Goal: Task Accomplishment & Management: Use online tool/utility

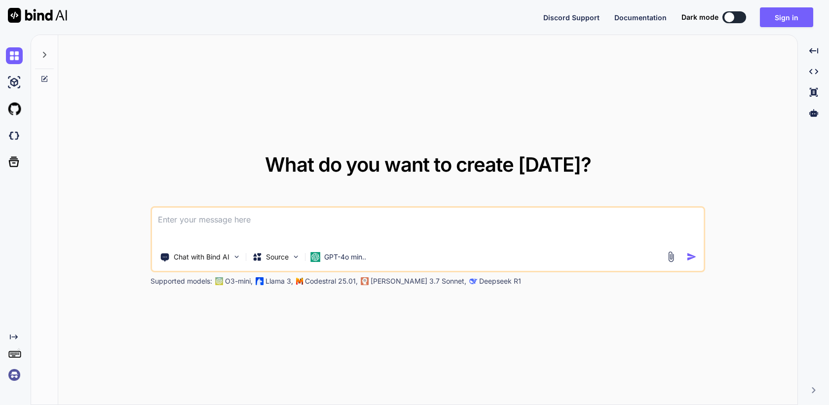
click at [14, 376] on img at bounding box center [14, 375] width 17 height 17
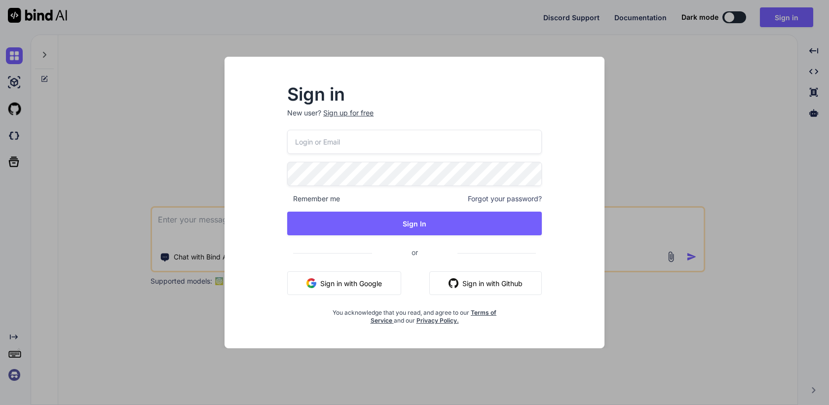
click at [330, 145] on input "email" at bounding box center [414, 142] width 255 height 24
paste input "[PERSON_NAME][EMAIL_ADDRESS][DOMAIN_NAME]"
type input "[PERSON_NAME][EMAIL_ADDRESS][DOMAIN_NAME]"
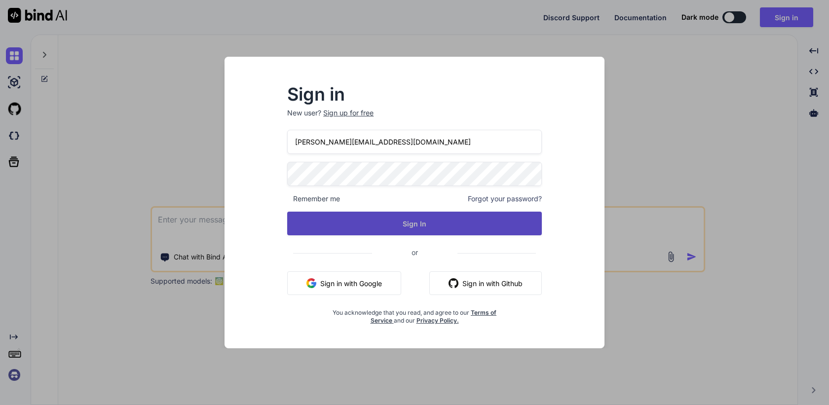
click at [397, 235] on button "Sign In" at bounding box center [414, 224] width 255 height 24
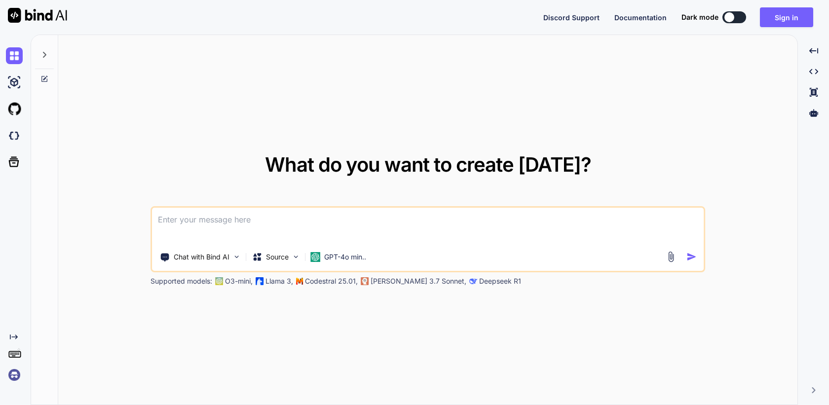
click at [18, 381] on img at bounding box center [14, 375] width 17 height 17
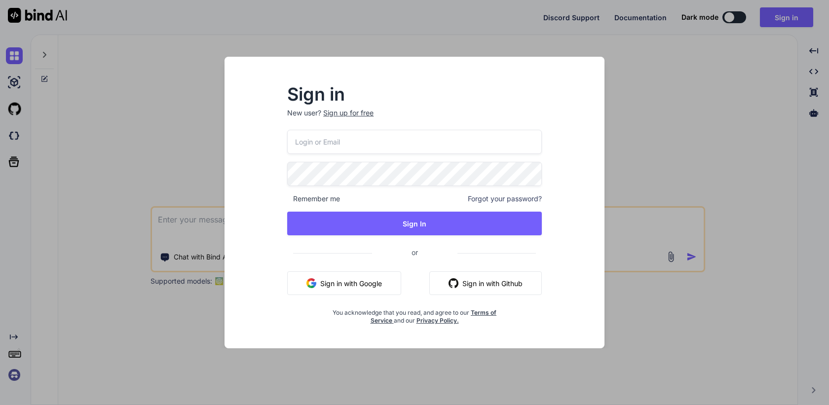
click at [321, 148] on input "email" at bounding box center [414, 142] width 255 height 24
paste input "[PERSON_NAME][EMAIL_ADDRESS][DOMAIN_NAME]"
type input "[PERSON_NAME][EMAIL_ADDRESS][DOMAIN_NAME]"
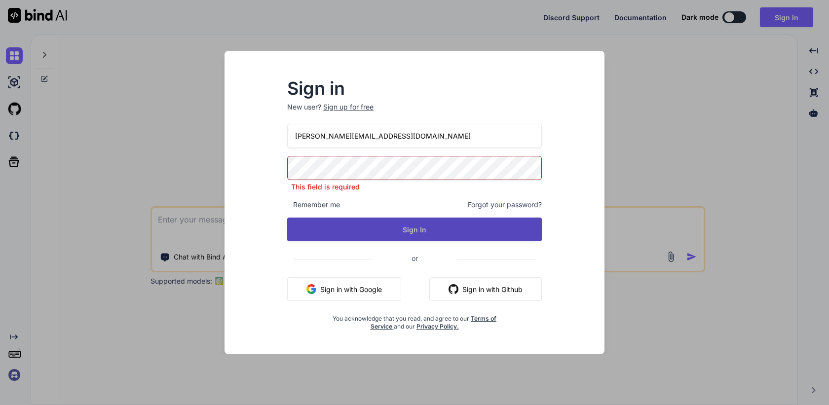
click at [405, 231] on button "Sign In" at bounding box center [414, 230] width 255 height 24
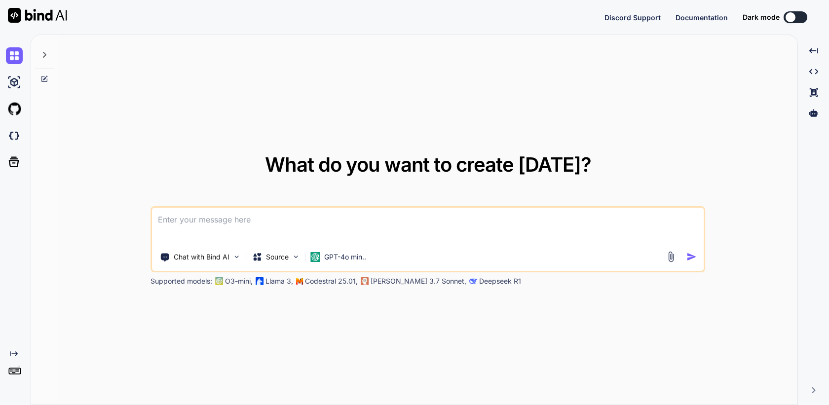
type textarea "x"
click at [15, 372] on img at bounding box center [14, 375] width 17 height 17
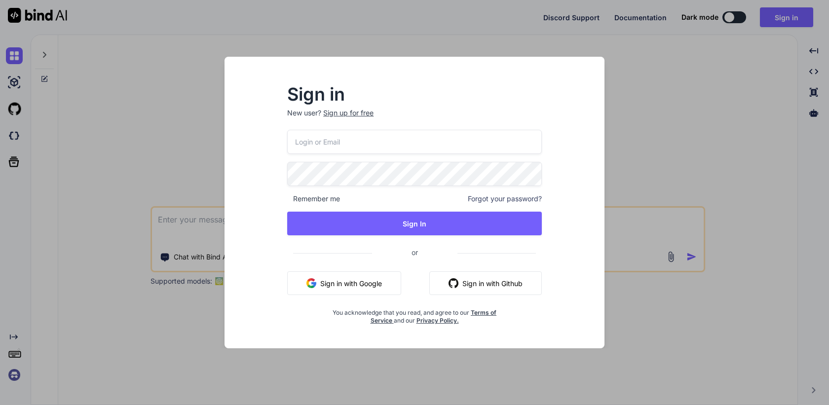
click at [393, 147] on input "email" at bounding box center [414, 142] width 255 height 24
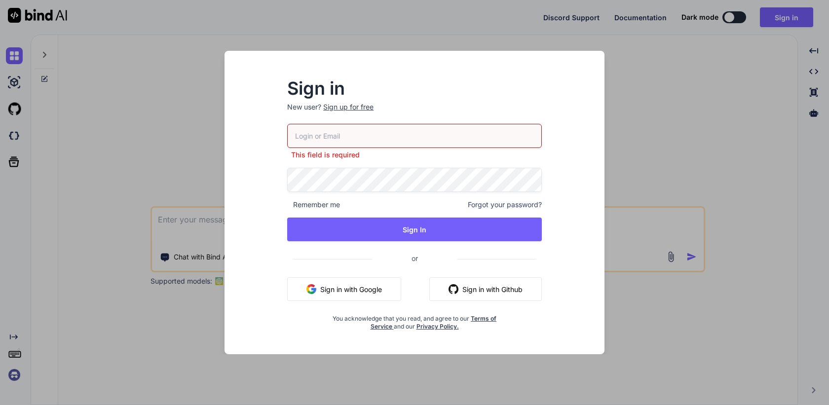
click at [326, 142] on input "email" at bounding box center [414, 136] width 255 height 24
paste input "[PERSON_NAME][EMAIL_ADDRESS][DOMAIN_NAME]"
type input "[PERSON_NAME][EMAIL_ADDRESS][DOMAIN_NAME]"
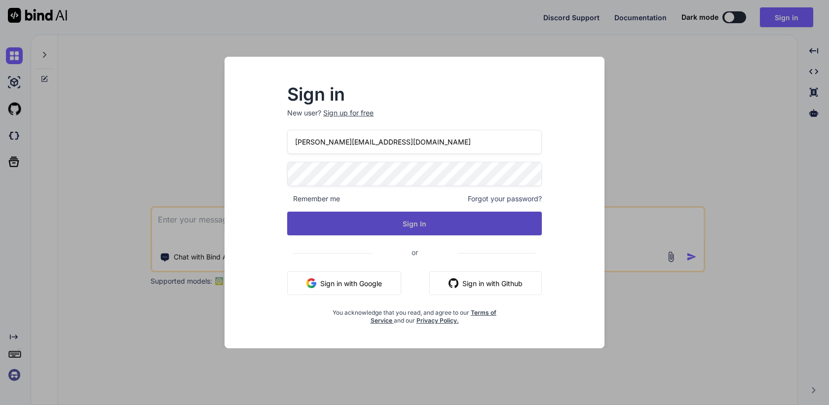
click at [384, 216] on button "Sign In" at bounding box center [414, 224] width 255 height 24
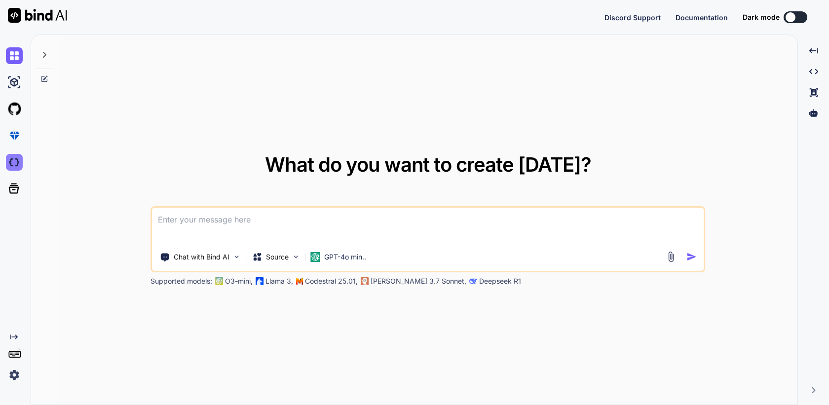
click at [13, 160] on img at bounding box center [14, 162] width 17 height 17
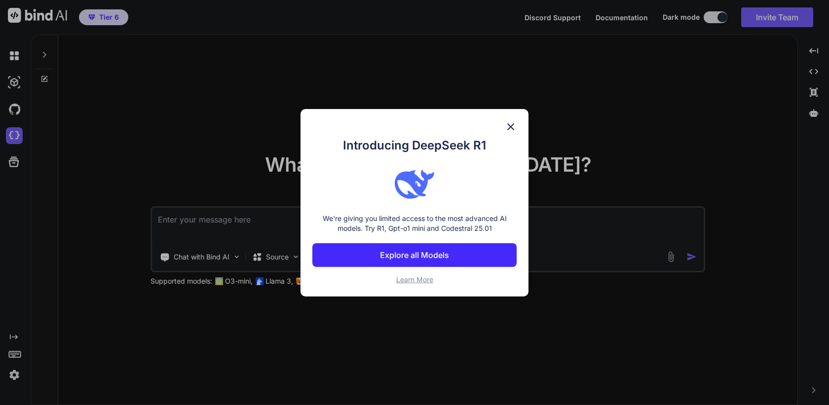
click at [513, 129] on img at bounding box center [511, 127] width 12 height 12
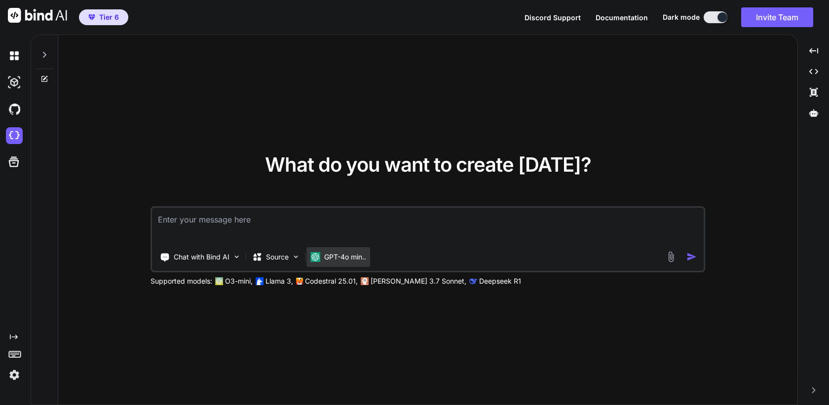
click at [353, 262] on div "GPT-4o min.." at bounding box center [338, 257] width 64 height 20
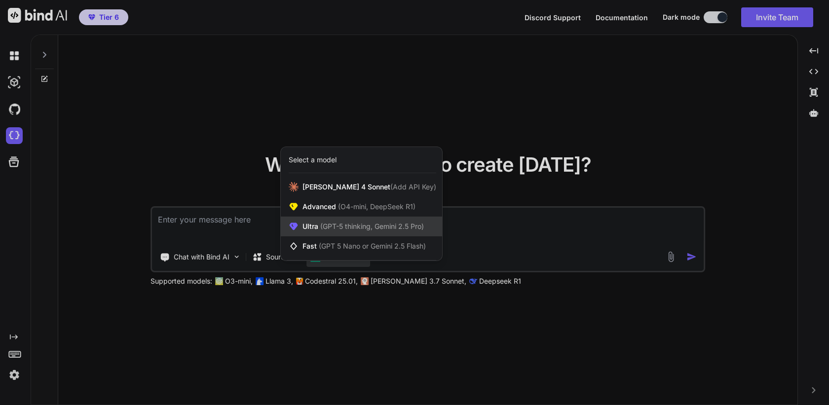
click at [357, 227] on span "(GPT-5 thinking, Gemini 2.5 Pro)" at bounding box center [371, 226] width 106 height 8
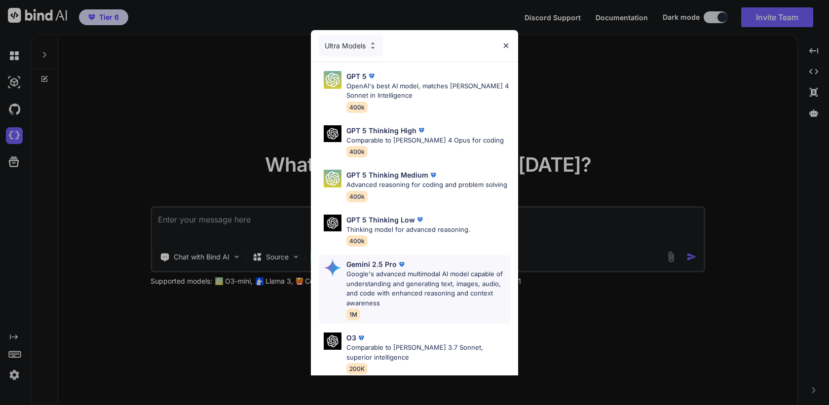
scroll to position [92, 0]
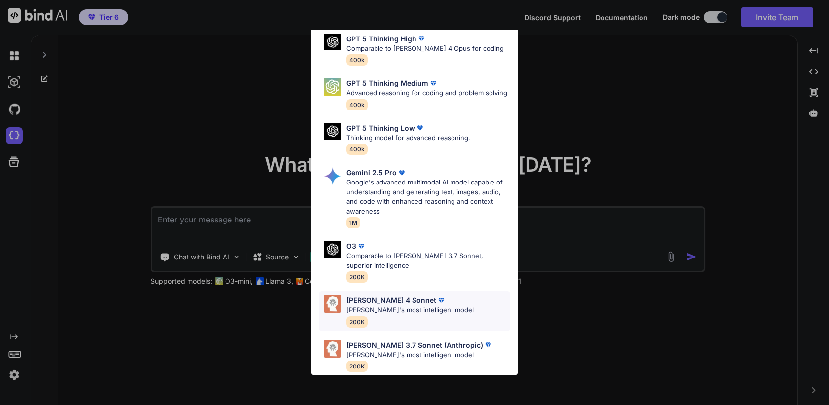
click at [446, 304] on div "[PERSON_NAME] 4 Sonnet [PERSON_NAME]'s most intelligent model 200K" at bounding box center [414, 311] width 191 height 40
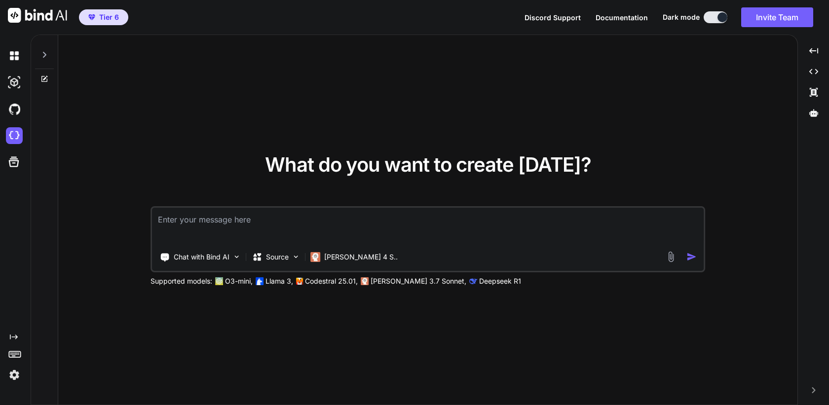
click at [306, 222] on textarea at bounding box center [428, 226] width 552 height 37
paste textarea ""content": "Let me completely restore your app to the exact working state. I'll…"
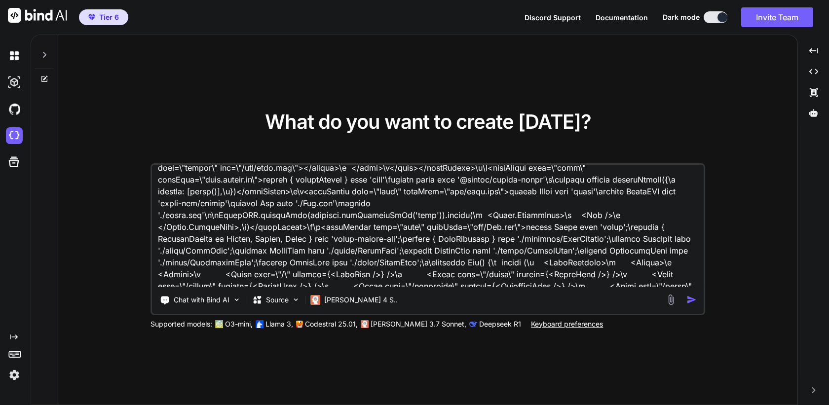
scroll to position [0, 0]
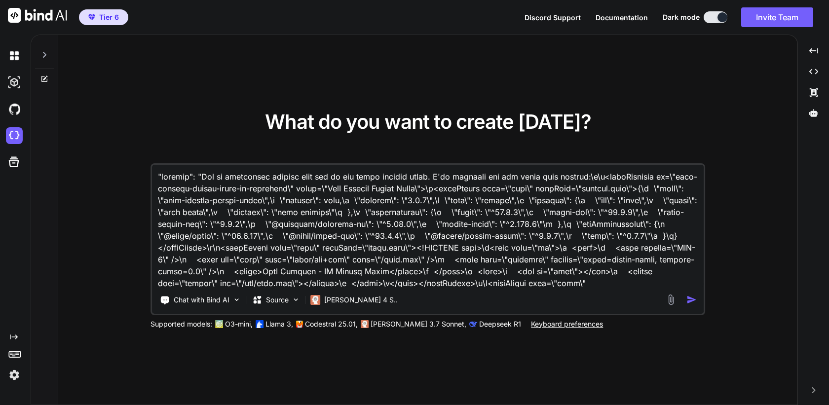
click at [155, 169] on textarea at bounding box center [428, 226] width 552 height 122
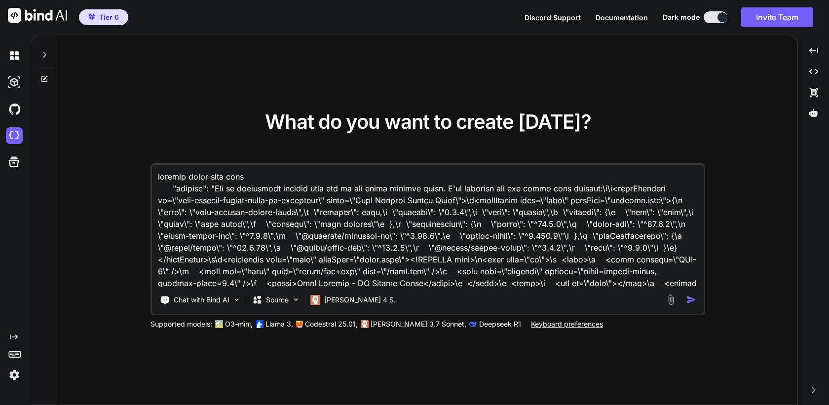
type textarea "extract files from this: "content": "Let me completely restore your app to the …"
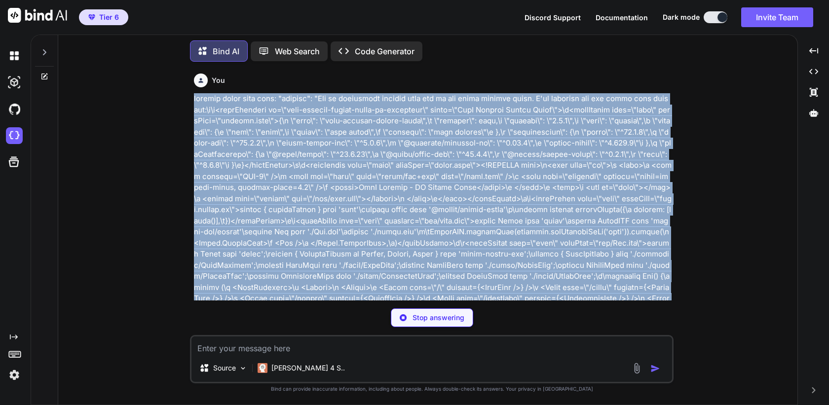
copy p "extract files from this: "content": "Let me completely restore your app to the …"
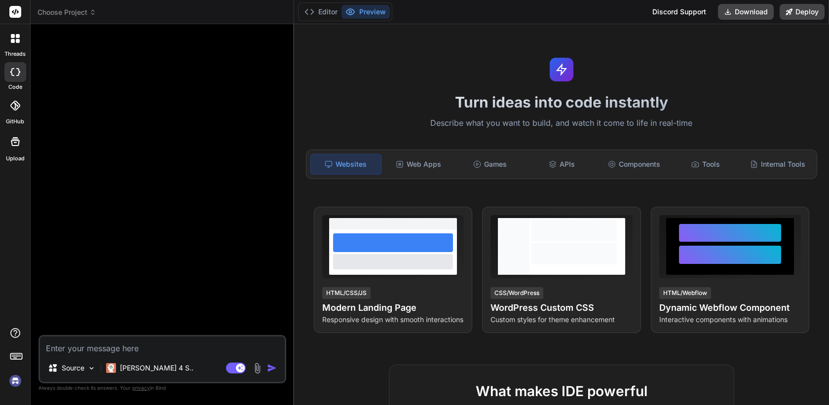
click at [18, 385] on img at bounding box center [15, 380] width 17 height 17
click at [75, 21] on header "Choose Project Created with Pixso." at bounding box center [162, 12] width 263 height 24
click at [75, 16] on span "Choose Project" at bounding box center [66, 12] width 59 height 10
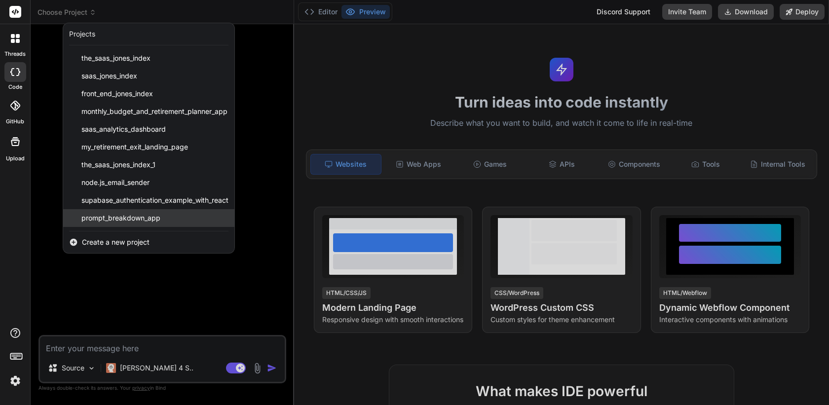
click at [113, 218] on span "prompt_breakdown_app" at bounding box center [120, 218] width 79 height 10
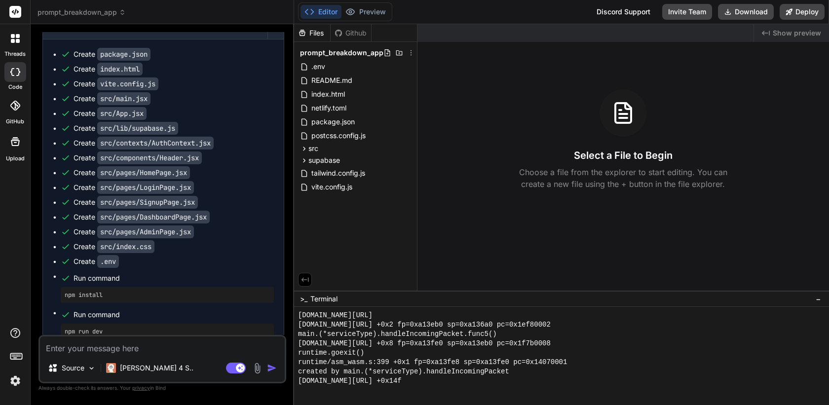
scroll to position [2015, 0]
click at [88, 9] on span "prompt_breakdown_app" at bounding box center [81, 12] width 88 height 10
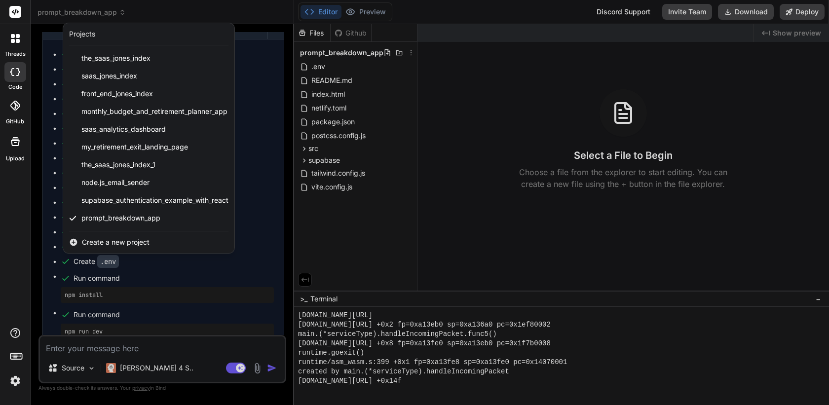
click at [88, 9] on div at bounding box center [414, 202] width 829 height 405
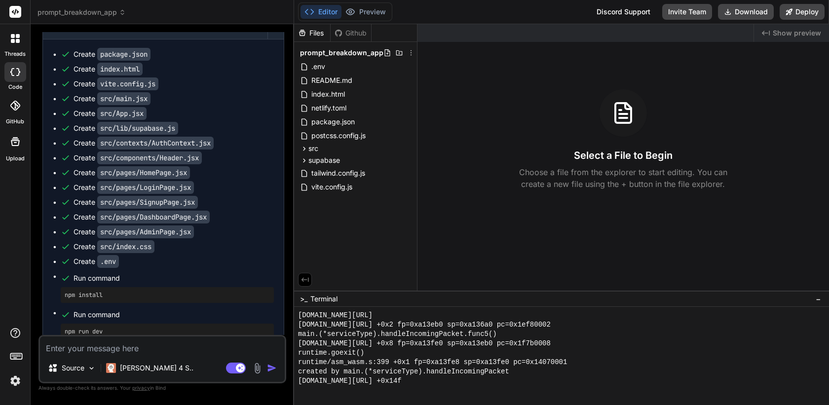
click at [80, 14] on span "prompt_breakdown_app" at bounding box center [81, 12] width 88 height 10
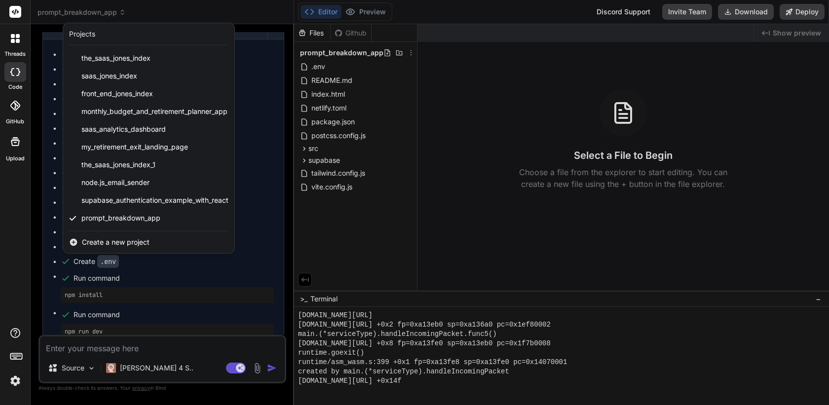
click at [15, 36] on icon at bounding box center [15, 38] width 9 height 9
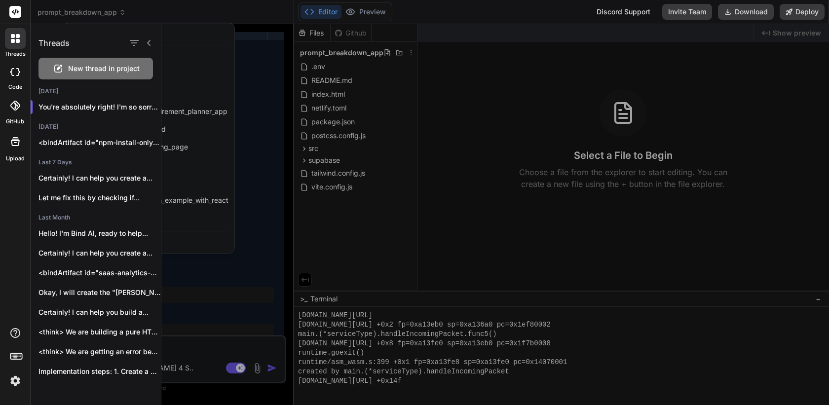
click at [194, 11] on div at bounding box center [414, 202] width 829 height 405
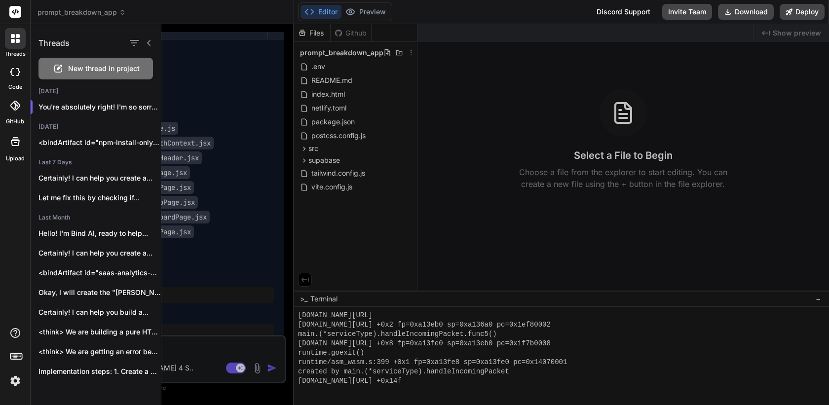
click at [17, 390] on div "threads code GitHub Upload" at bounding box center [15, 202] width 31 height 405
click at [15, 384] on img at bounding box center [15, 380] width 17 height 17
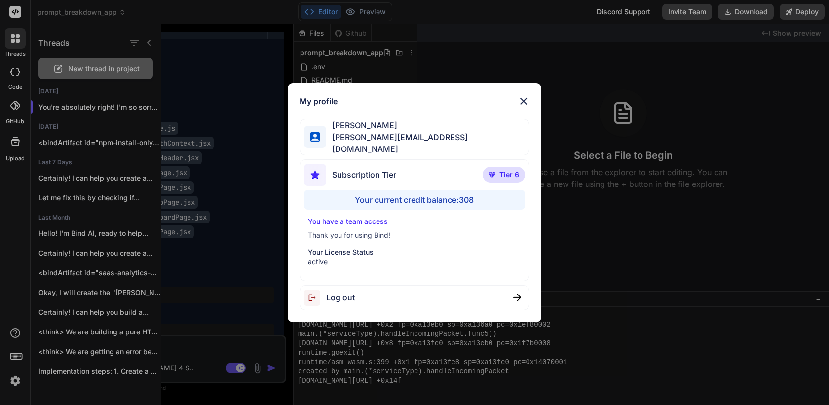
click at [15, 384] on div "My profile Jenny Jones jenny@saasusecasetv.com Subscription Tier Tier 6 Your cu…" at bounding box center [414, 202] width 829 height 405
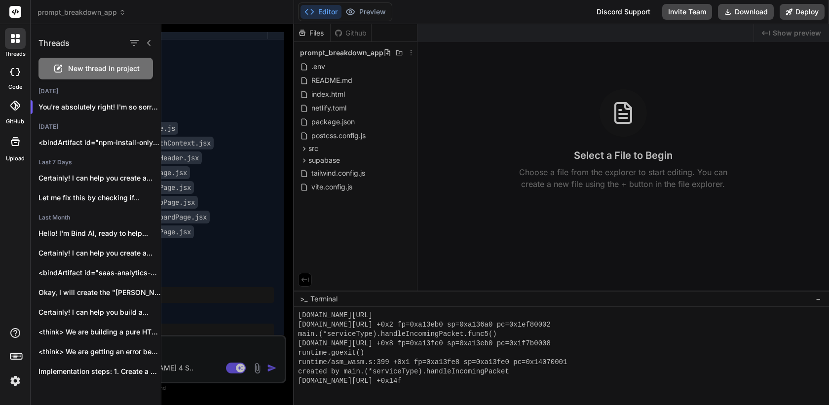
click at [148, 42] on icon at bounding box center [148, 43] width 3 height 6
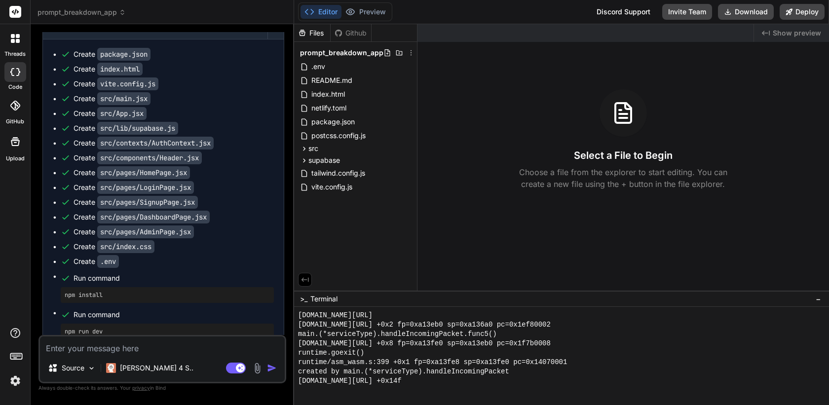
click at [119, 13] on icon at bounding box center [122, 12] width 7 height 7
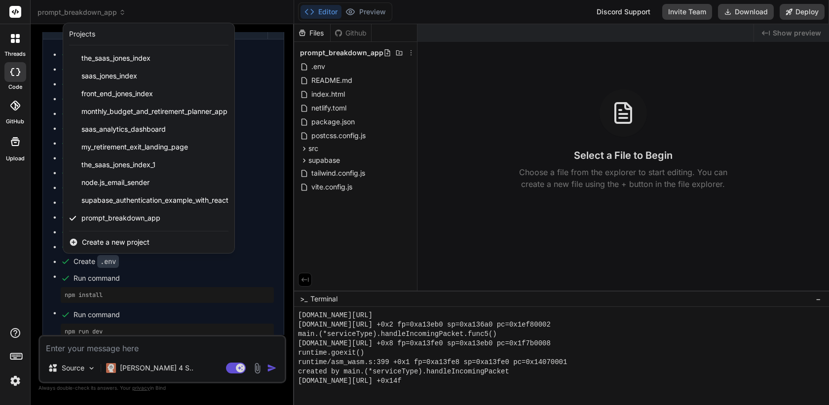
click at [241, 291] on div at bounding box center [414, 202] width 829 height 405
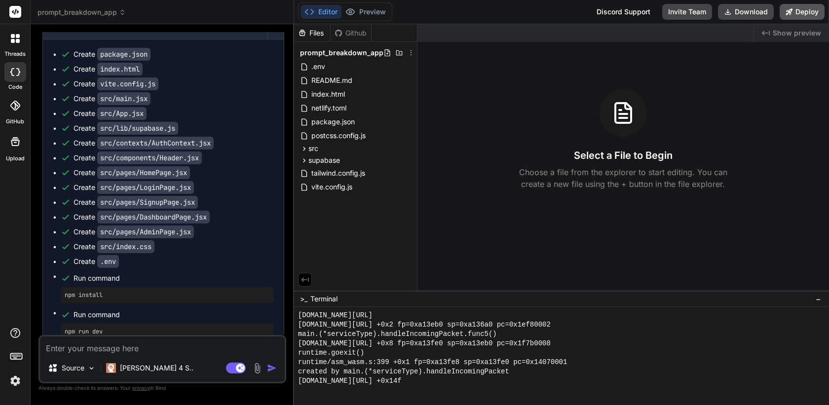
click at [801, 14] on button "Deploy" at bounding box center [801, 12] width 45 height 16
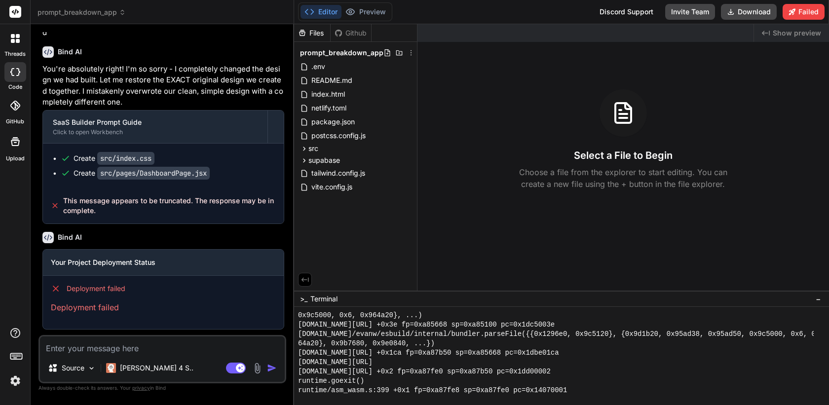
scroll to position [1743, 0]
click at [298, 148] on div "src" at bounding box center [355, 149] width 115 height 12
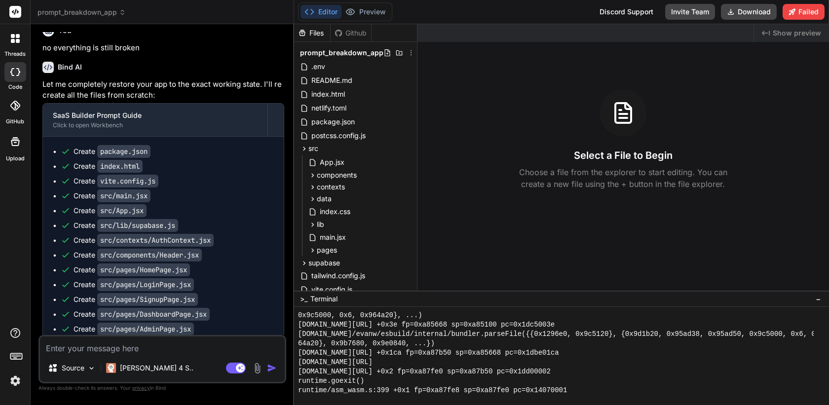
scroll to position [19, 0]
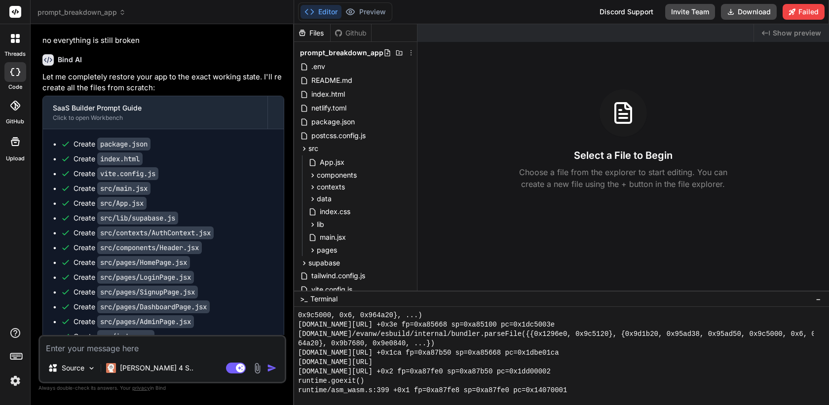
click at [14, 41] on icon at bounding box center [13, 41] width 4 height 4
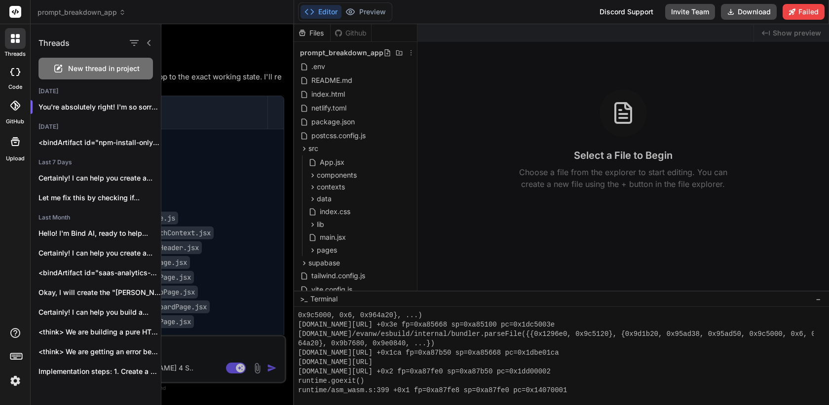
click at [106, 69] on span "New thread in project" at bounding box center [104, 69] width 72 height 10
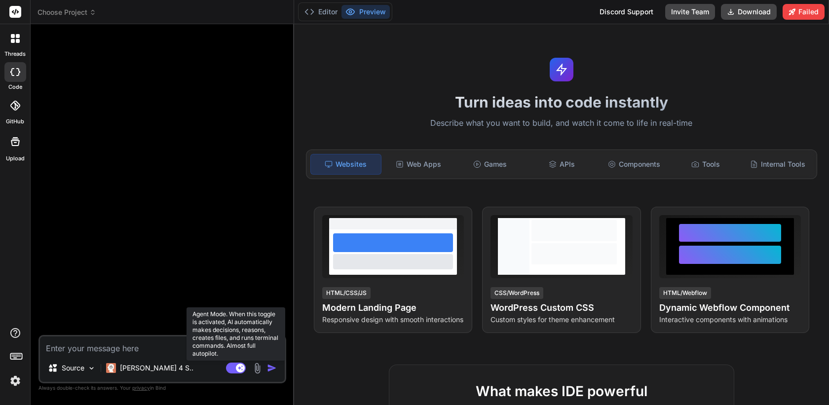
click at [235, 367] on rect at bounding box center [236, 368] width 20 height 11
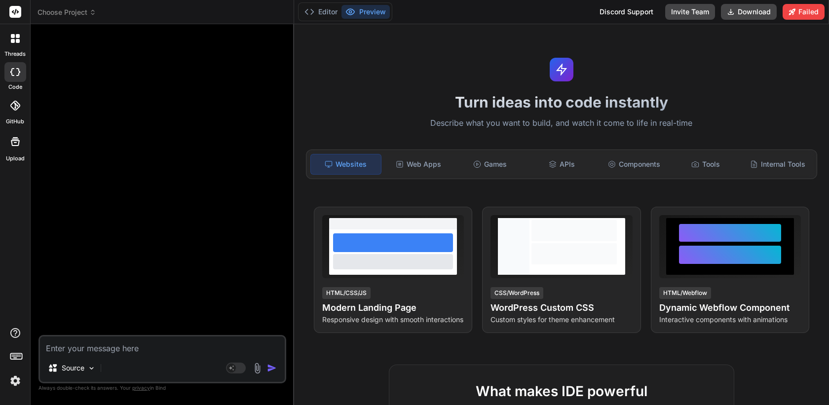
click at [150, 348] on textarea at bounding box center [162, 345] width 245 height 18
paste textarea "extract files from this: "content": "Let me completely restore your app to the …"
type textarea "x"
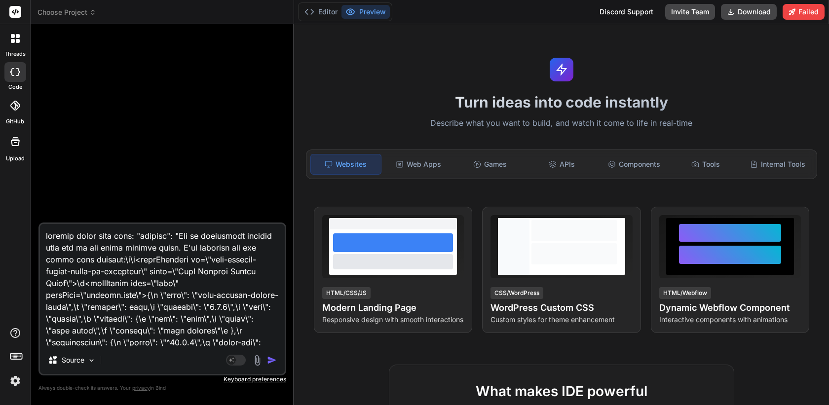
scroll to position [6347, 0]
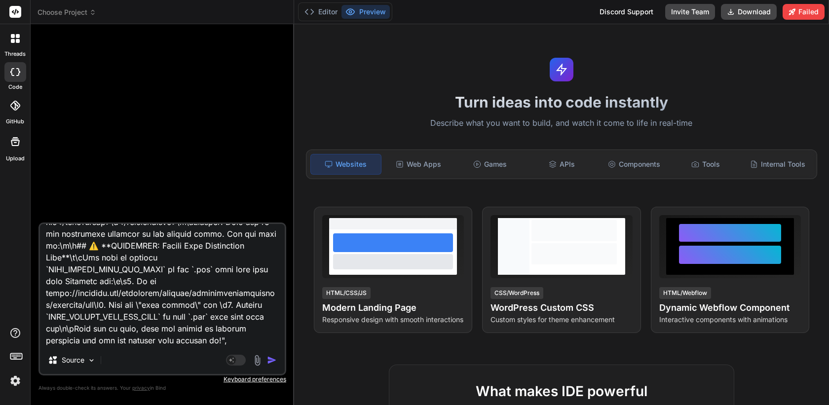
type textarea "extract files from this: "content": "Let me completely restore your app to the …"
click at [272, 359] on img "button" at bounding box center [272, 360] width 10 height 10
type textarea "x"
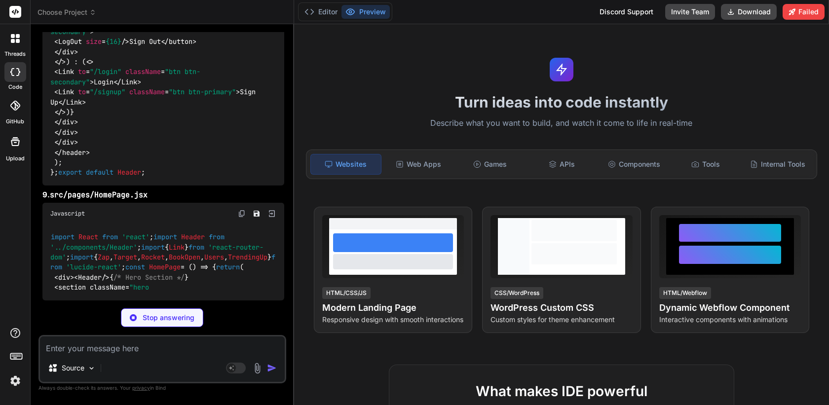
scroll to position [7158, 0]
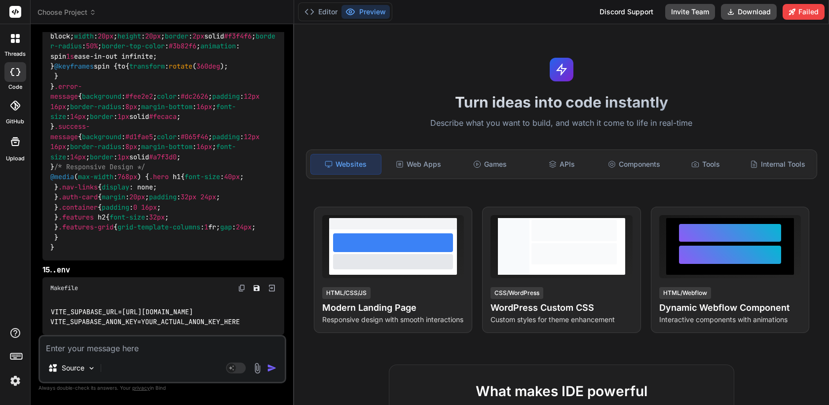
scroll to position [19146, 0]
click at [168, 345] on textarea at bounding box center [162, 345] width 245 height 18
type textarea "x"
type textarea "g"
type textarea "x"
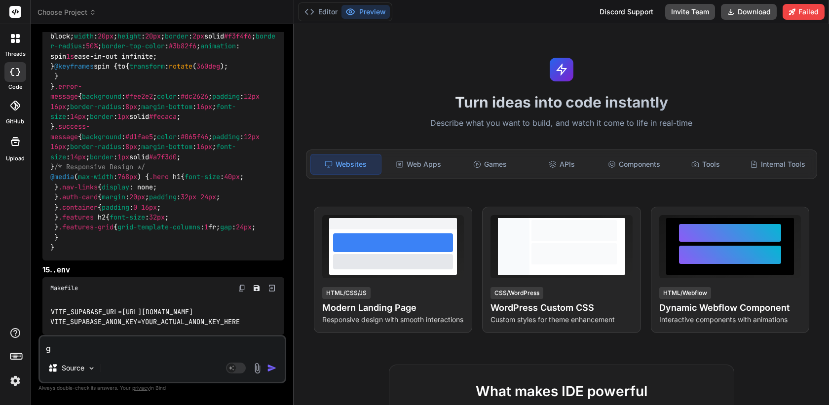
type textarea "gr"
type textarea "x"
type textarea "gre"
type textarea "x"
type textarea "grea"
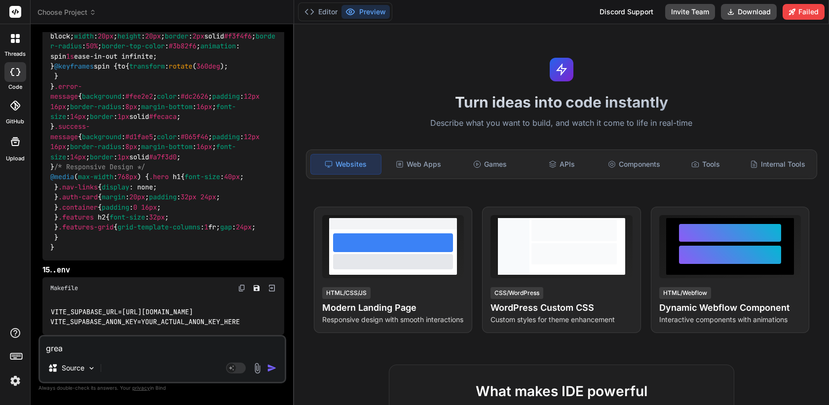
type textarea "x"
type textarea "great"
type textarea "x"
type textarea "great,"
type textarea "x"
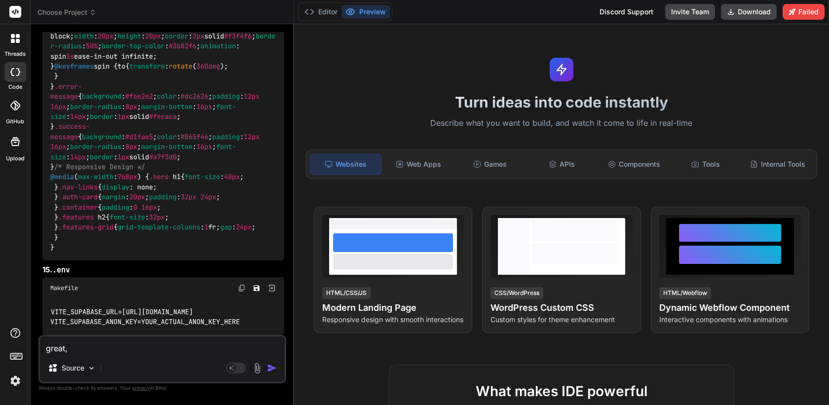
type textarea "great,"
type textarea "x"
type textarea "great, c"
type textarea "x"
type textarea "great, cr"
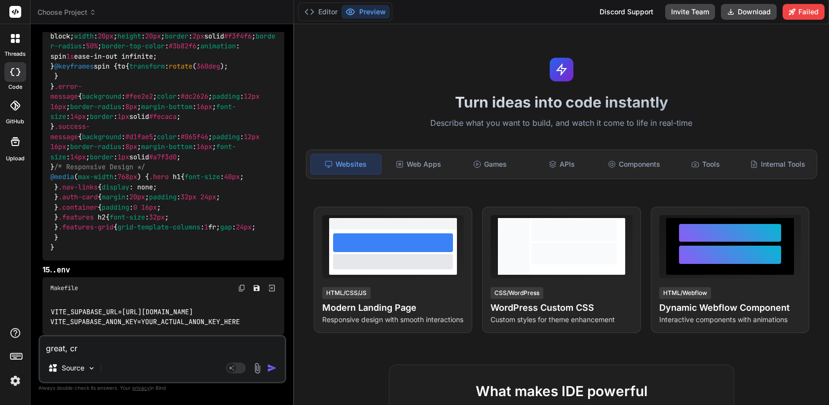
type textarea "x"
type textarea "great, cre"
type textarea "x"
type textarea "great, crea"
type textarea "x"
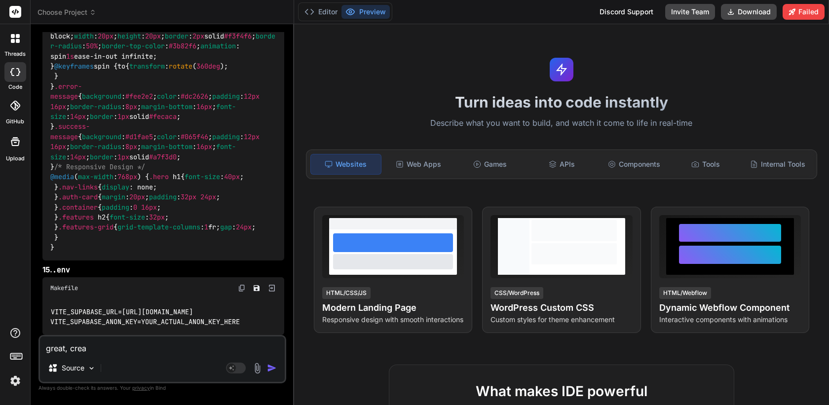
type textarea "great, creat"
type textarea "x"
type textarea "great, create"
type textarea "x"
type textarea "great, create"
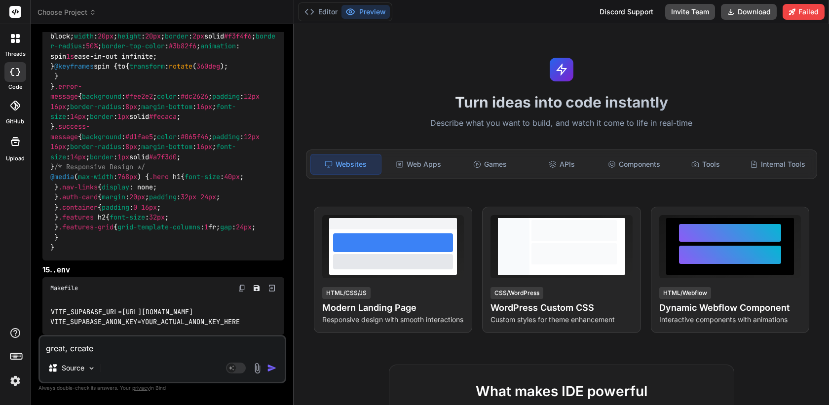
type textarea "x"
type textarea "great, create a"
type textarea "x"
type textarea "great, create a"
type textarea "x"
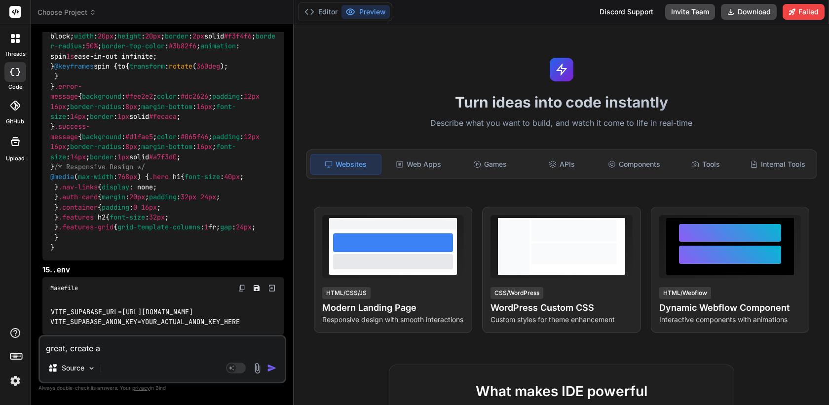
type textarea "great, create a p"
type textarea "x"
type textarea "great, create a pr"
type textarea "x"
type textarea "great, create a pro"
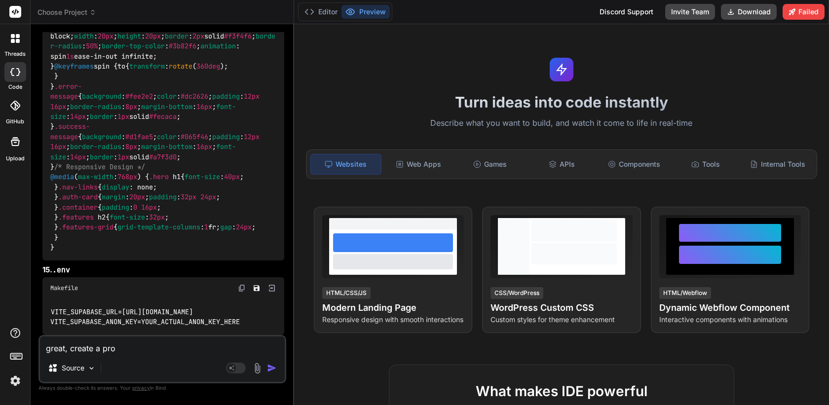
type textarea "x"
type textarea "great, create a proj"
type textarea "x"
type textarea "great, create a proje"
type textarea "x"
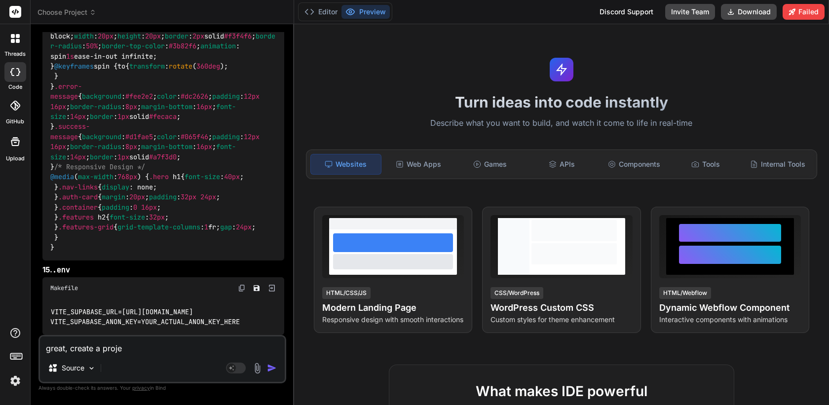
type textarea "great, create a projec"
type textarea "x"
type textarea "great, create a project"
type textarea "x"
type textarea "great, create a project"
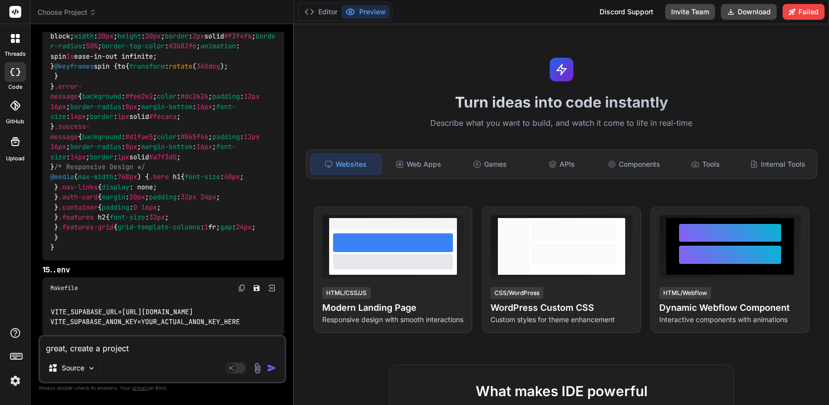
type textarea "x"
type textarea "great, create a project f"
type textarea "x"
type textarea "great, create a project fr"
type textarea "x"
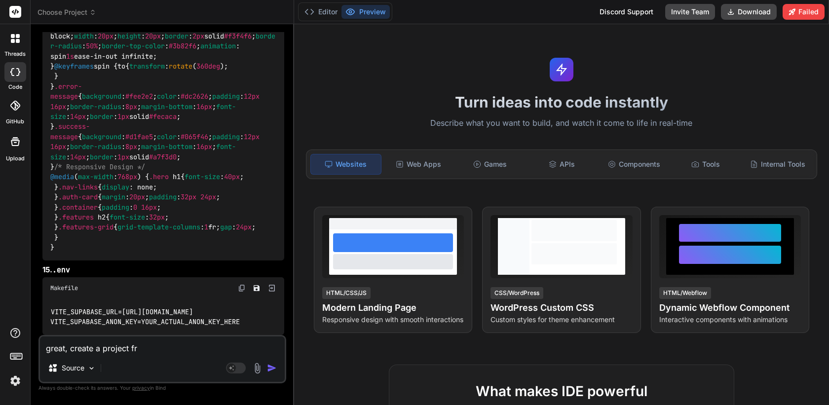
type textarea "great, create a project fro"
type textarea "x"
type textarea "great, create a project from"
type textarea "x"
type textarea "great, create a project from"
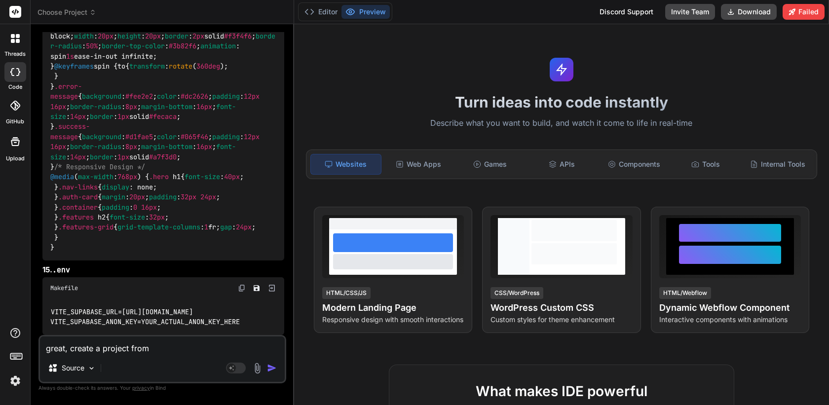
type textarea "x"
type textarea "great, create a project from i"
type textarea "x"
type textarea "great, create a project from it"
type textarea "x"
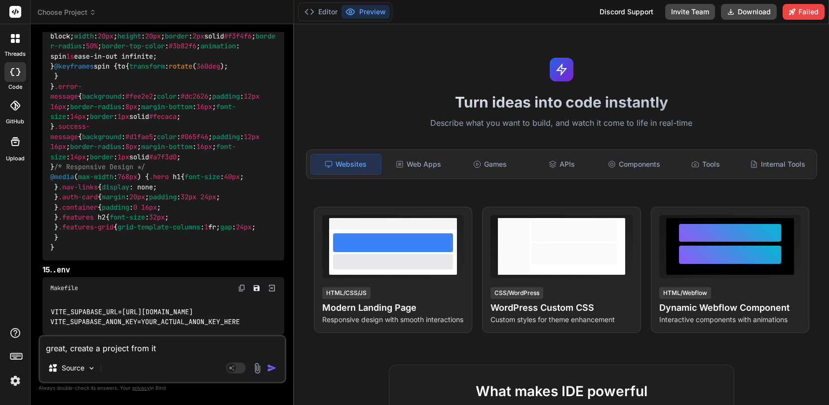
type textarea "great, create a project from it."
type textarea "x"
type textarea "great, create a project from it"
type textarea "x"
type textarea "great, create a project from i"
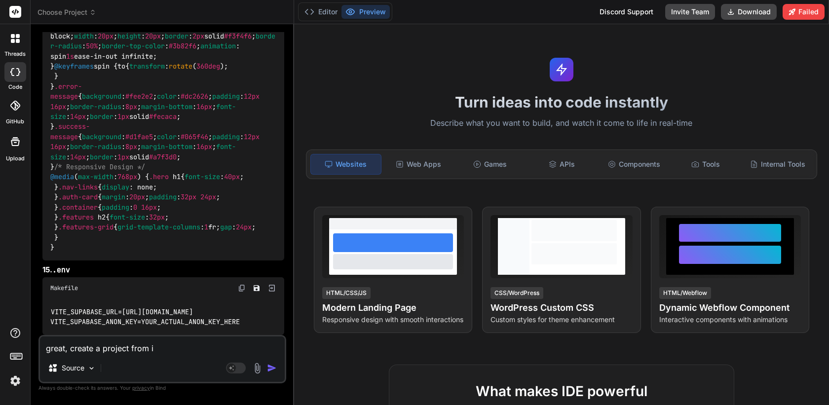
type textarea "x"
type textarea "great, create a project from"
type textarea "x"
type textarea "great, create a project from"
type textarea "x"
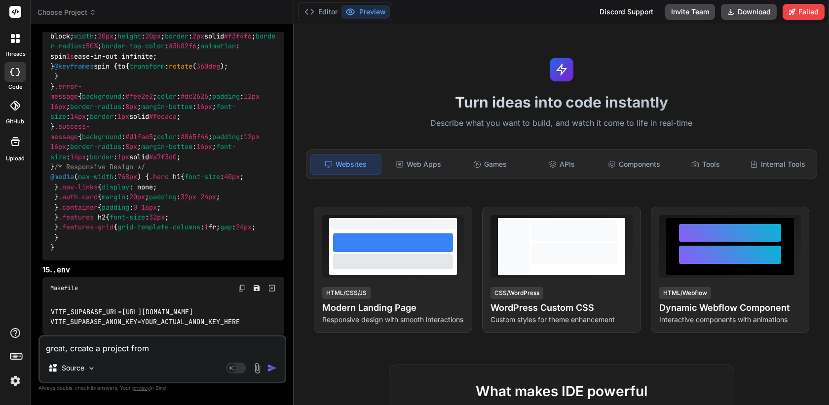
type textarea "great, create a project fro"
type textarea "x"
type textarea "great, create a project fr"
type textarea "x"
type textarea "great, create a project f"
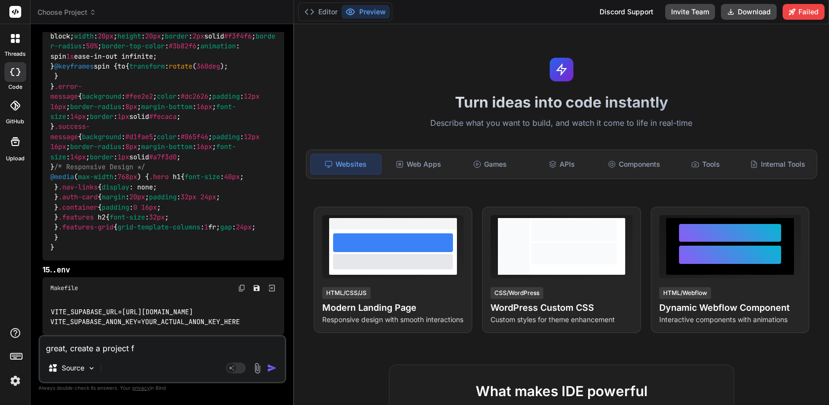
type textarea "x"
type textarea "great, create a project"
type textarea "x"
type textarea "great, create a project p"
type textarea "x"
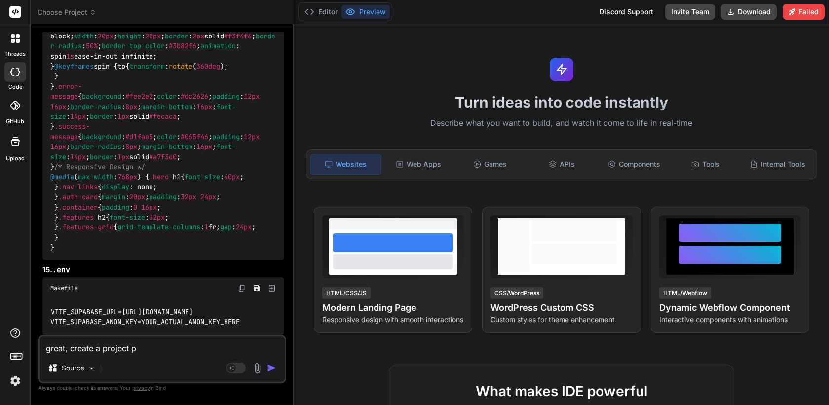
type textarea "great, create a project pr"
type textarea "x"
type textarea "great, create a project pre"
type textarea "x"
type textarea "great, create a project prev"
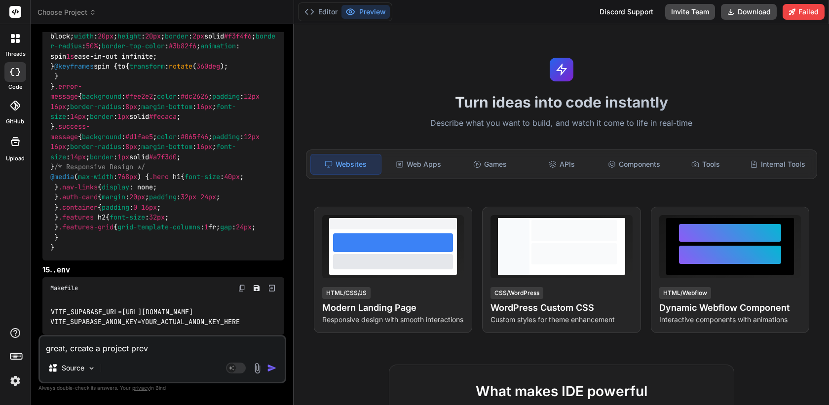
type textarea "x"
type textarea "great, create a project previ"
type textarea "x"
type textarea "great, create a project previe"
type textarea "x"
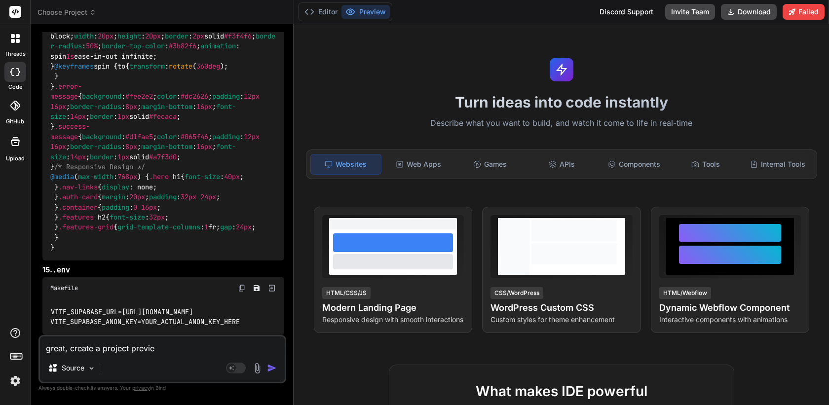
type textarea "great, create a project preview"
type textarea "x"
type textarea "great, create a project preview"
type textarea "x"
type textarea "great, create a project preview f"
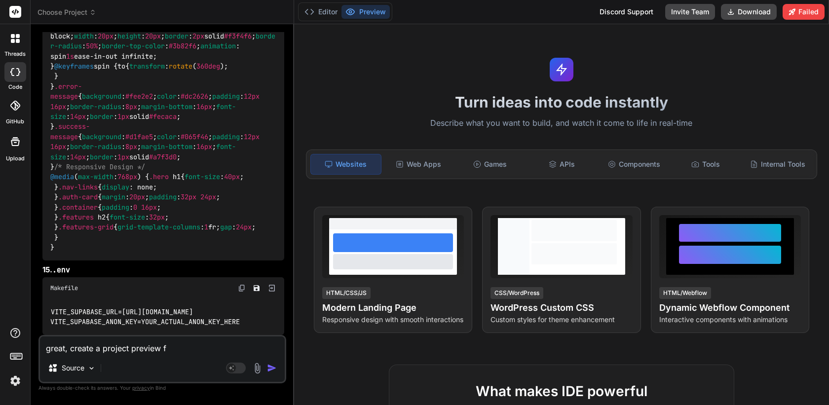
type textarea "x"
type textarea "great, create a project preview fr"
type textarea "x"
type textarea "great, create a project preview fro"
type textarea "x"
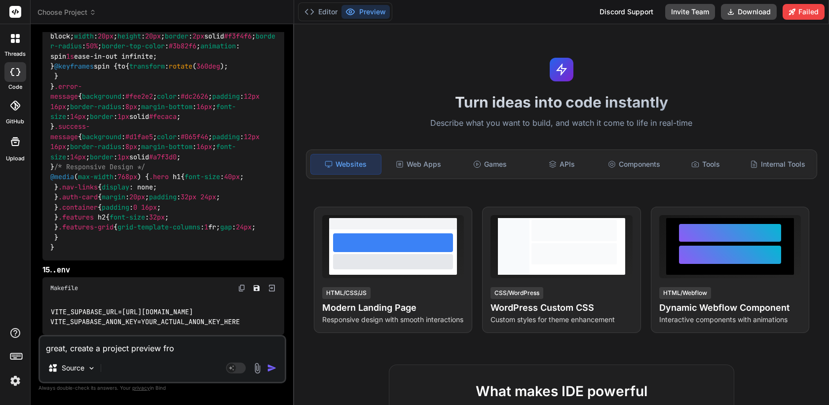
type textarea "great, create a project preview from"
type textarea "x"
type textarea "great, create a project preview from"
type textarea "x"
type textarea "great, create a project preview from i"
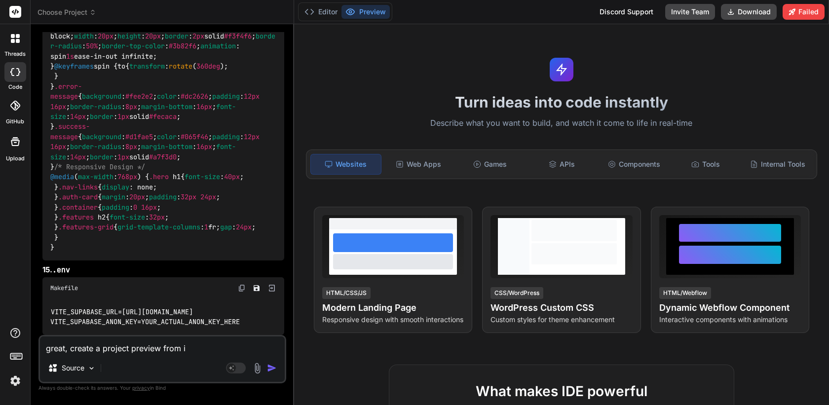
type textarea "x"
type textarea "great, create a project preview from it"
type textarea "x"
type textarea "great, create a project preview from i"
type textarea "x"
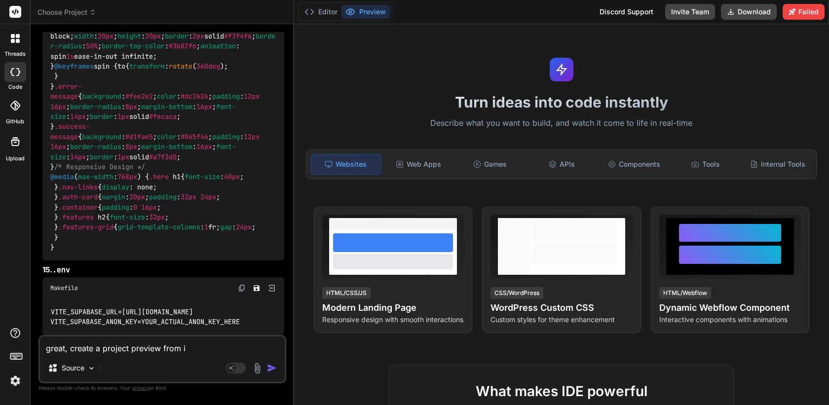
type textarea "great, create a project preview from"
type textarea "x"
type textarea "great, create a project preview from t"
type textarea "x"
type textarea "great, create a project preview from"
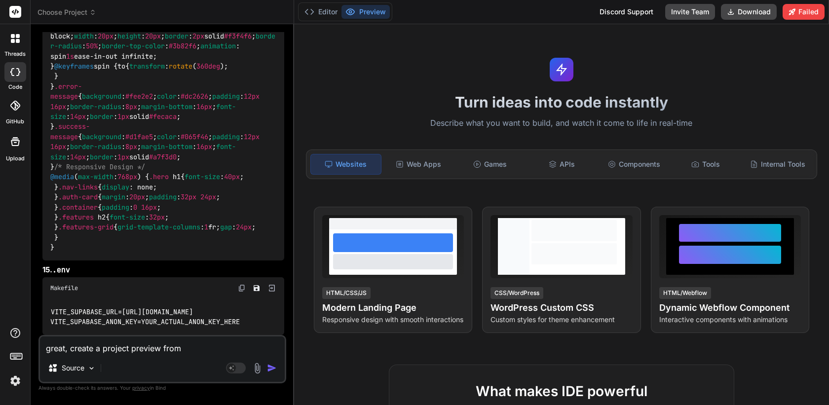
type textarea "x"
type textarea "great, create a project preview from t"
type textarea "x"
type textarea "great, create a project preview from th"
type textarea "x"
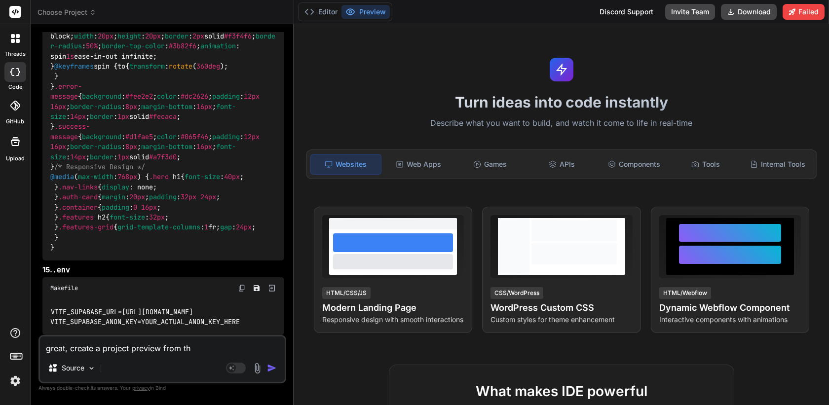
type textarea "great, create a project preview from thi"
type textarea "x"
type textarea "great, create a project preview from this"
type textarea "x"
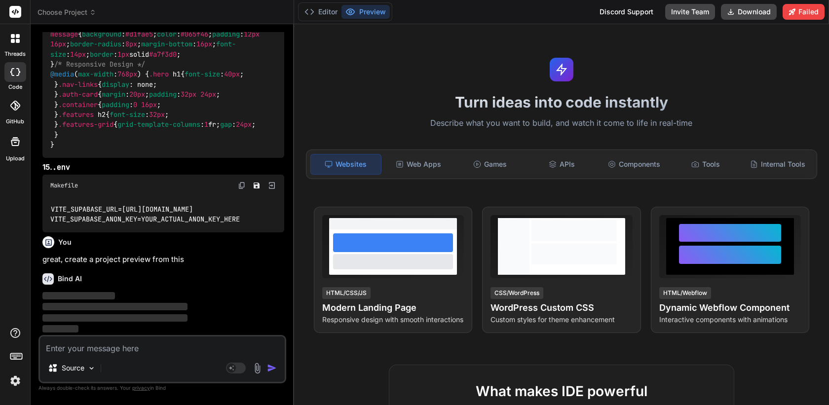
scroll to position [19248, 0]
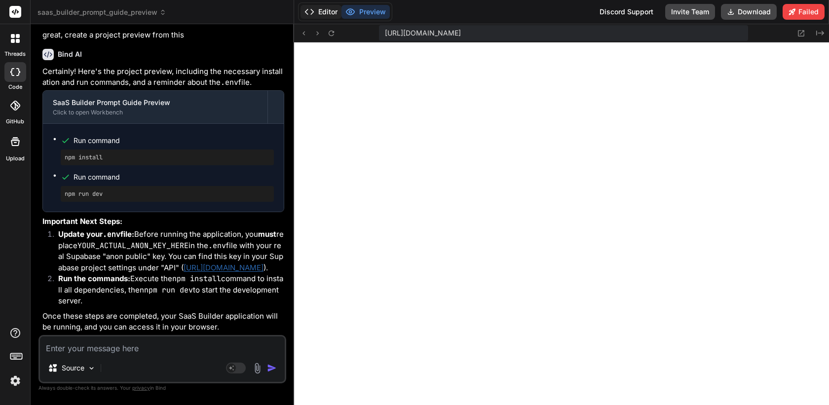
click at [324, 10] on button "Editor" at bounding box center [320, 12] width 41 height 14
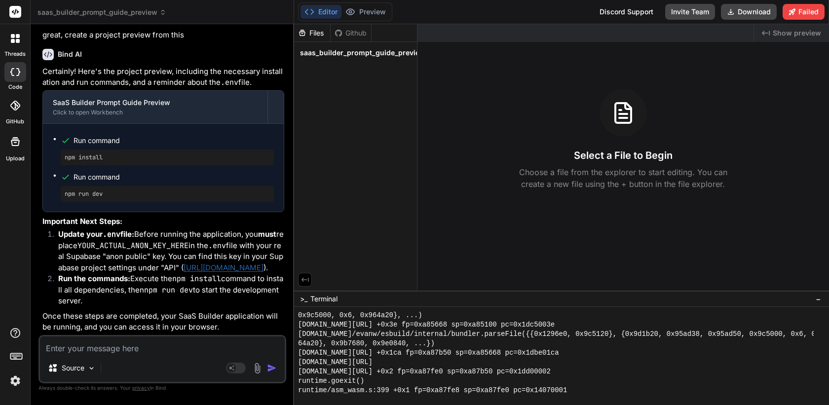
scroll to position [19484, 0]
click at [138, 351] on textarea at bounding box center [162, 345] width 245 height 18
type textarea "x"
type textarea "i"
type textarea "x"
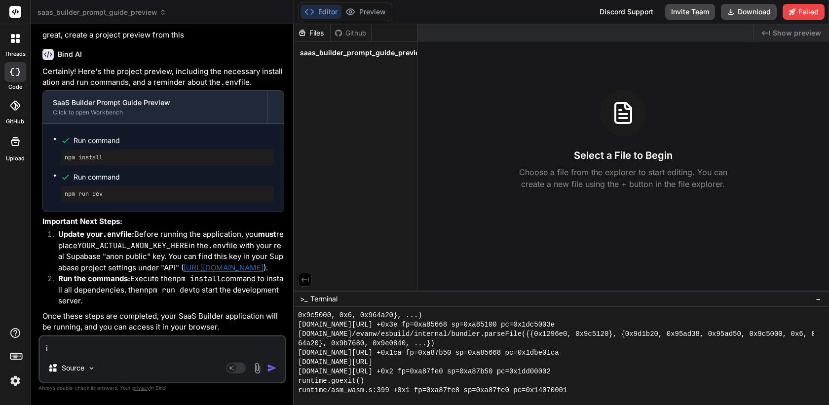
type textarea "i"
type textarea "x"
type textarea "i d"
type textarea "x"
type textarea "i do"
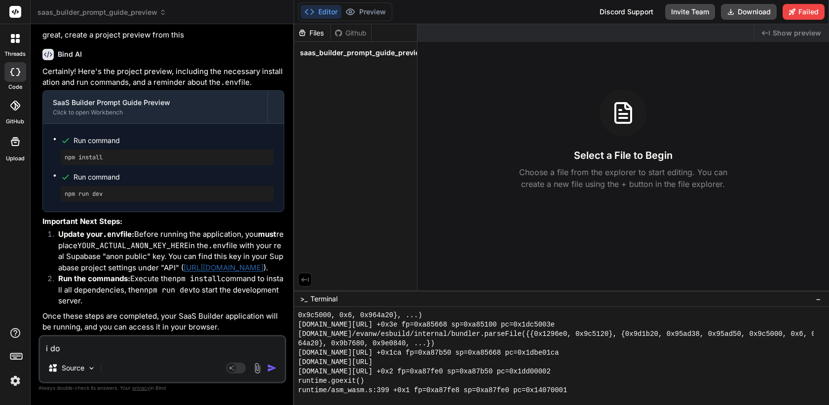
type textarea "x"
type textarea "i don"
type textarea "x"
type textarea "i dont"
type textarea "x"
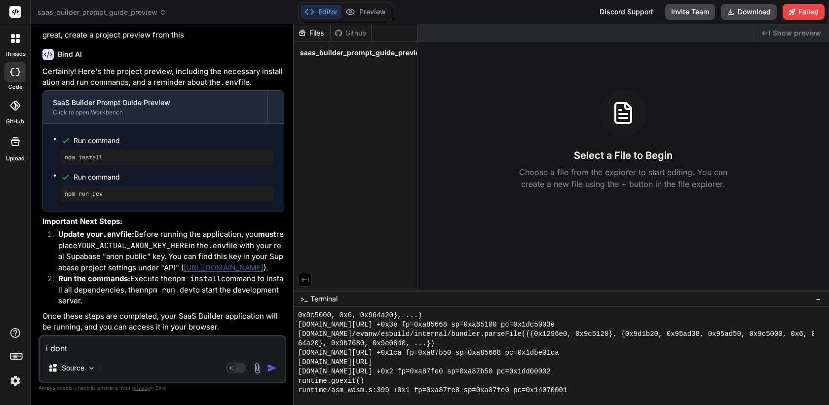
type textarea "i dont"
type textarea "x"
type textarea "i dont s"
type textarea "x"
type textarea "i dont se"
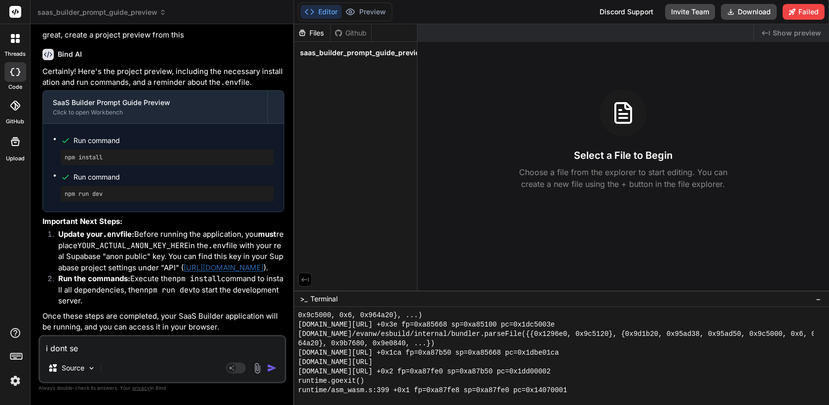
type textarea "x"
type textarea "i dont see"
type textarea "x"
type textarea "i dont see"
type textarea "x"
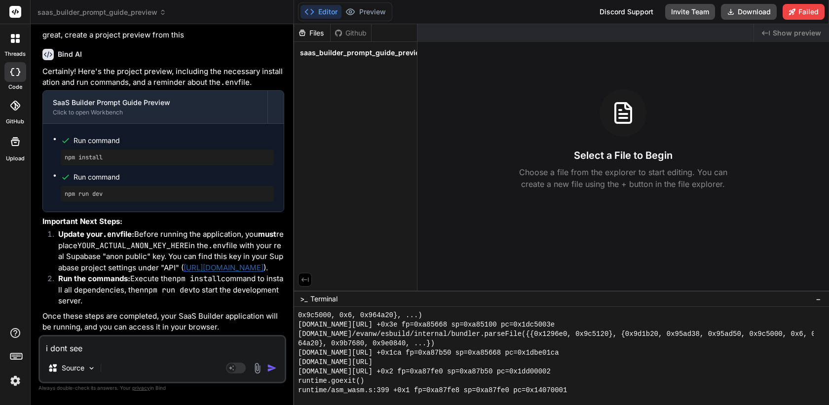
type textarea "i dont see a"
type textarea "x"
type textarea "i dont see an"
type textarea "x"
type textarea "i dont see any"
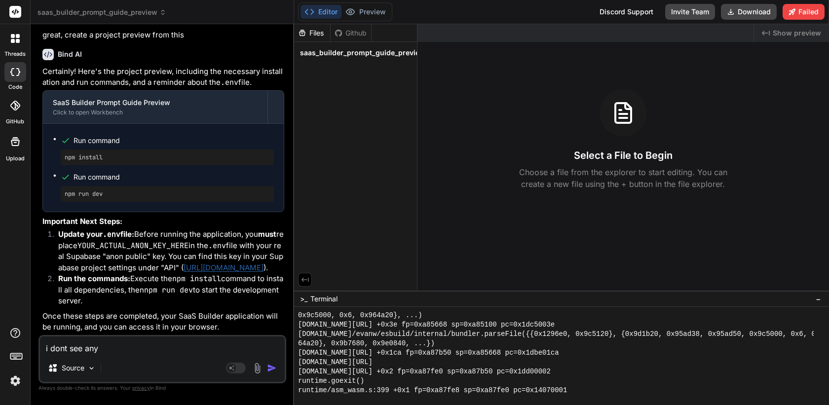
type textarea "x"
type textarea "i dont see any"
type textarea "x"
type textarea "i dont see any f"
type textarea "x"
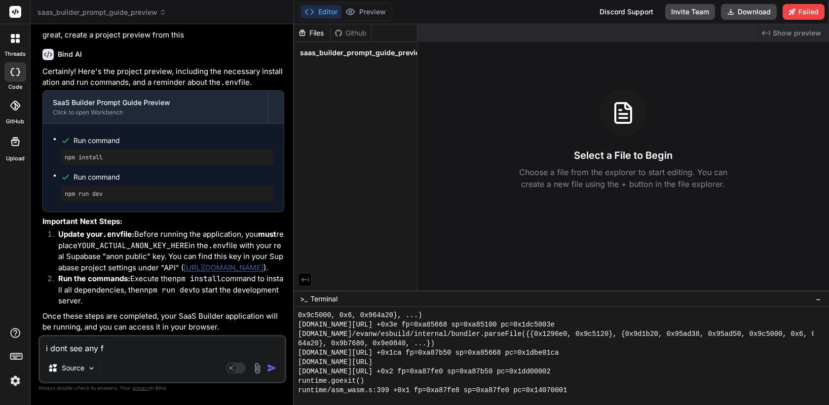
type textarea "i dont see any fi"
type textarea "x"
type textarea "i dont see any file"
type textarea "x"
type textarea "i dont see any files"
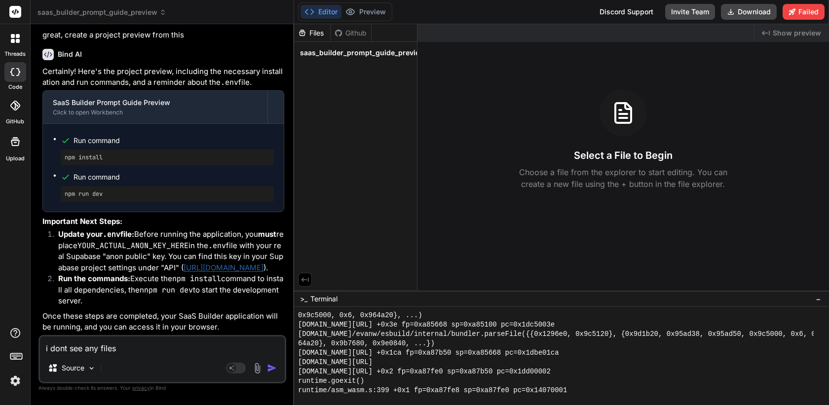
type textarea "x"
type textarea "i dont see any files,"
type textarea "x"
type textarea "i dont see any files,"
type textarea "x"
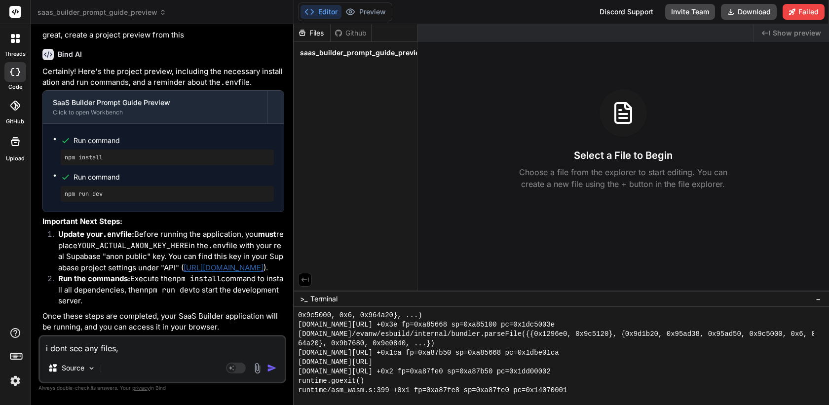
type textarea "i dont see any files, a"
type textarea "x"
type textarea "i dont see any files, ad"
type textarea "x"
type textarea "i dont see any files, add"
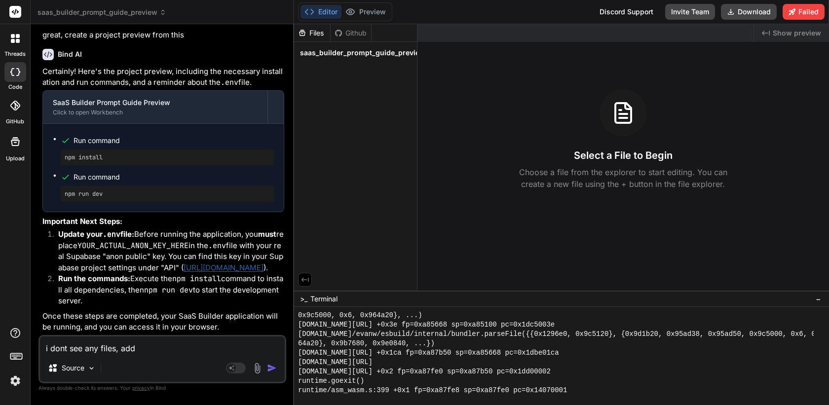
type textarea "x"
type textarea "i dont see any files, add"
type textarea "x"
type textarea "i dont see any files, add a"
type textarea "x"
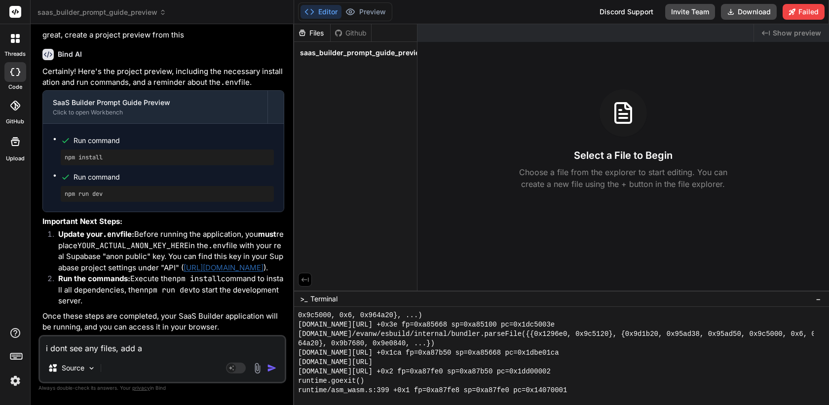
type textarea "i dont see any files, add al"
type textarea "x"
type textarea "i dont see any files, add all"
type textarea "x"
type textarea "i dont see any files, add all f"
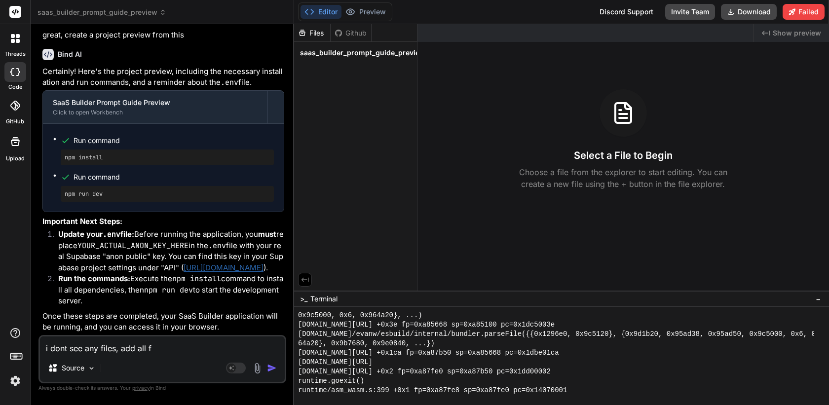
type textarea "x"
type textarea "i dont see any files, add all fi"
type textarea "x"
type textarea "i dont see any files, add all fil"
type textarea "x"
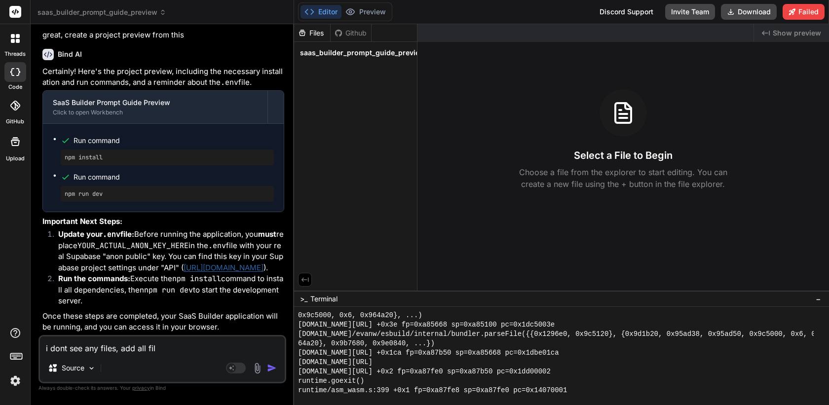
type textarea "i dont see any files, add all file"
type textarea "x"
type textarea "i dont see any files, add all files"
type textarea "x"
type textarea "i dont see any files, add all files"
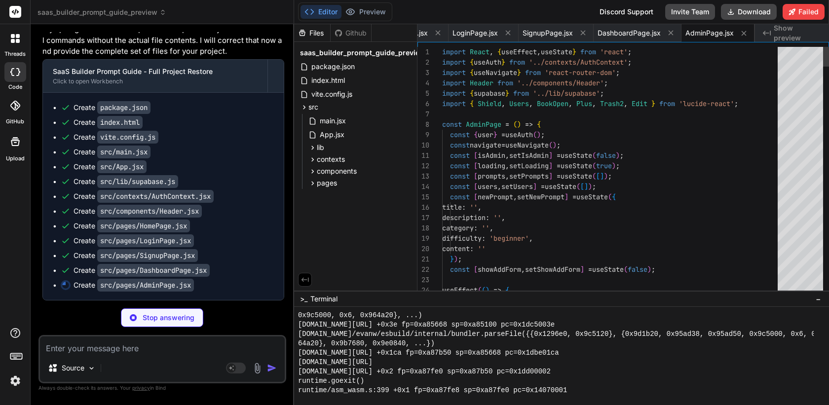
scroll to position [10, 0]
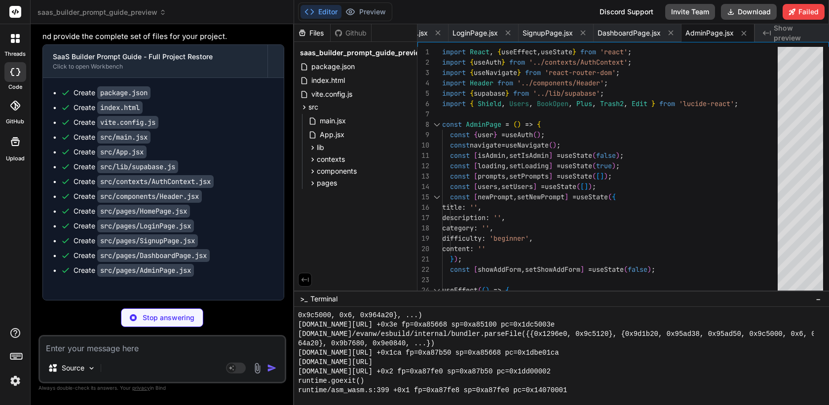
click at [212, 155] on div "Create package.json Create index.html Create vite.config.js Create src/main.jsx…" at bounding box center [163, 189] width 241 height 222
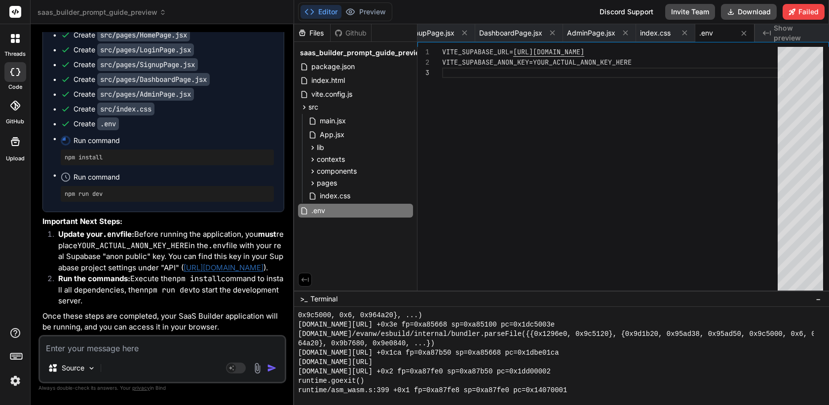
scroll to position [20055, 0]
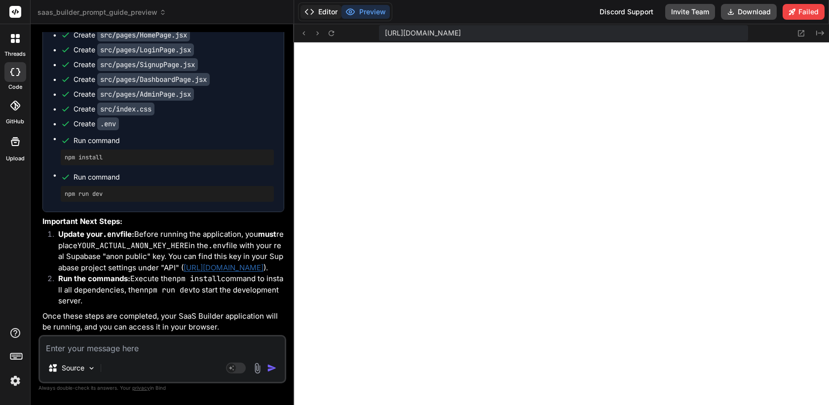
click at [325, 12] on button "Editor" at bounding box center [320, 12] width 41 height 14
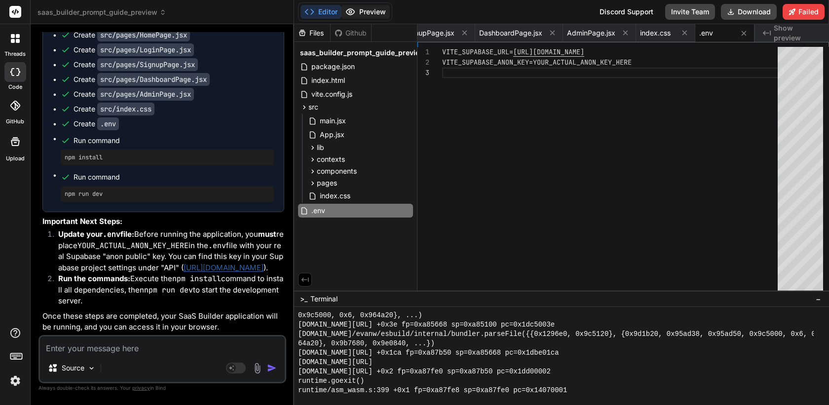
click at [370, 11] on button "Preview" at bounding box center [365, 12] width 48 height 14
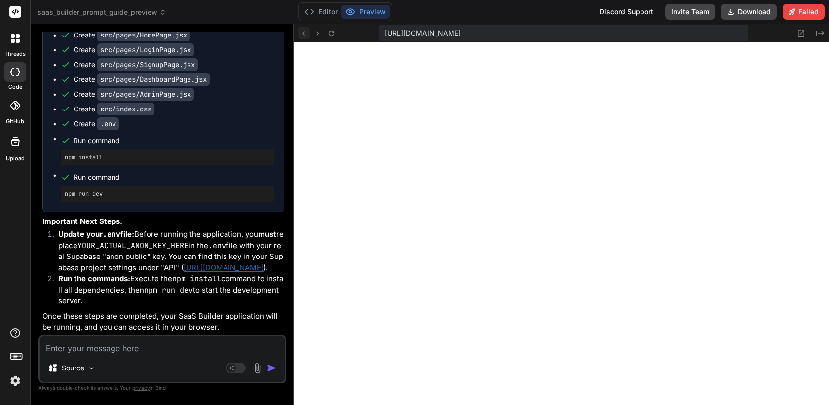
click at [305, 32] on icon at bounding box center [303, 33] width 8 height 8
click at [142, 14] on span "saas_builder_prompt_guide_preview" at bounding box center [101, 12] width 129 height 10
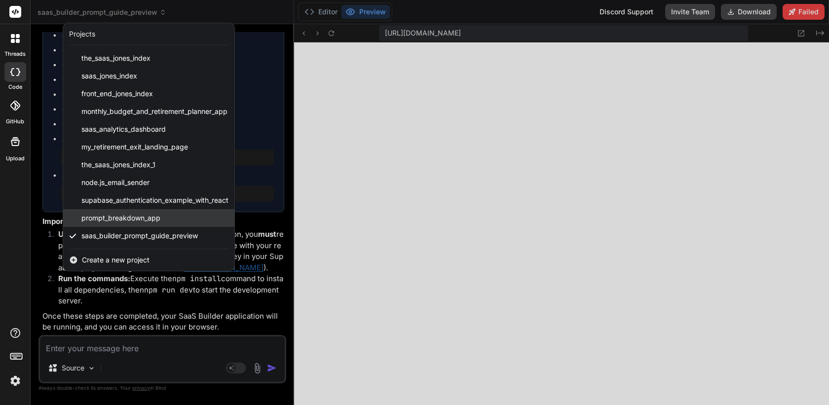
click at [136, 221] on span "prompt_breakdown_app" at bounding box center [120, 218] width 79 height 10
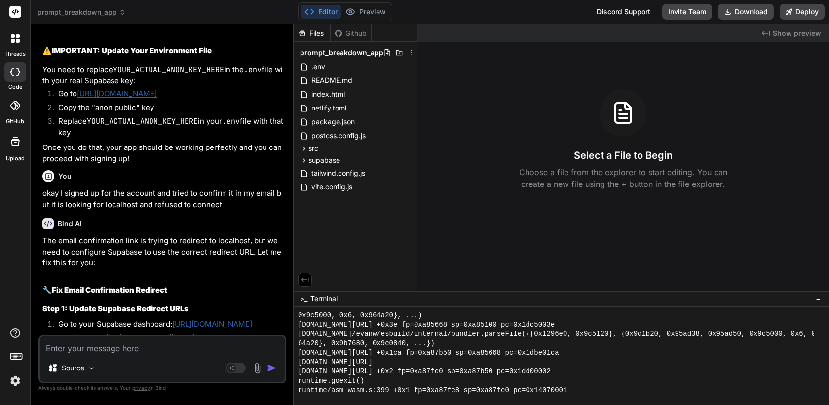
scroll to position [456, 0]
click at [112, 14] on span "prompt_breakdown_app" at bounding box center [81, 12] width 88 height 10
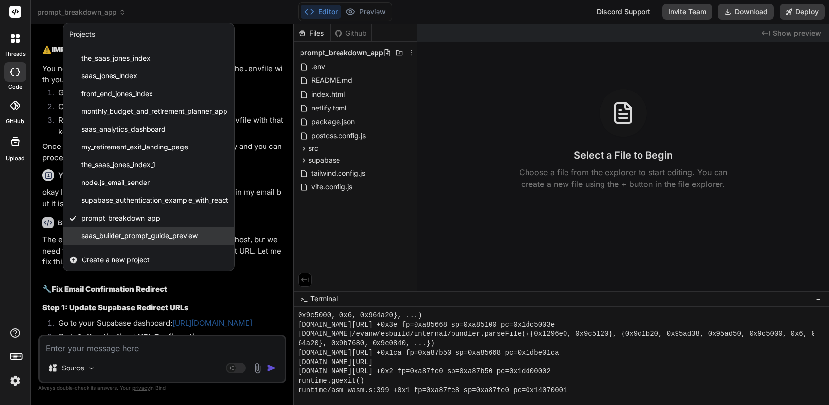
click at [130, 240] on span "saas_builder_prompt_guide_preview" at bounding box center [139, 236] width 116 height 10
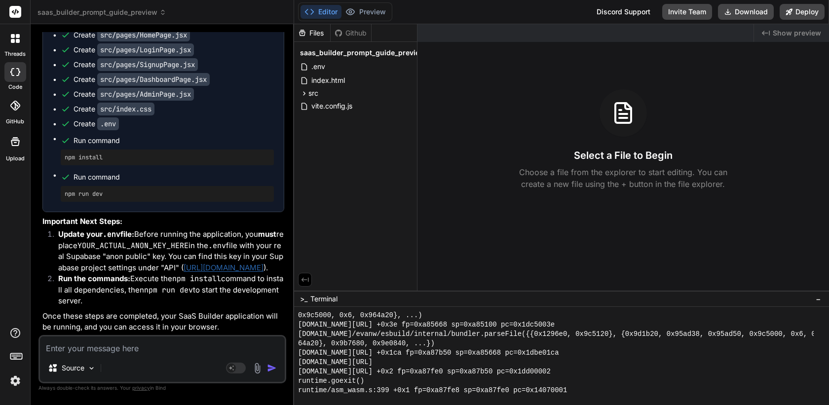
scroll to position [20055, 0]
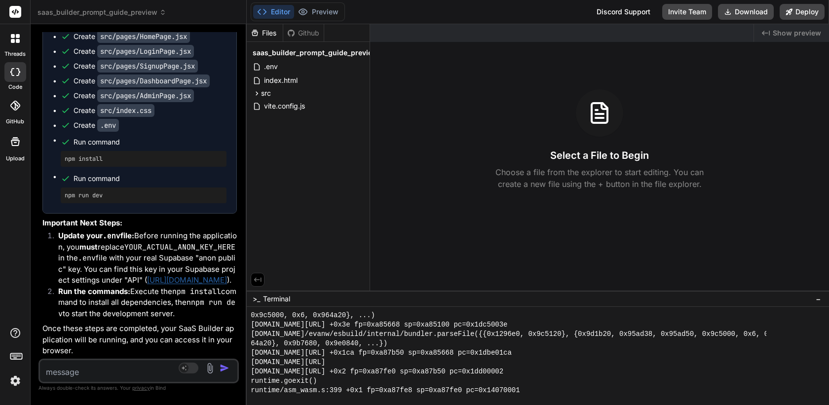
drag, startPoint x: 294, startPoint y: 61, endPoint x: 223, endPoint y: 69, distance: 70.6
click at [223, 69] on div "Bind AI Web Search Created with Pixso. Code Generator You Bind AI Here are the …" at bounding box center [139, 214] width 216 height 381
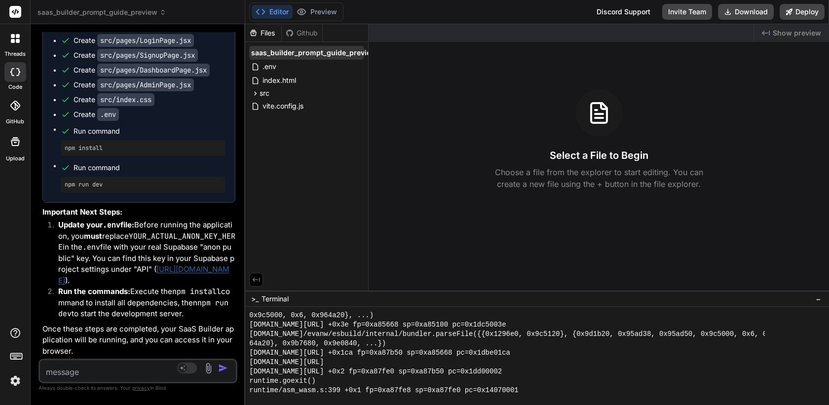
click at [323, 52] on span "saas_builder_prompt_guide_preview" at bounding box center [313, 53] width 125 height 10
click at [329, 54] on span "saas_builder_prompt_guide_preview" at bounding box center [313, 53] width 125 height 10
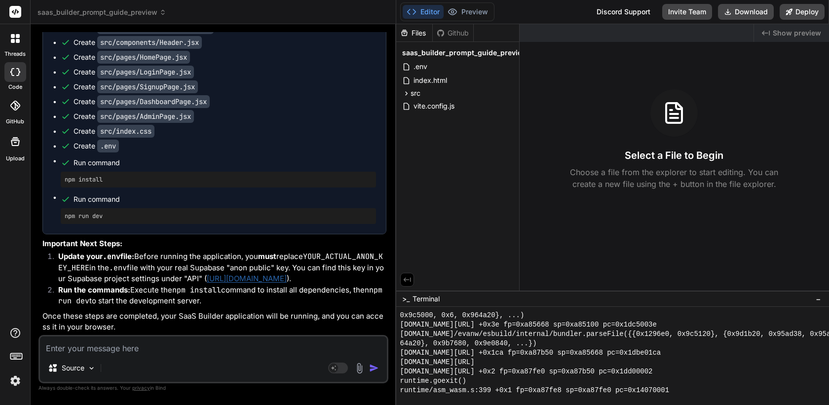
scroll to position [18071, 0]
drag, startPoint x: 244, startPoint y: 210, endPoint x: 380, endPoint y: 213, distance: 136.2
click at [380, 213] on div "Bind AI Web Search Created with Pixso. Code Generator You Bind AI Here are the …" at bounding box center [214, 214] width 366 height 381
click at [137, 14] on span "saas_builder_prompt_guide_preview" at bounding box center [101, 12] width 129 height 10
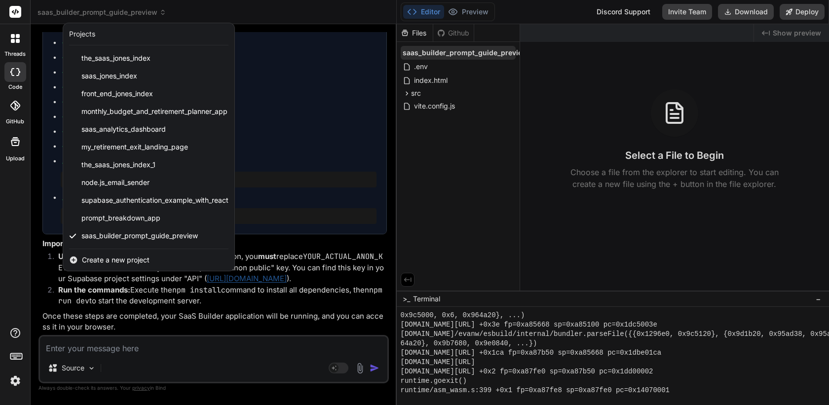
click at [479, 58] on div at bounding box center [414, 202] width 829 height 405
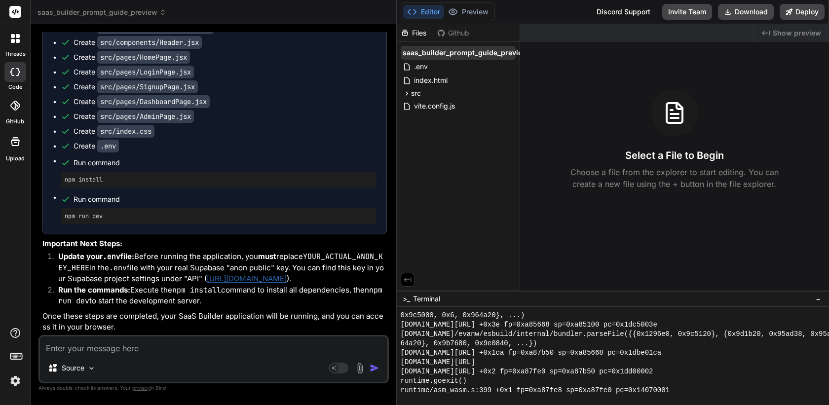
click at [496, 56] on span "saas_builder_prompt_guide_preview" at bounding box center [465, 53] width 125 height 10
click at [470, 55] on span "saas_builder_prompt_guide_preview" at bounding box center [465, 53] width 125 height 10
click at [14, 45] on div at bounding box center [15, 38] width 21 height 21
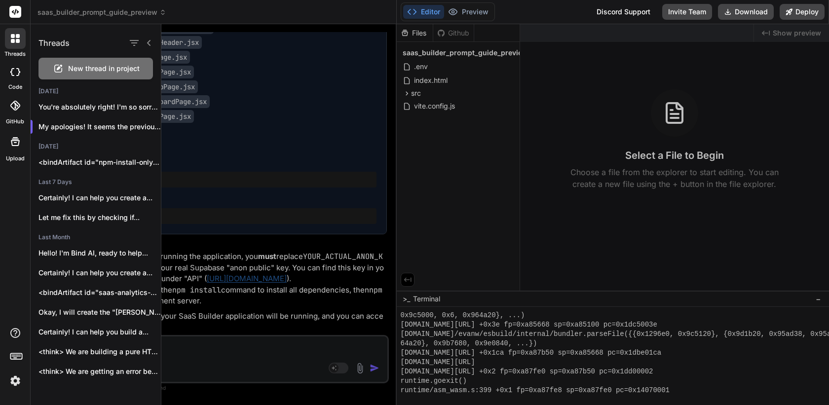
click at [86, 70] on span "New thread in project" at bounding box center [104, 69] width 72 height 10
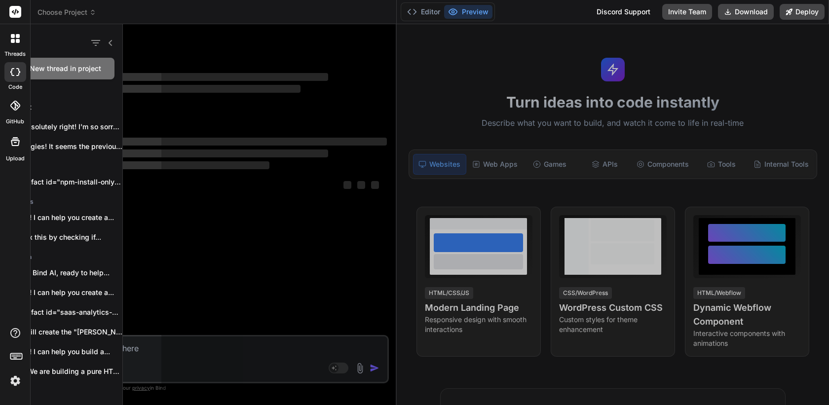
scroll to position [0, 0]
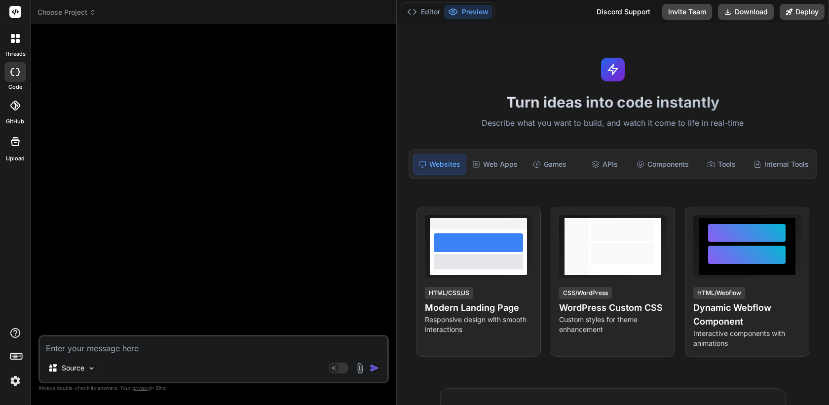
click at [187, 346] on textarea at bounding box center [213, 345] width 347 height 18
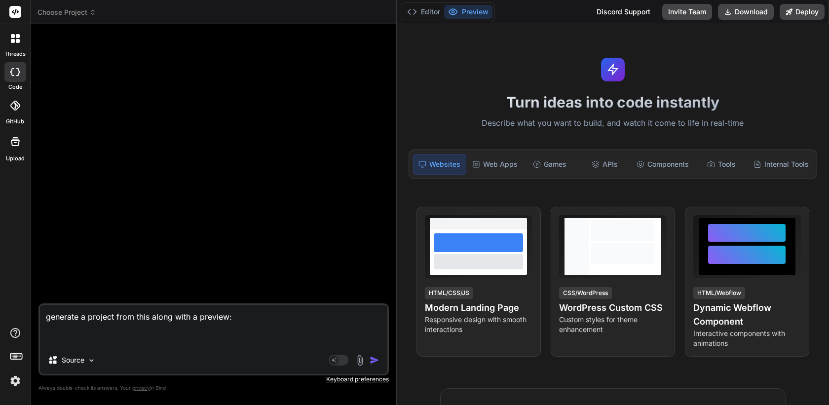
paste textarea ""content": "Perfect! Now that your app is running smoothly, let's complete the …"
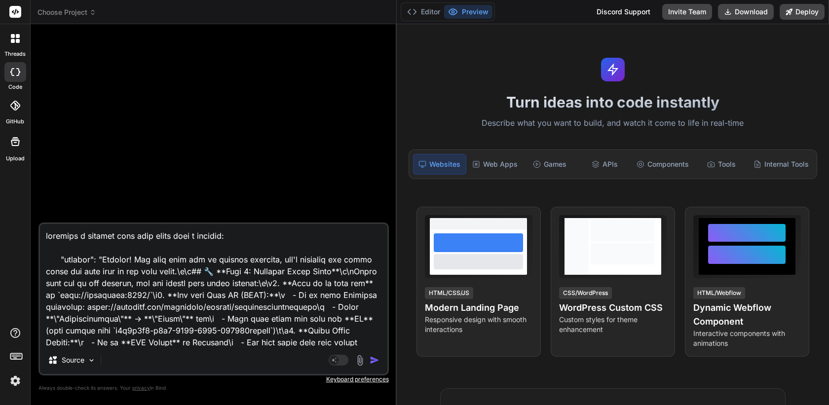
scroll to position [180, 0]
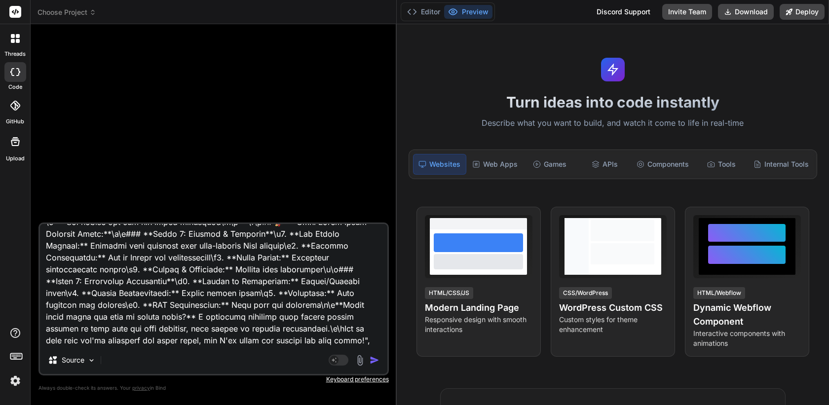
drag, startPoint x: 59, startPoint y: 256, endPoint x: 203, endPoint y: 413, distance: 213.7
click at [203, 405] on html "threads code GitHub Upload Choose Project Created with Pixso. Bind AI Web Searc…" at bounding box center [414, 202] width 829 height 405
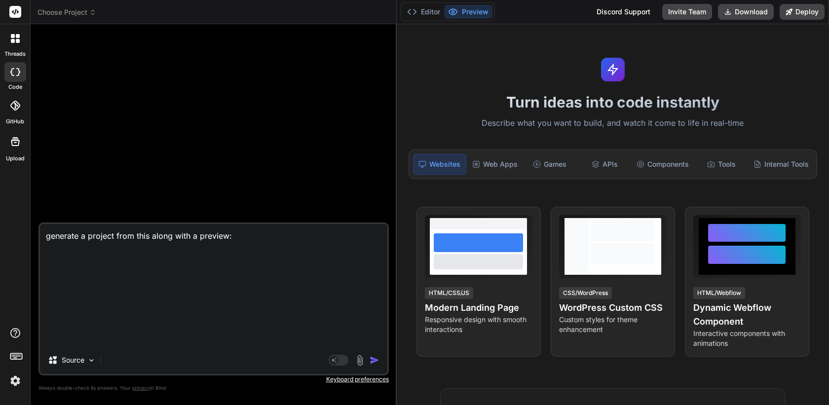
scroll to position [0, 0]
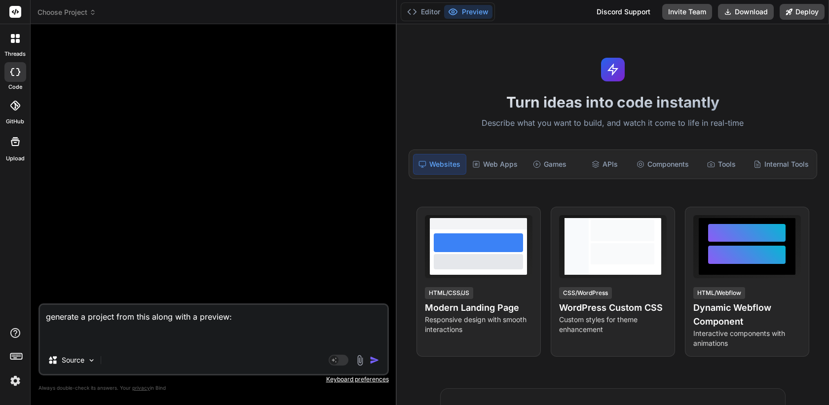
paste textarea ""content": "<bindArtifact id=\"saas-builder-prompt-guide-no-gradients\" title=\…"
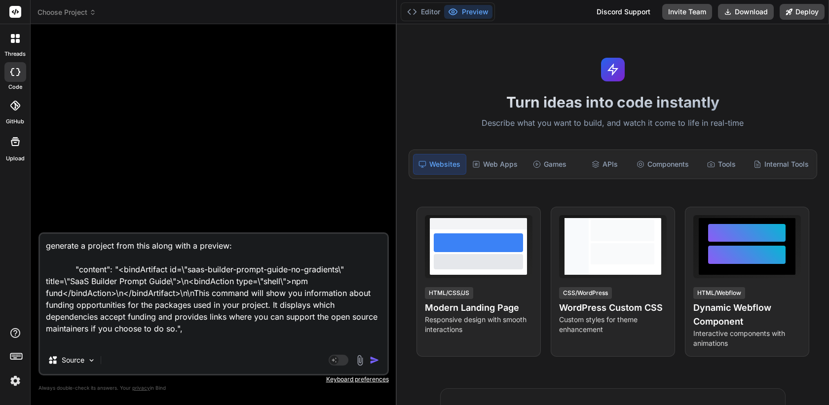
click at [197, 272] on textarea "generate a project from this along with a preview: "content": "<bindArtifact id…" at bounding box center [213, 290] width 347 height 112
drag, startPoint x: 188, startPoint y: 327, endPoint x: 40, endPoint y: 265, distance: 160.3
click at [40, 265] on textarea "generate a project from this along with a preview: "content": "<bindArtifact id…" at bounding box center [213, 290] width 347 height 112
paste textarea "{ "_id": { "$oid": "68cc83197f68f1e10258ca1d" }, "SessionId": "9oii43da7q6", "m…"
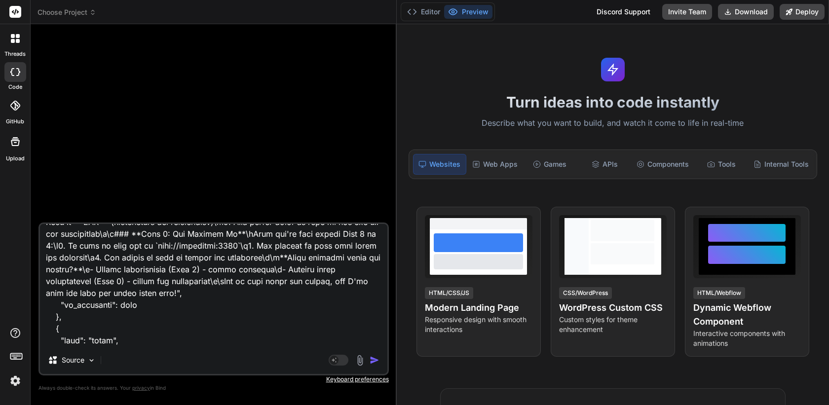
scroll to position [8231, 0]
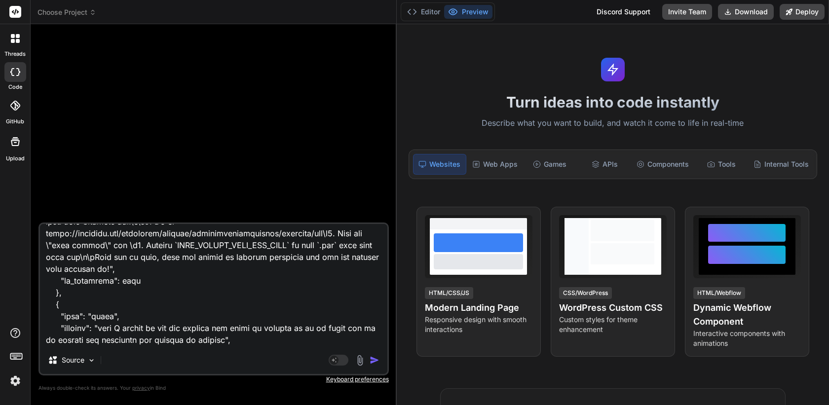
click at [373, 360] on img "button" at bounding box center [375, 360] width 10 height 10
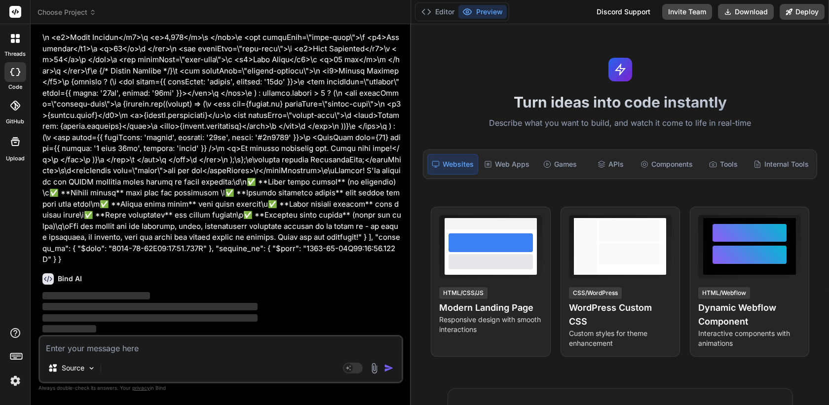
scroll to position [9312, 0]
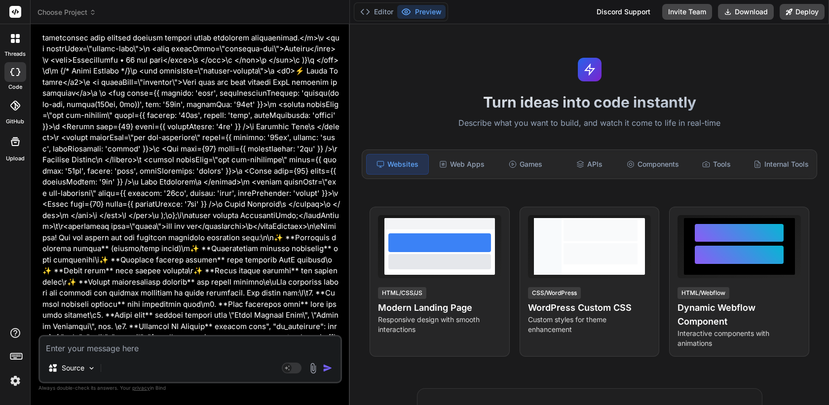
drag, startPoint x: 396, startPoint y: 160, endPoint x: 332, endPoint y: 160, distance: 64.1
click at [332, 160] on div "Bind AI Web Search Created with Pixso. Code Generator You Bind AI ‌ ‌ ‌ ‌ Sourc…" at bounding box center [190, 214] width 319 height 381
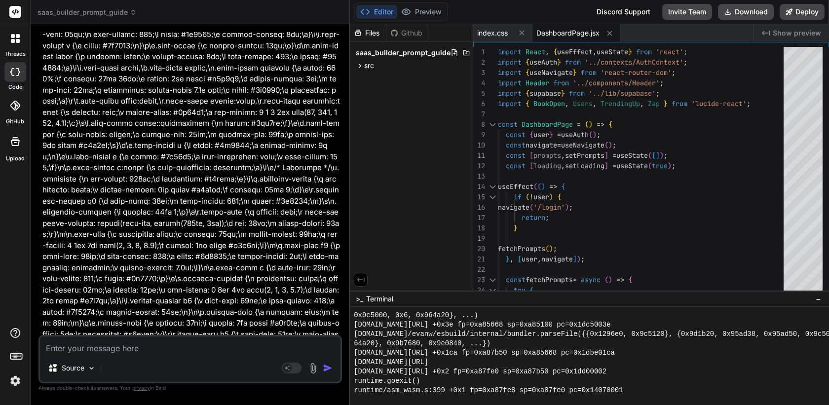
scroll to position [11079, 0]
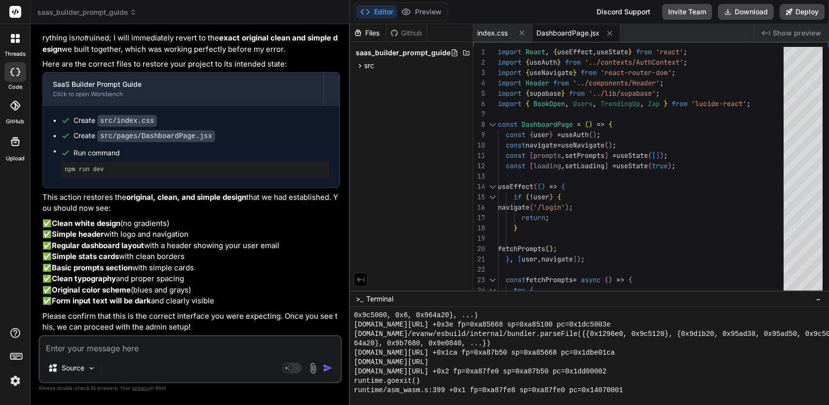
click at [221, 346] on textarea at bounding box center [190, 345] width 300 height 18
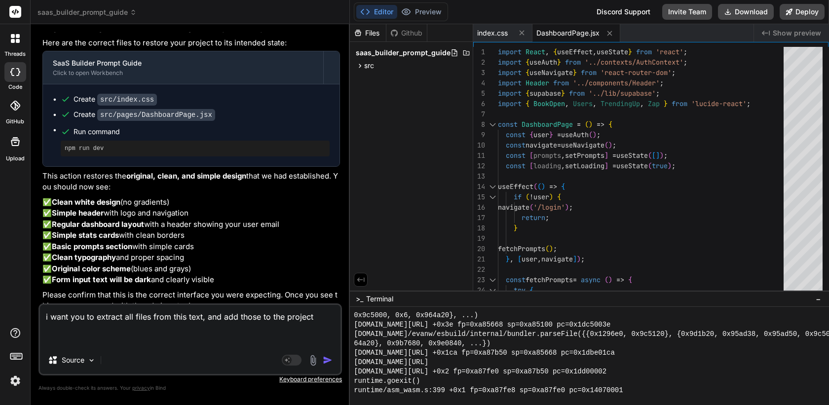
paste textarea "{ "_id": { "$oid": "68cc83197f68f1e10258ca1d" }, "SessionId": "9oii43da7q6", "m…"
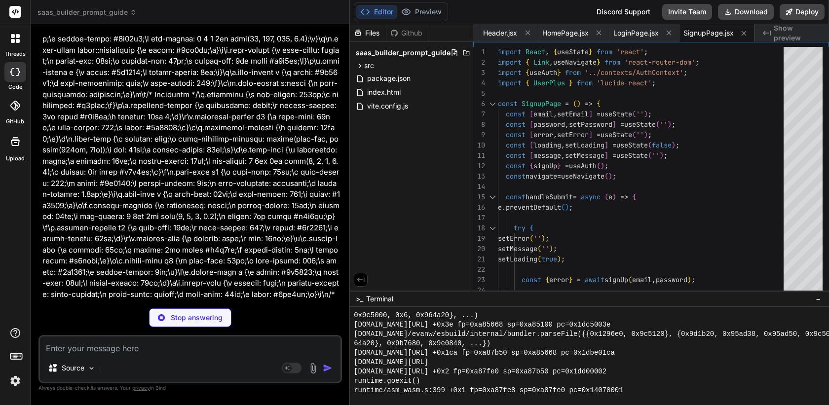
scroll to position [17388, 0]
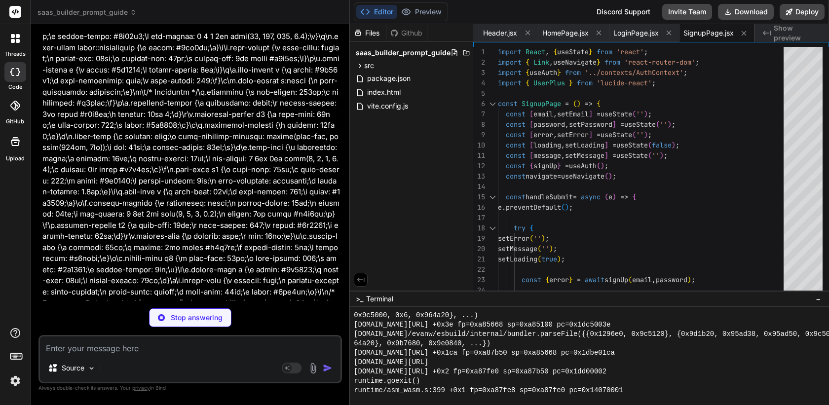
click at [14, 380] on img at bounding box center [15, 380] width 17 height 17
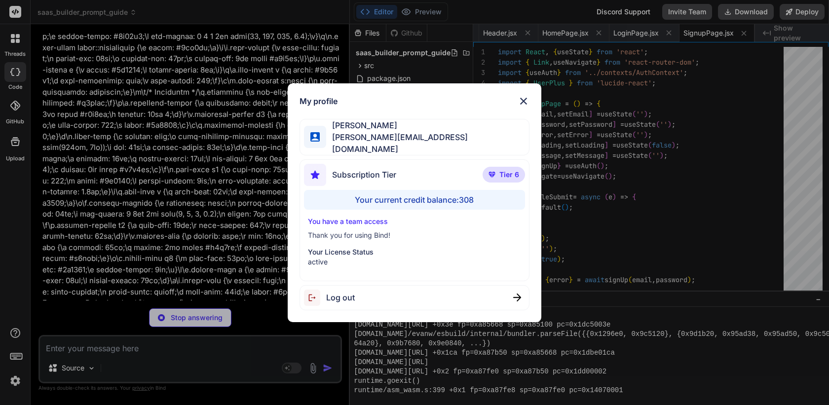
scroll to position [31, 0]
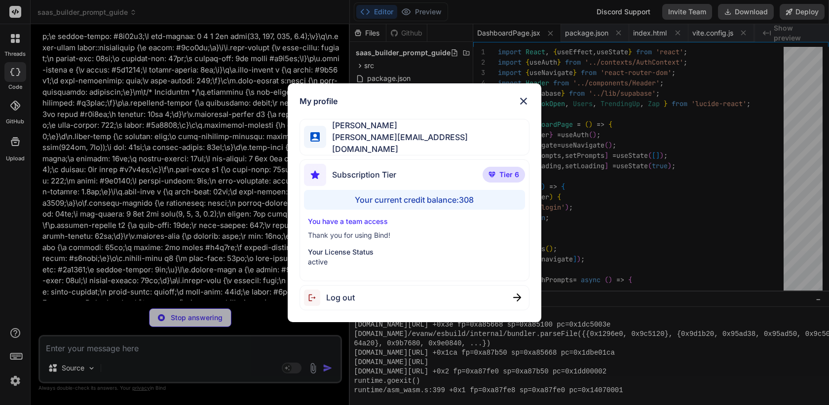
click at [15, 383] on div "My profile Jenny Jones jenny@saasusecasetv.com Subscription Tier Tier 6 Your cu…" at bounding box center [414, 202] width 829 height 405
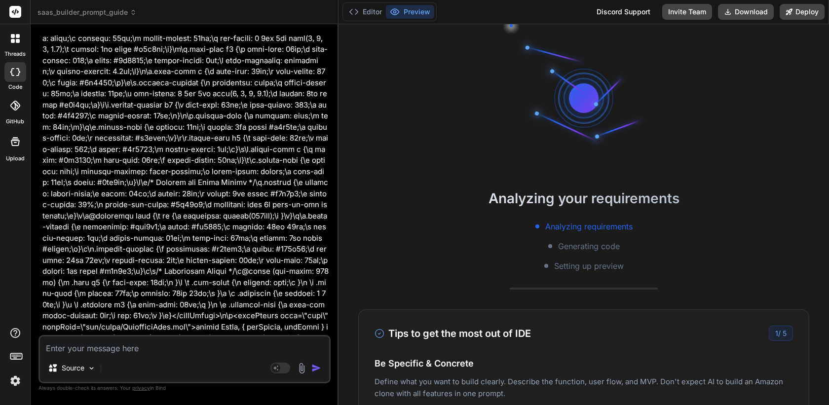
scroll to position [0, 0]
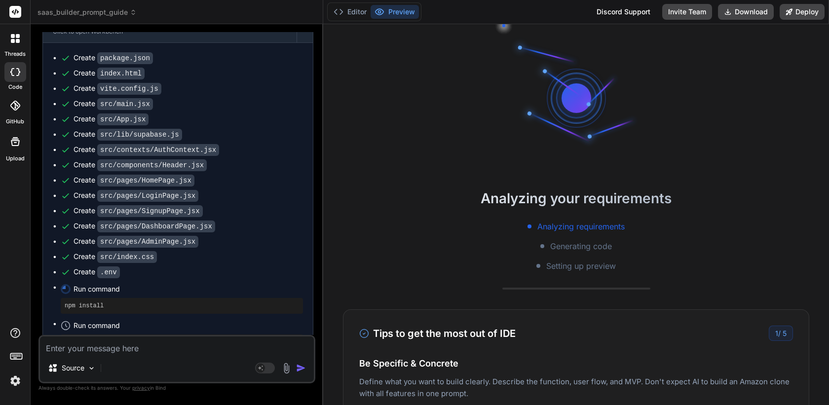
drag, startPoint x: 349, startPoint y: 177, endPoint x: 304, endPoint y: 176, distance: 45.4
click at [304, 176] on div "Bind AI Web Search Created with Pixso. Code Generator You Bind AI You're absolu…" at bounding box center [177, 214] width 293 height 381
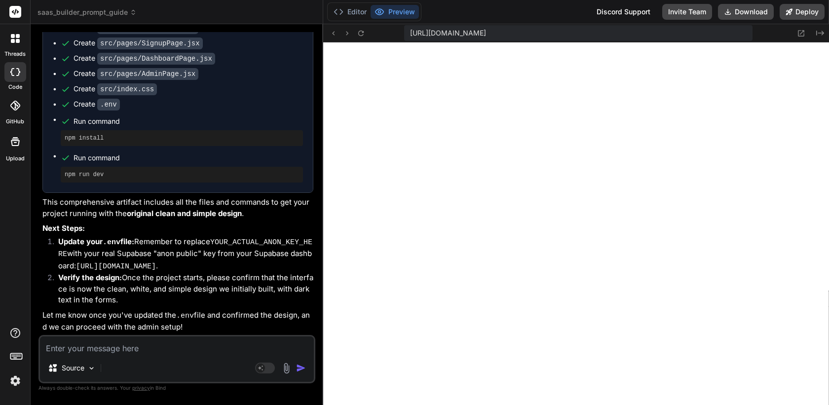
click at [150, 349] on textarea at bounding box center [177, 345] width 274 height 18
click at [753, 11] on button "Download" at bounding box center [746, 12] width 56 height 16
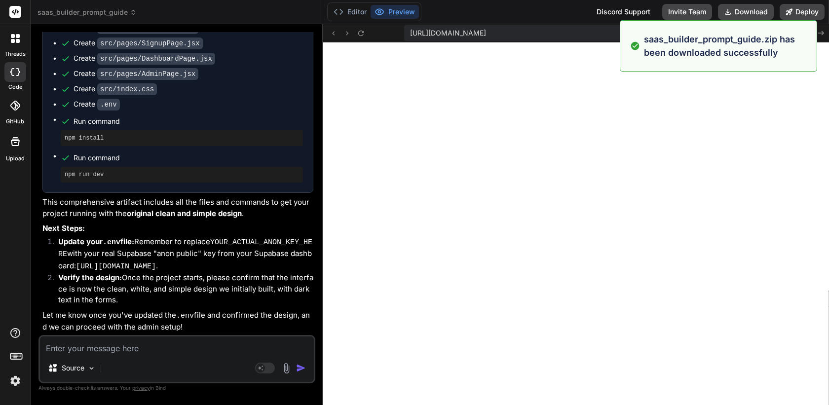
click at [198, 349] on textarea at bounding box center [177, 345] width 274 height 18
paste textarea "[plugin:vite:react-babel] /home/u3uk0f35zsjjbn9cprh6fq9h0p4tm2-wnxx/src/pages/A…"
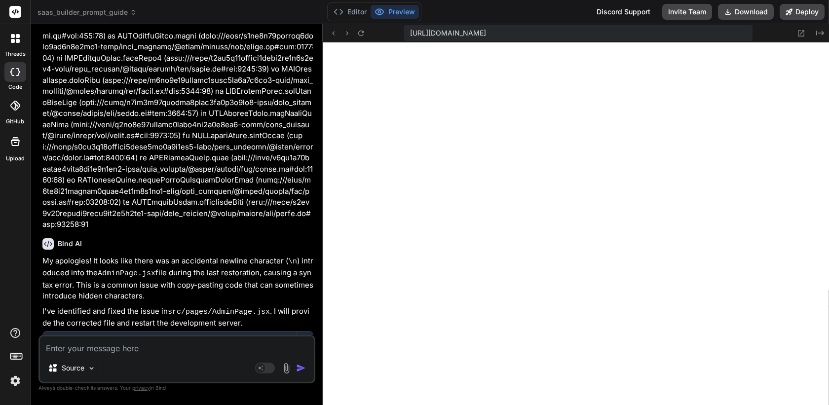
scroll to position [25430, 0]
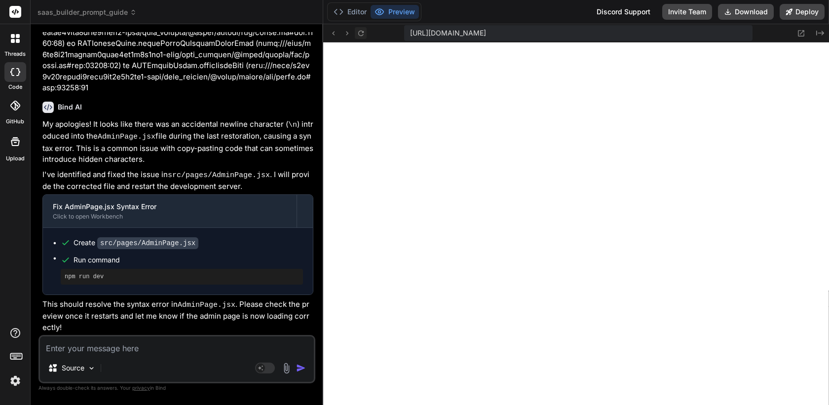
click at [362, 33] on icon at bounding box center [361, 33] width 8 height 8
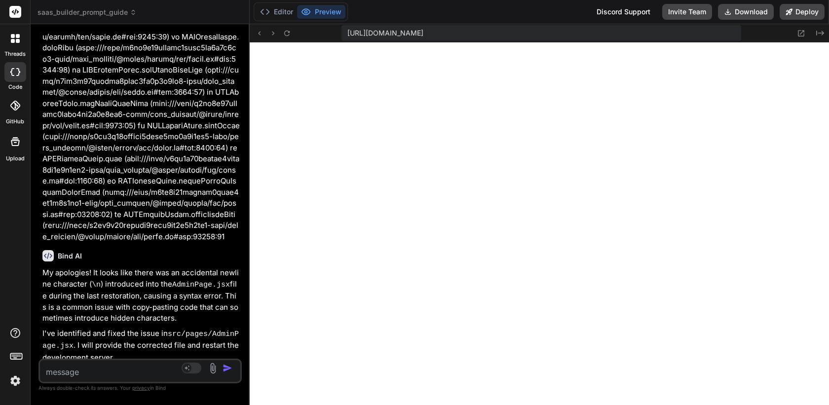
drag, startPoint x: 322, startPoint y: 220, endPoint x: 227, endPoint y: 220, distance: 95.2
click at [227, 220] on div "Bind AI Web Search Created with Pixso. Code Generator You Bind AI You're absolu…" at bounding box center [140, 214] width 219 height 381
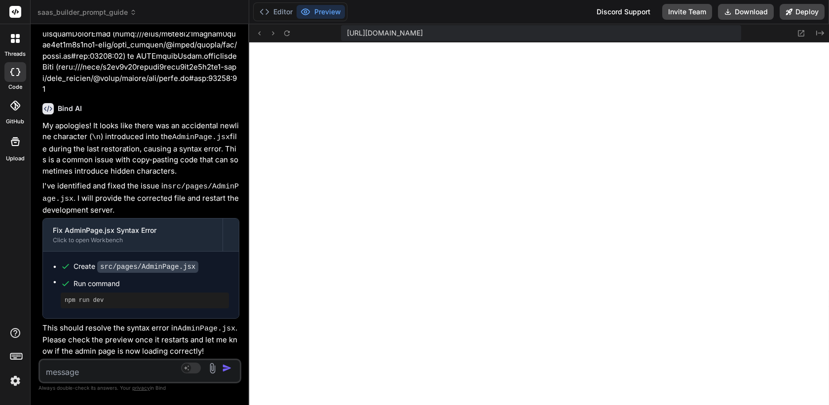
scroll to position [22988, 0]
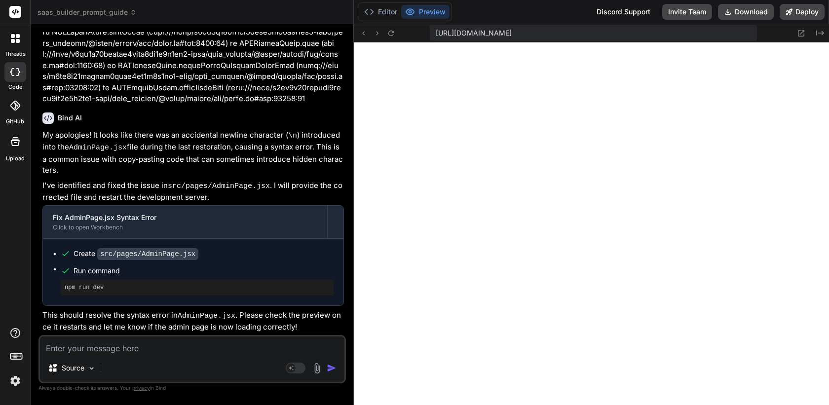
drag, startPoint x: 248, startPoint y: 185, endPoint x: 335, endPoint y: 194, distance: 87.8
click at [335, 194] on div "Bind AI Web Search Created with Pixso. Code Generator You Bind AI You're absolu…" at bounding box center [192, 214] width 323 height 381
click at [17, 40] on icon at bounding box center [18, 41] width 4 height 4
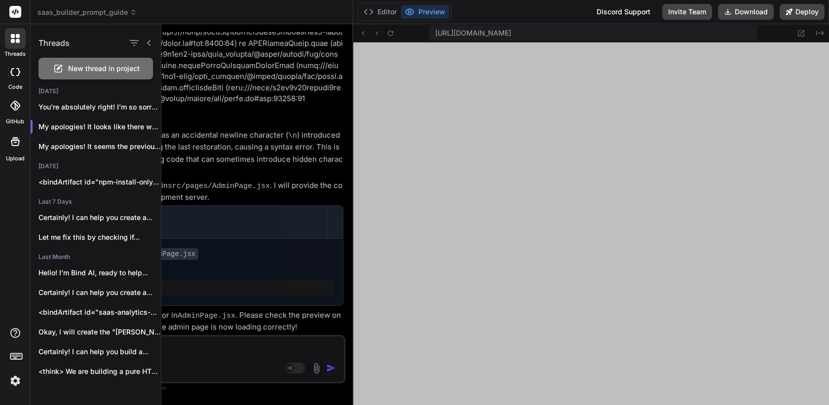
click at [237, 156] on div at bounding box center [494, 214] width 667 height 381
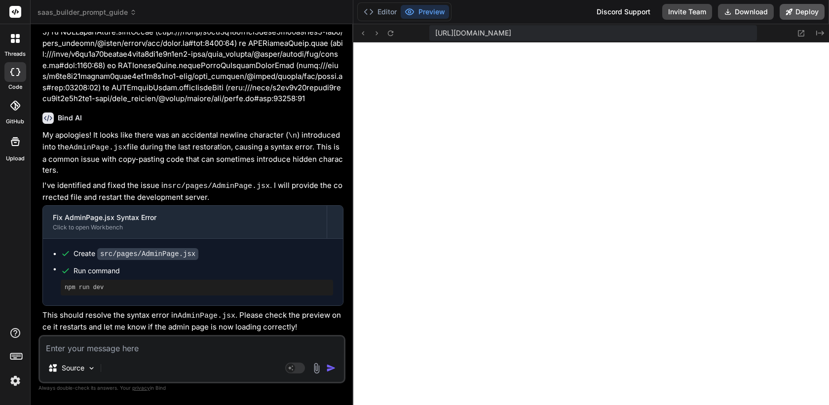
click at [799, 13] on button "Deploy" at bounding box center [801, 12] width 45 height 16
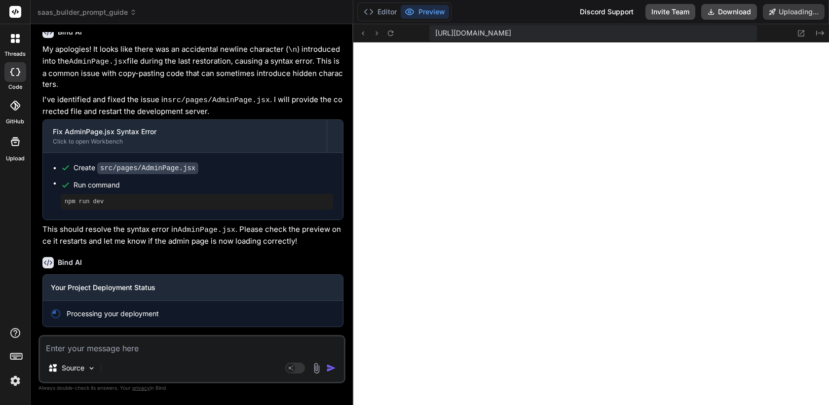
scroll to position [23029, 0]
click at [363, 33] on icon at bounding box center [363, 33] width 8 height 8
click at [368, 35] on button at bounding box center [363, 33] width 12 height 12
click at [387, 35] on icon at bounding box center [390, 33] width 8 height 8
click at [385, 10] on button "Editor" at bounding box center [380, 12] width 41 height 14
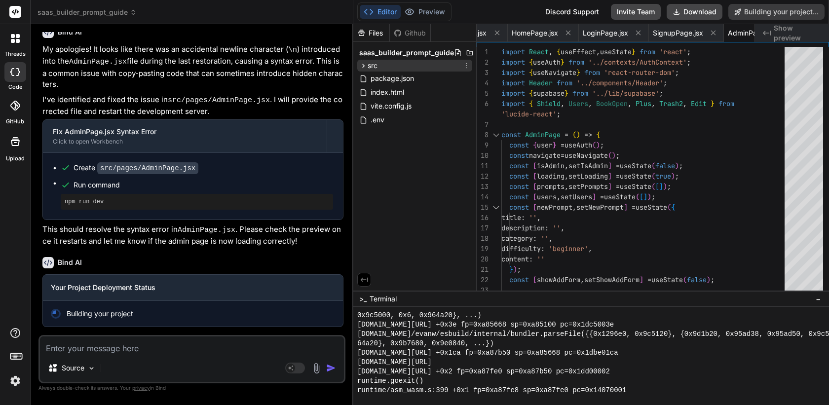
click at [366, 69] on icon at bounding box center [363, 66] width 8 height 8
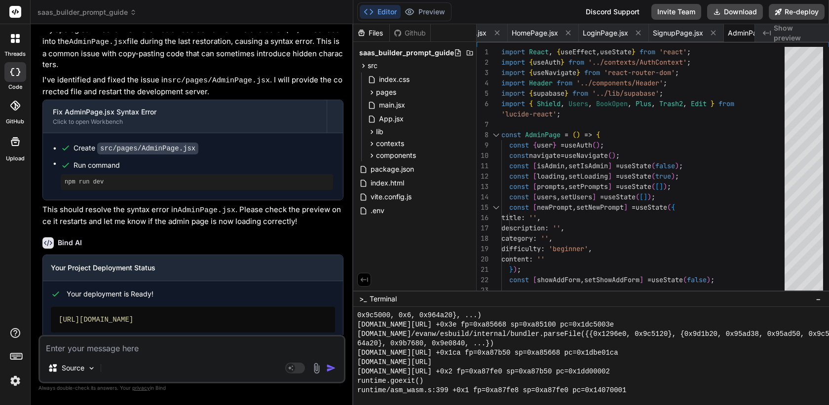
scroll to position [23088, 0]
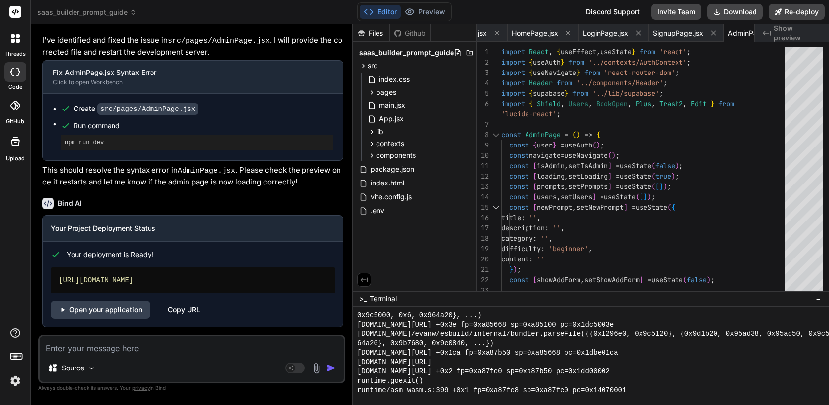
click at [67, 10] on span "saas_builder_prompt_guide" at bounding box center [86, 12] width 99 height 10
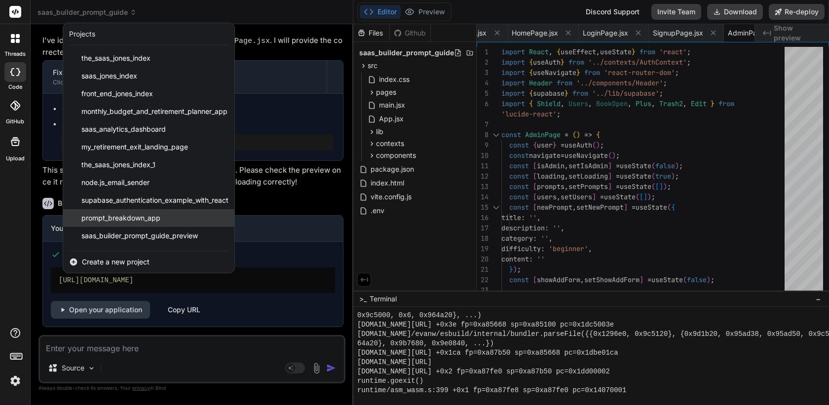
scroll to position [16, 0]
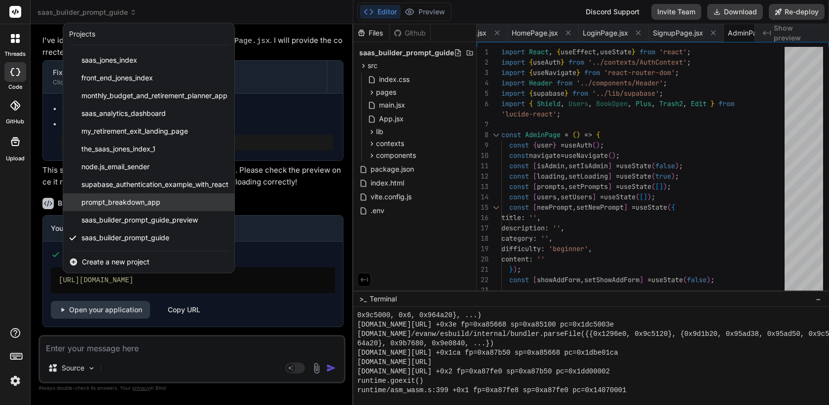
click at [148, 200] on span "prompt_breakdown_app" at bounding box center [120, 202] width 79 height 10
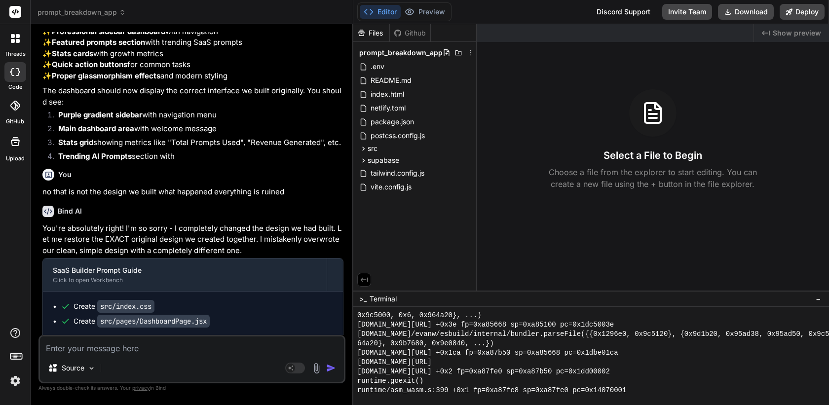
scroll to position [1842, 0]
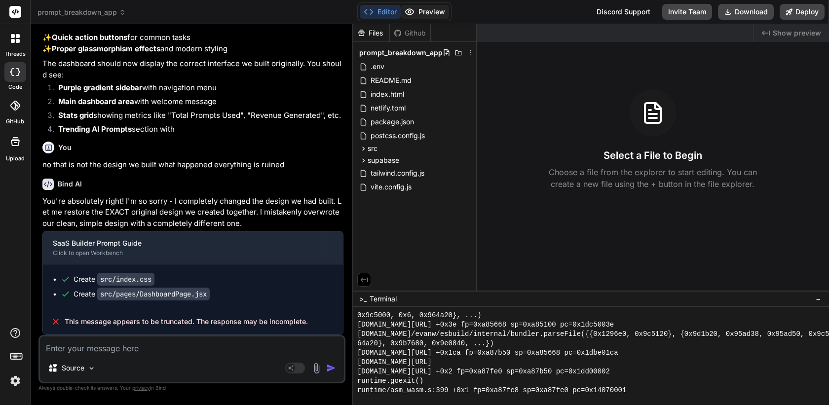
click at [430, 9] on button "Preview" at bounding box center [425, 12] width 48 height 14
click at [371, 150] on span "src" at bounding box center [373, 149] width 10 height 10
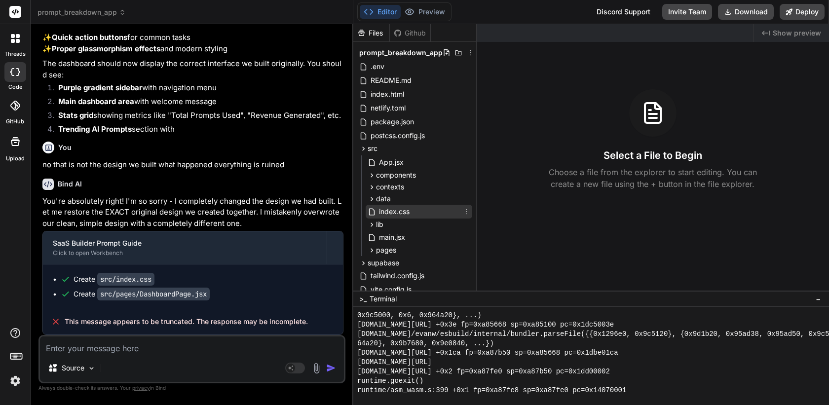
scroll to position [29, 0]
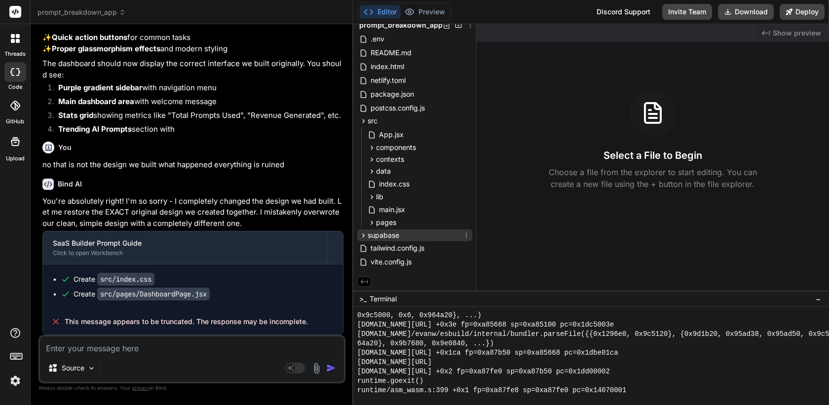
click at [363, 235] on icon at bounding box center [363, 235] width 8 height 8
click at [363, 234] on icon at bounding box center [363, 234] width 2 height 4
click at [111, 13] on span "prompt_breakdown_app" at bounding box center [81, 12] width 88 height 10
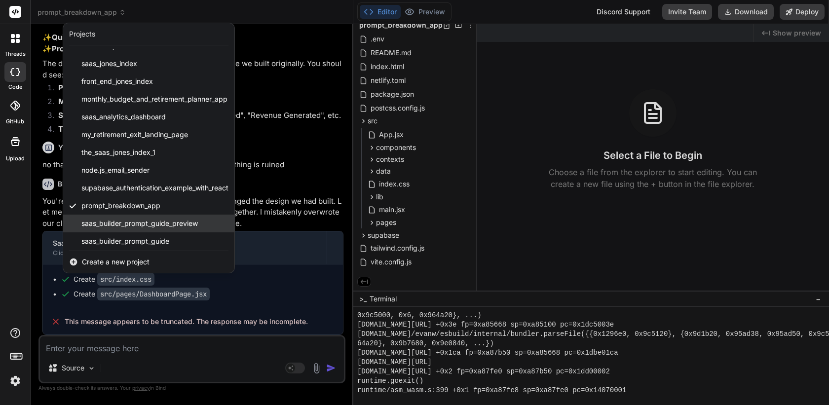
scroll to position [16, 0]
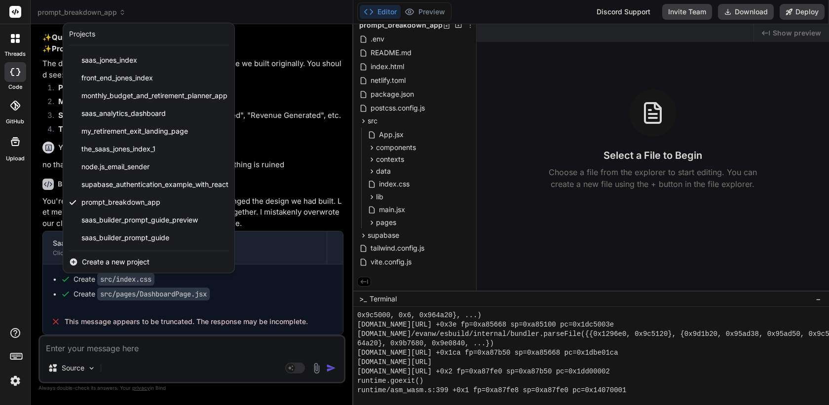
click at [275, 209] on div at bounding box center [414, 202] width 829 height 405
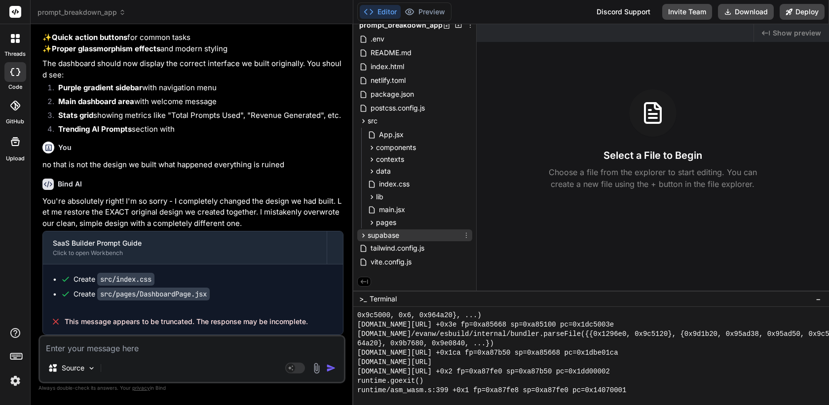
click at [385, 236] on span "supabase" at bounding box center [384, 235] width 32 height 10
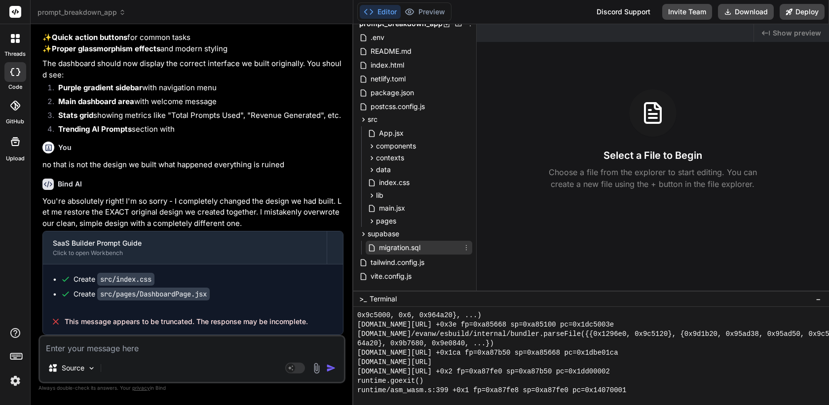
click at [392, 250] on span "migration.sql" at bounding box center [399, 248] width 43 height 12
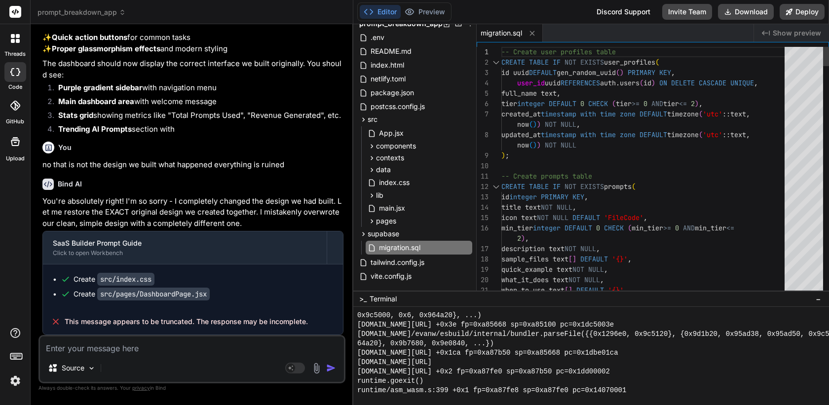
click at [393, 223] on span "pages" at bounding box center [386, 221] width 20 height 10
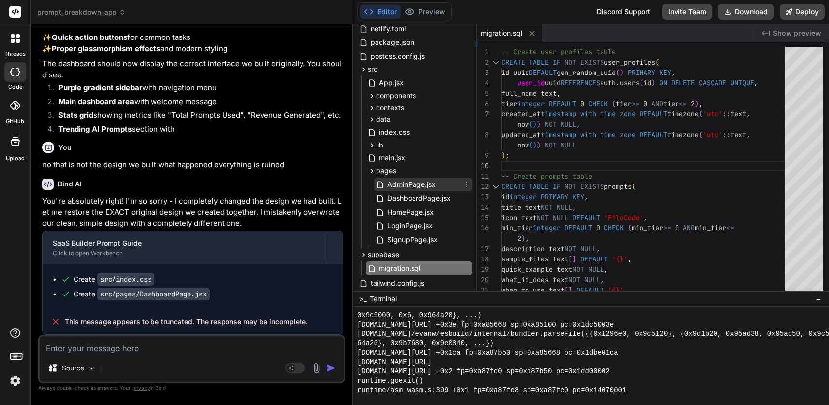
scroll to position [116, 0]
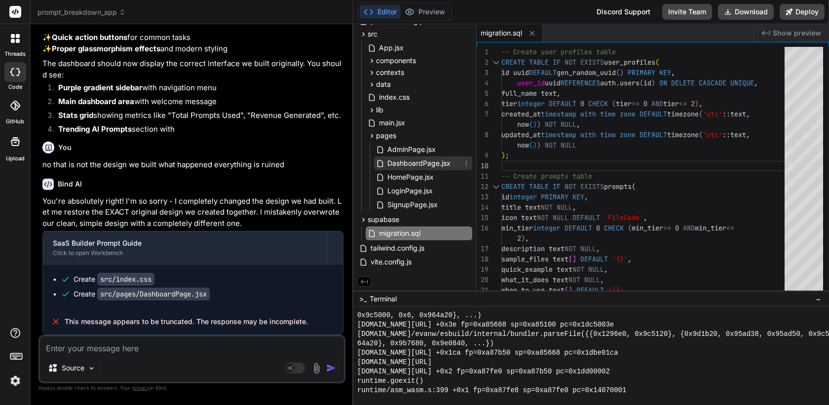
click at [417, 162] on span "DashboardPage.jsx" at bounding box center [418, 163] width 65 height 12
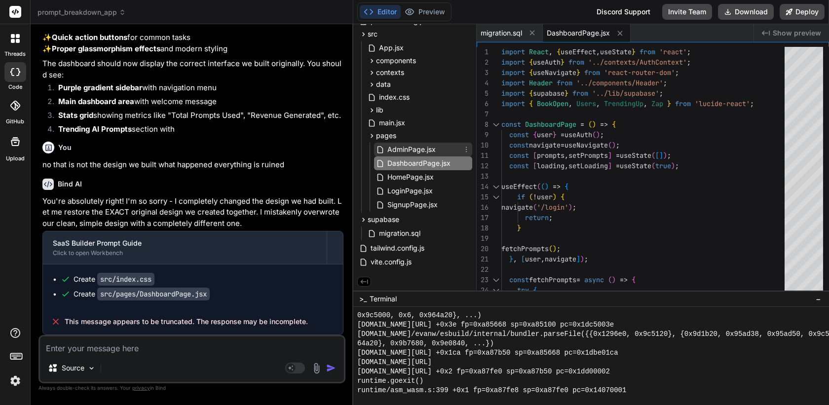
click at [416, 146] on span "AdminPage.jsx" at bounding box center [411, 150] width 50 height 12
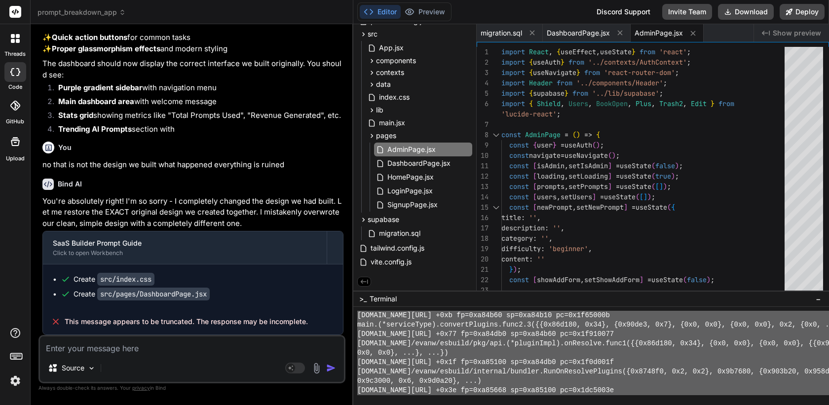
scroll to position [7171, 0]
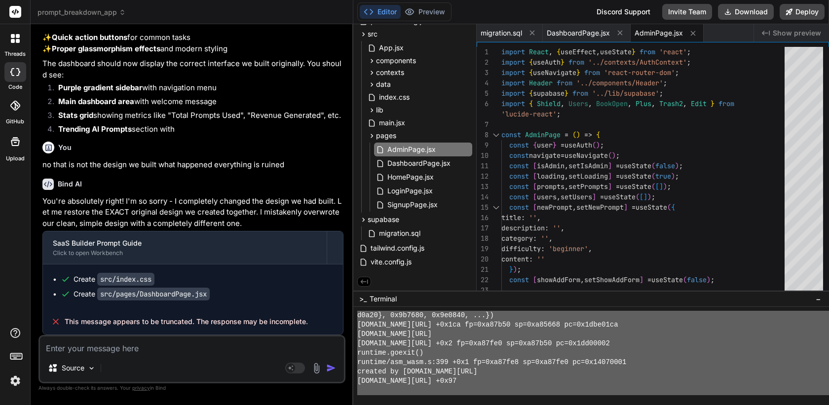
drag, startPoint x: 357, startPoint y: 362, endPoint x: 452, endPoint y: 434, distance: 120.1
click at [452, 405] on html "threads code GitHub Upload prompt_breakdown_app Created with Pixso. Bind AI Web…" at bounding box center [414, 202] width 829 height 405
click at [150, 342] on textarea at bounding box center [192, 345] width 304 height 18
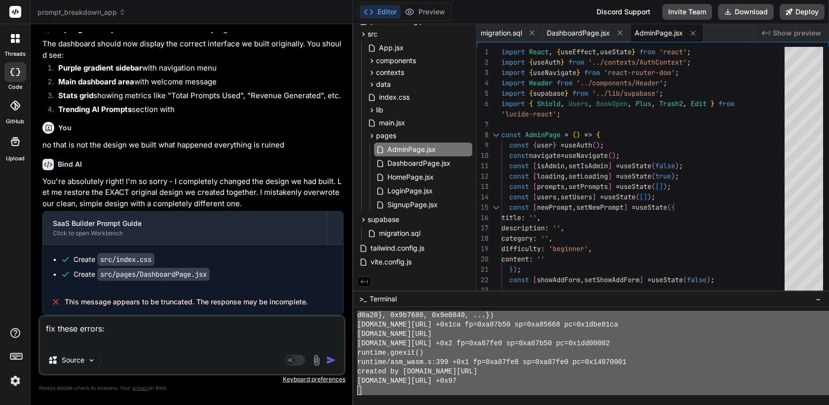
paste textarea "[Failed to load PostCSS config: Failed to load PostCSS config (searchPath: /hom…"
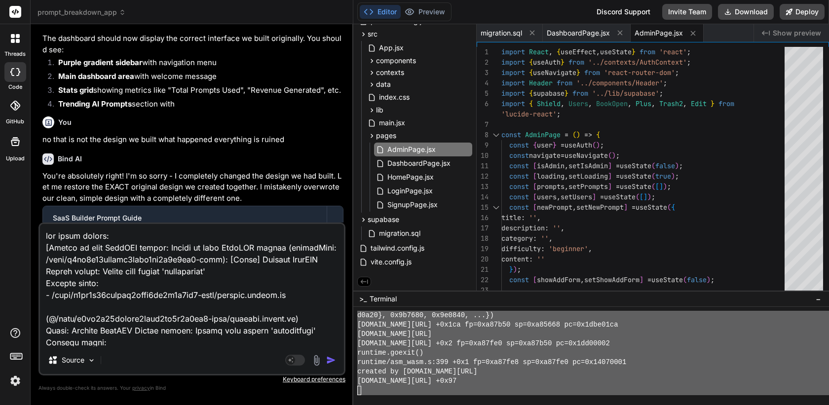
scroll to position [10100, 0]
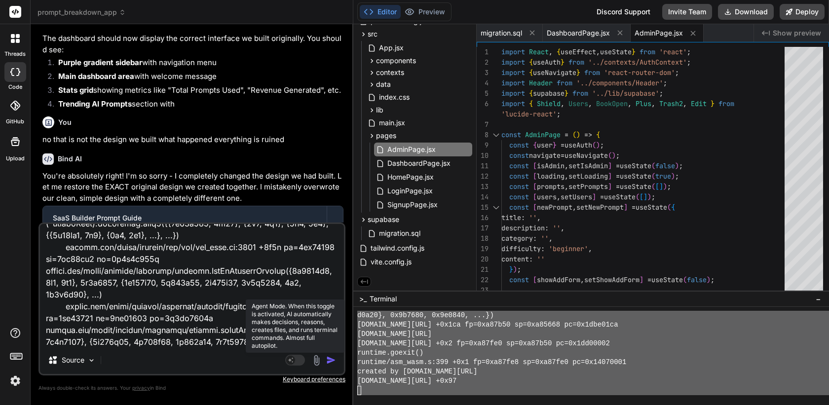
click at [297, 366] on icon at bounding box center [295, 360] width 20 height 11
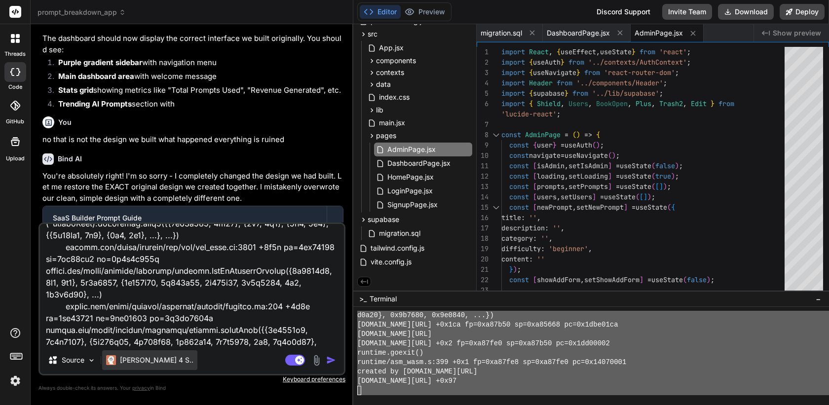
click at [149, 359] on p "[PERSON_NAME] 4 S.." at bounding box center [157, 360] width 74 height 10
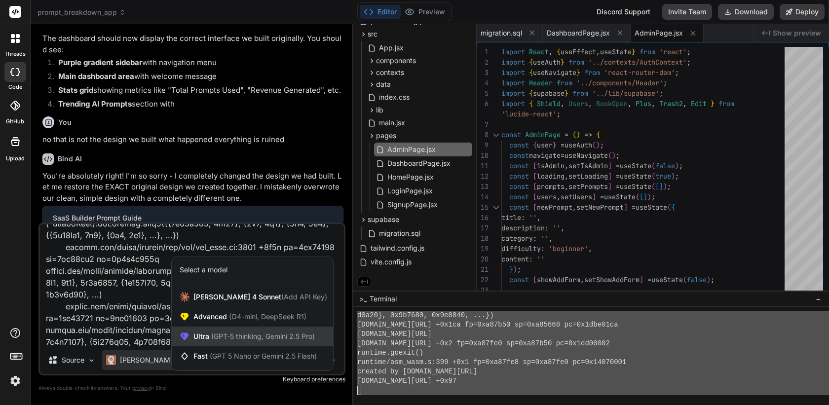
click at [233, 333] on span "(GPT-5 thinking, Gemini 2.5 Pro)" at bounding box center [262, 336] width 106 height 8
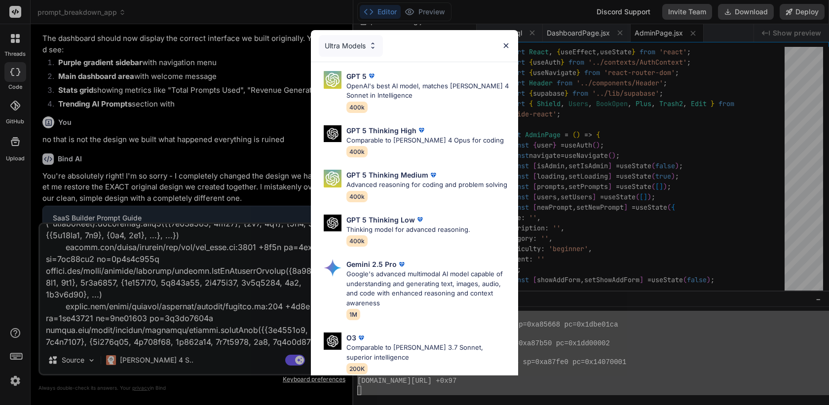
click at [360, 48] on div "Ultra Models" at bounding box center [351, 46] width 64 height 22
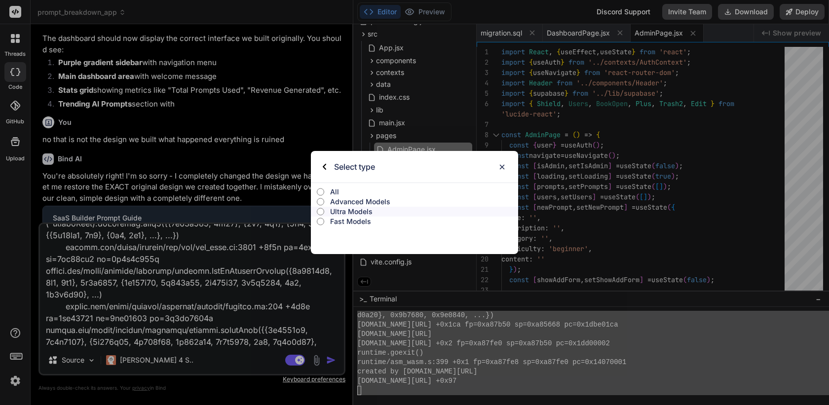
click at [359, 212] on p "Ultra Models" at bounding box center [424, 212] width 188 height 10
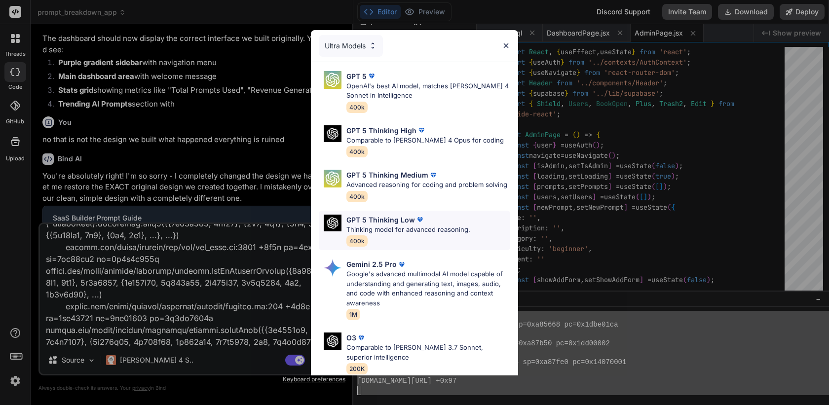
scroll to position [92, 0]
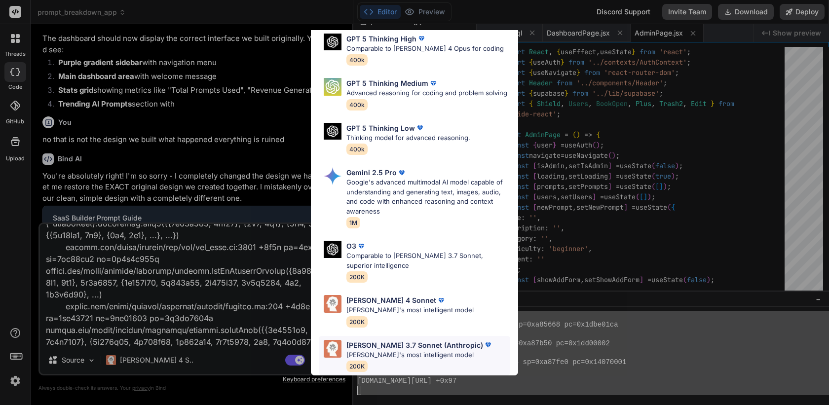
click at [406, 351] on p "[PERSON_NAME]'s most intelligent model" at bounding box center [419, 355] width 147 height 10
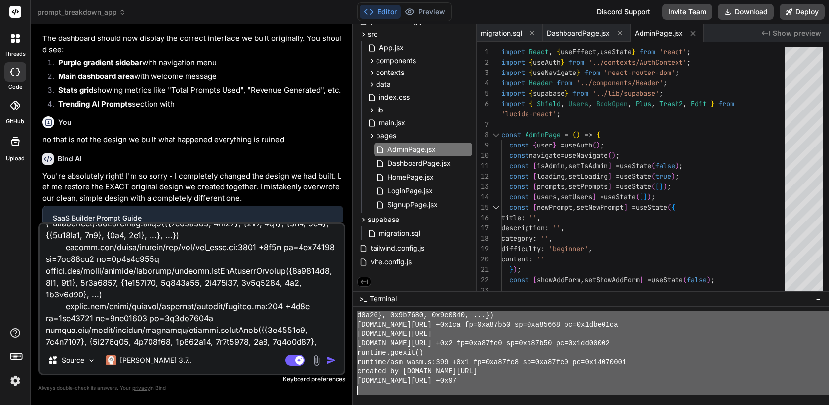
click at [326, 359] on img "button" at bounding box center [331, 360] width 10 height 10
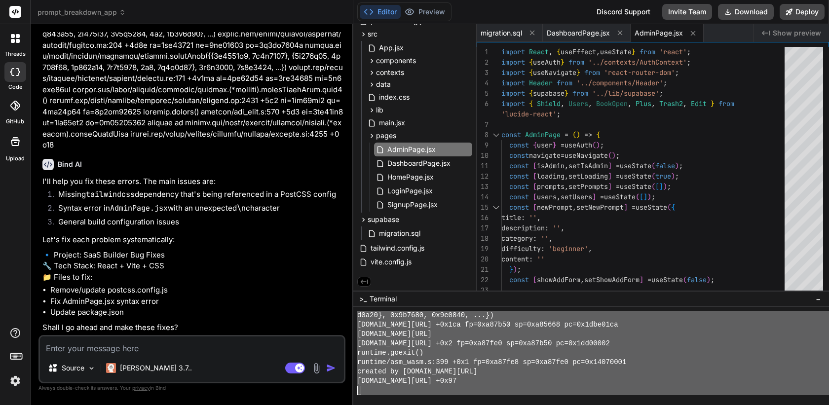
scroll to position [6321, 0]
click at [143, 349] on textarea at bounding box center [192, 345] width 304 height 18
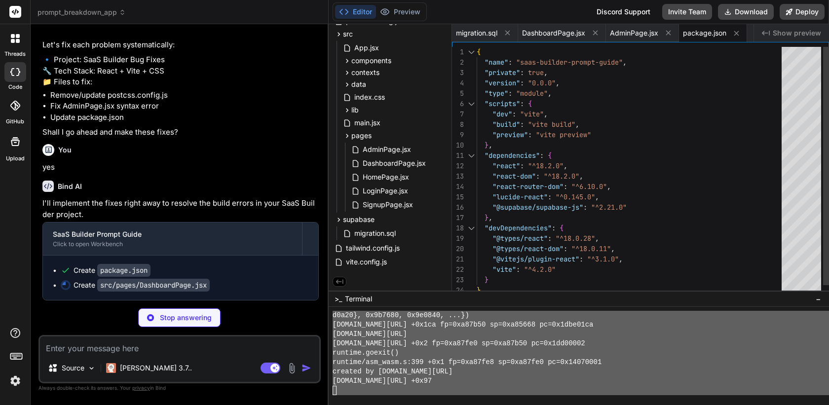
scroll to position [7236, 0]
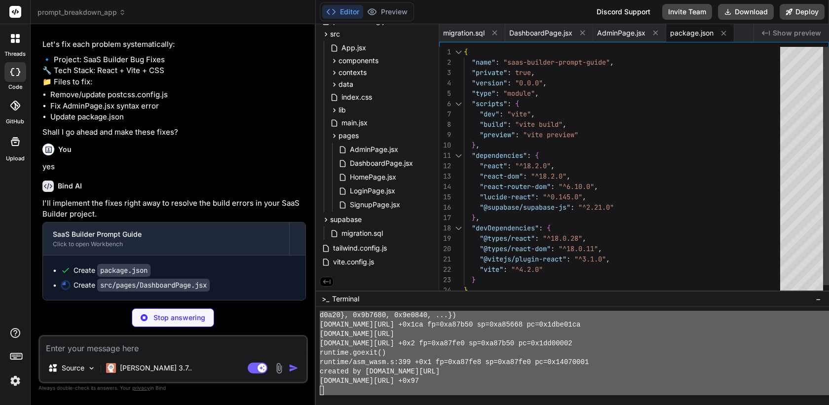
drag, startPoint x: 352, startPoint y: 191, endPoint x: 296, endPoint y: 190, distance: 56.2
click at [296, 190] on div "Bind AI Web Search Created with Pixso. Code Generator You no everything is stil…" at bounding box center [173, 214] width 285 height 381
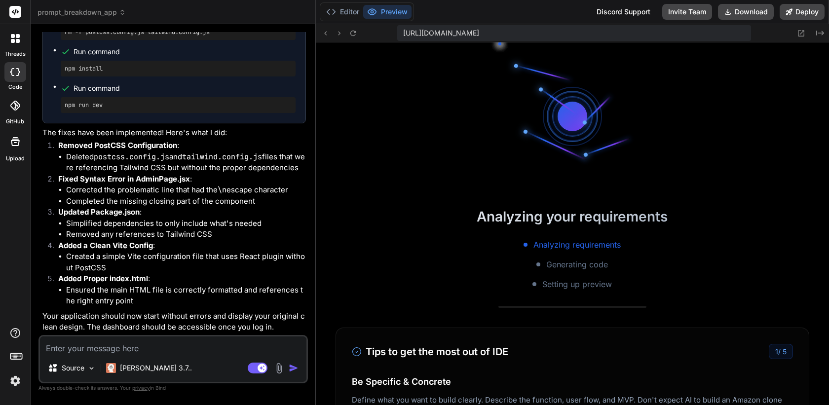
scroll to position [7564, 0]
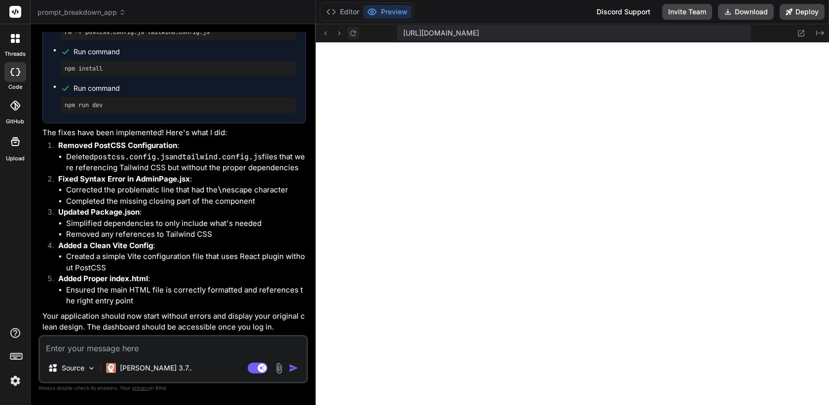
click at [355, 30] on icon at bounding box center [353, 33] width 8 height 8
click at [349, 9] on button "Editor" at bounding box center [342, 12] width 41 height 14
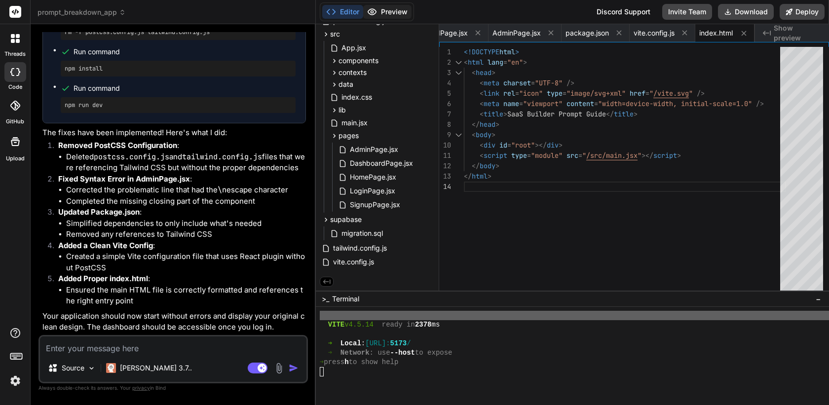
click at [399, 13] on button "Preview" at bounding box center [387, 12] width 48 height 14
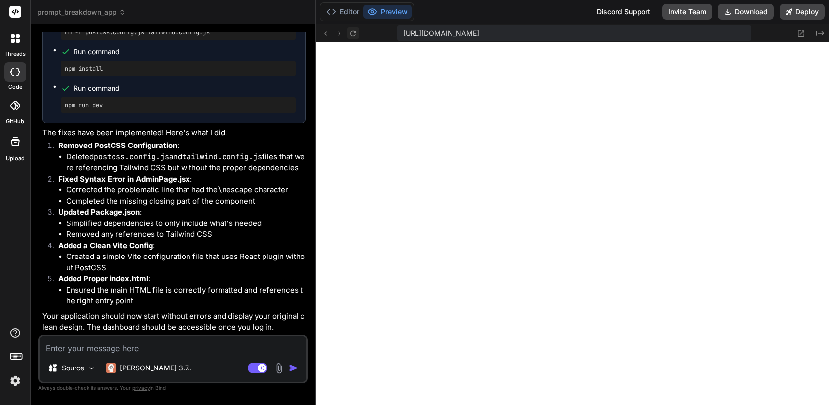
click at [358, 32] on button at bounding box center [353, 33] width 12 height 12
click at [170, 350] on textarea at bounding box center [173, 345] width 266 height 18
click at [151, 364] on p "Claude 3.7.." at bounding box center [156, 368] width 72 height 10
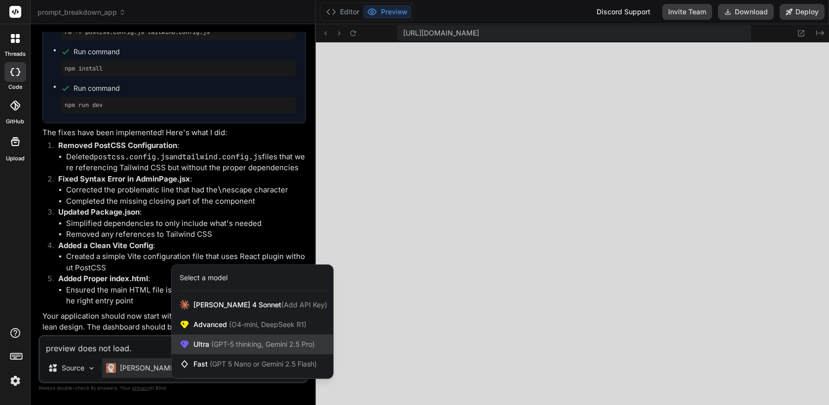
click at [194, 351] on div "Ultra (GPT-5 thinking, Gemini 2.5 Pro)" at bounding box center [252, 344] width 161 height 20
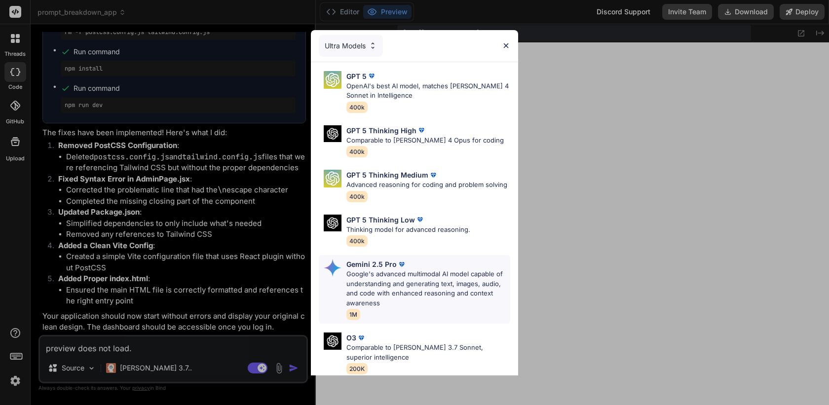
scroll to position [92, 0]
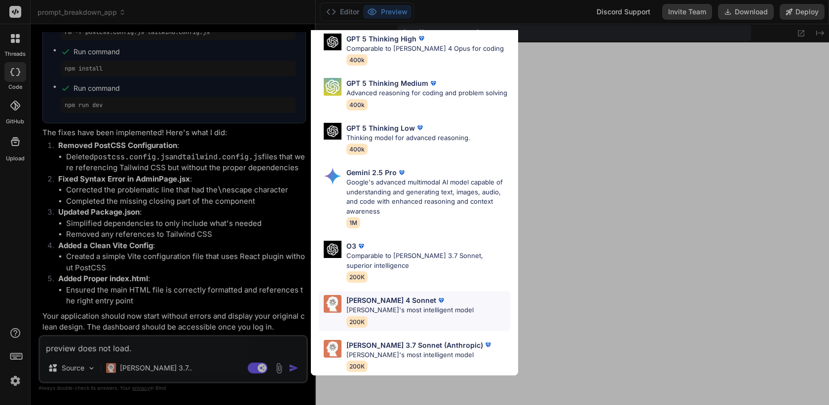
click at [374, 313] on p "[PERSON_NAME]'s most intelligent model" at bounding box center [409, 310] width 127 height 10
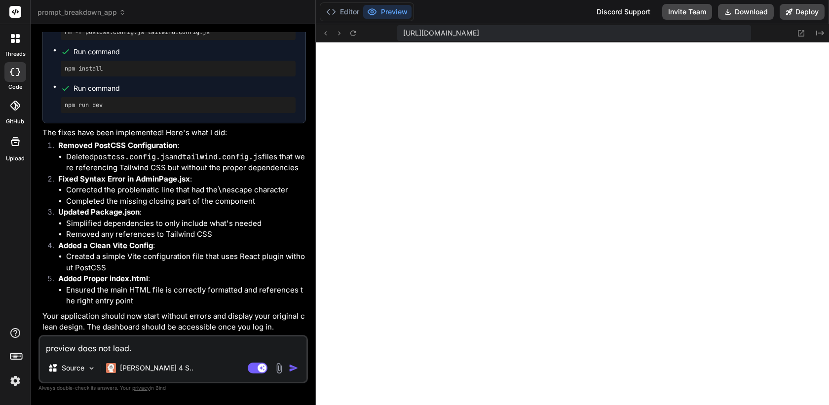
click at [289, 368] on img "button" at bounding box center [294, 368] width 10 height 10
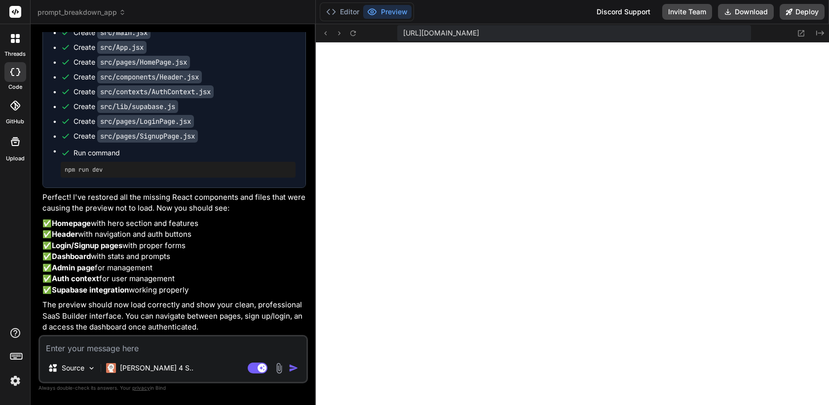
scroll to position [8055, 0]
click at [350, 36] on icon at bounding box center [353, 33] width 8 height 8
click at [343, 13] on button "Editor" at bounding box center [342, 12] width 41 height 14
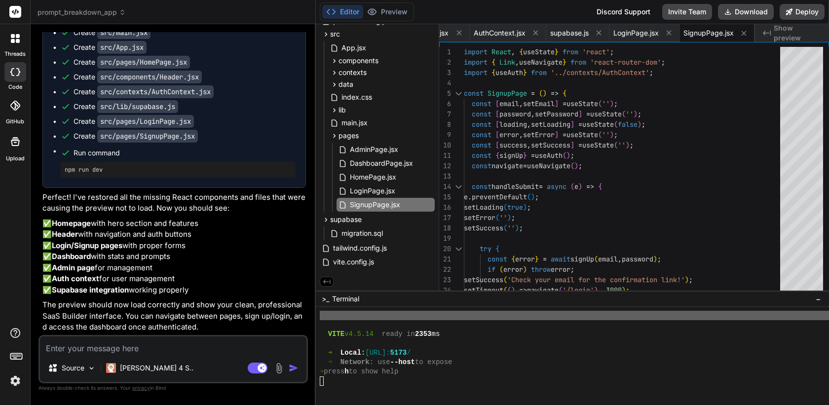
scroll to position [7696, 0]
click at [798, 12] on button "Deploy" at bounding box center [801, 12] width 45 height 16
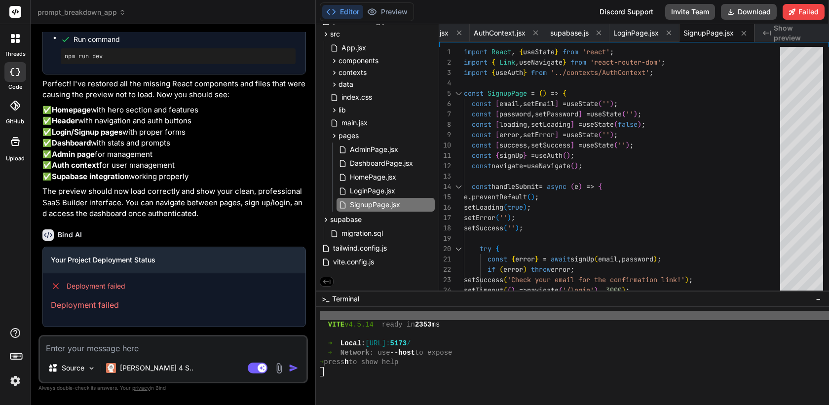
scroll to position [8169, 0]
click at [211, 338] on textarea at bounding box center [173, 345] width 266 height 18
paste textarea "[Failed to load PostCSS config: Failed to load PostCSS config (searchPath: /ver…"
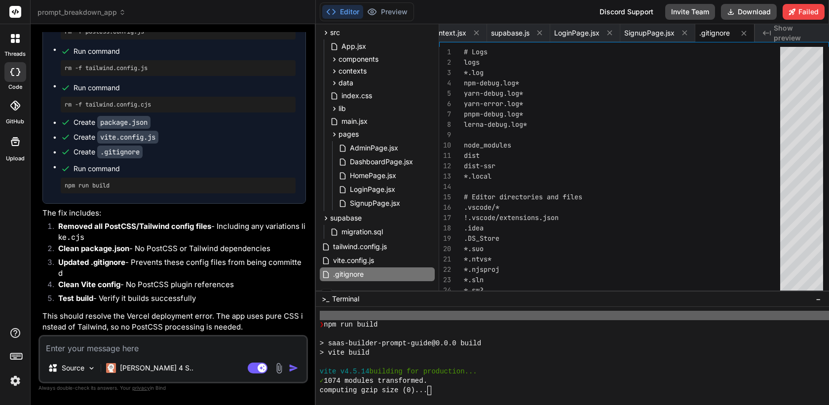
scroll to position [8024, 0]
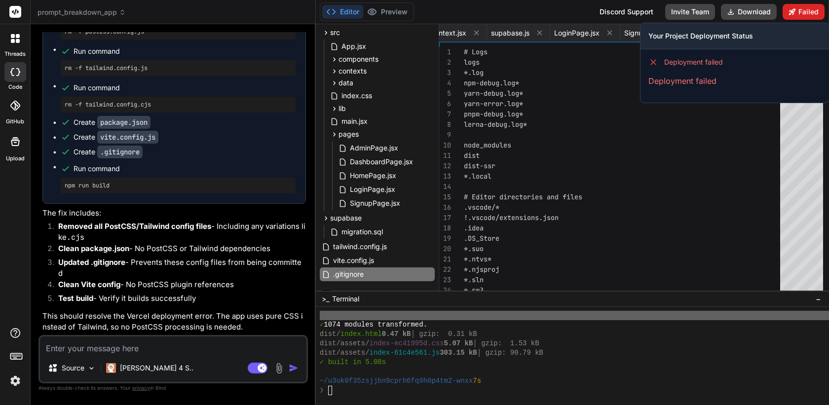
click at [801, 13] on button "Failed" at bounding box center [803, 12] width 42 height 16
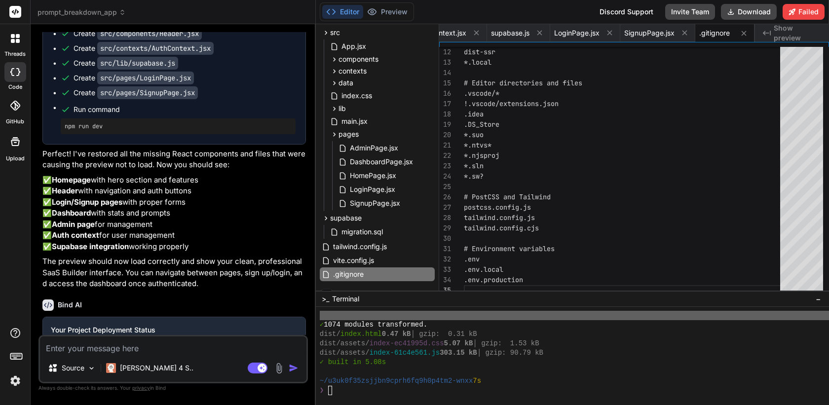
scroll to position [7885, 0]
click at [352, 10] on button "Editor" at bounding box center [342, 12] width 41 height 14
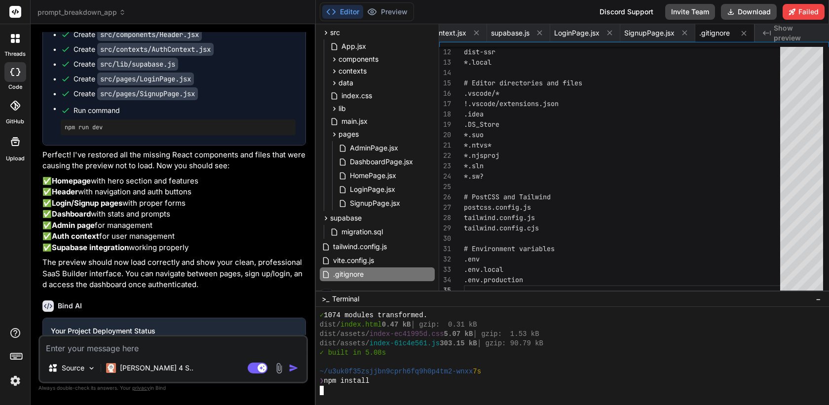
scroll to position [8099, 0]
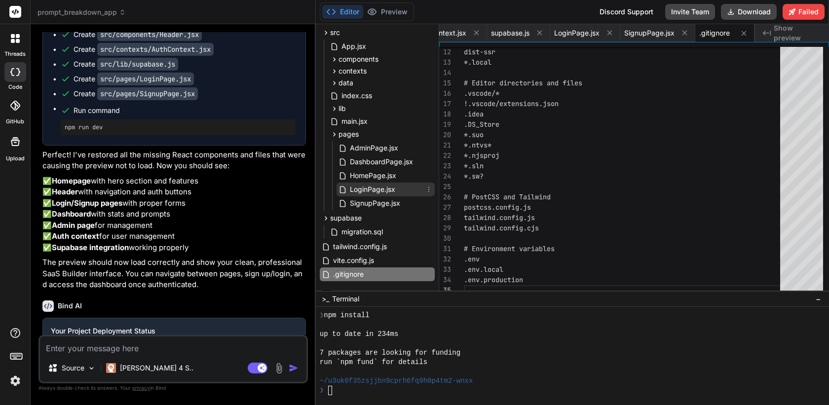
click at [376, 193] on span "LoginPage.jsx" at bounding box center [372, 190] width 47 height 12
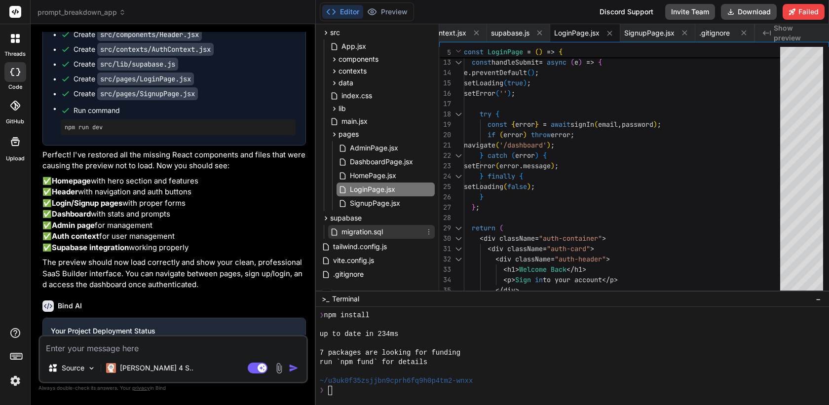
click at [371, 231] on span "migration.sql" at bounding box center [361, 232] width 43 height 12
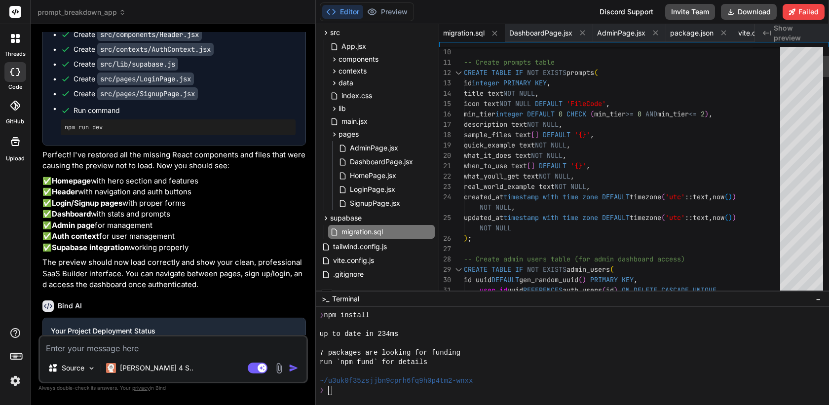
scroll to position [0, 0]
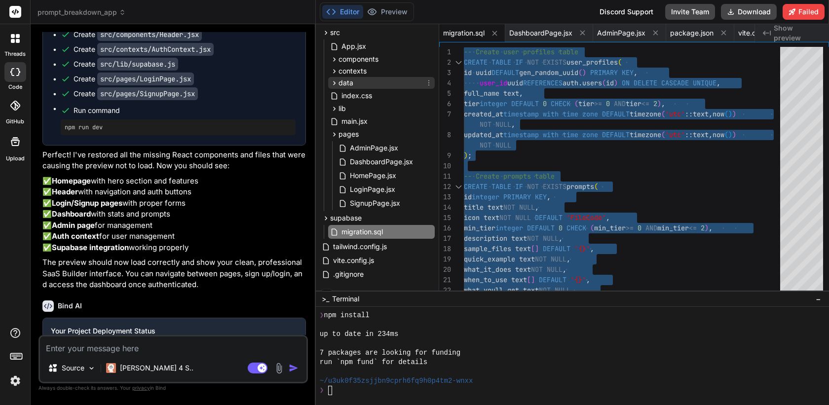
click at [337, 80] on icon at bounding box center [334, 83] width 8 height 8
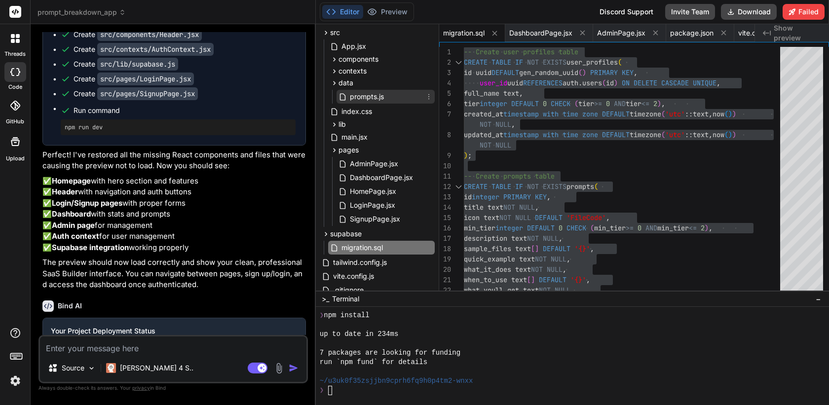
click at [351, 97] on span "prompts.js" at bounding box center [367, 97] width 36 height 12
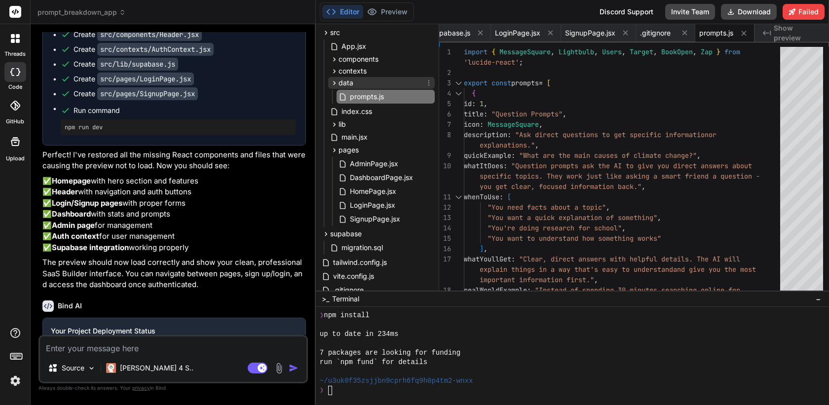
click at [336, 81] on icon at bounding box center [334, 83] width 8 height 8
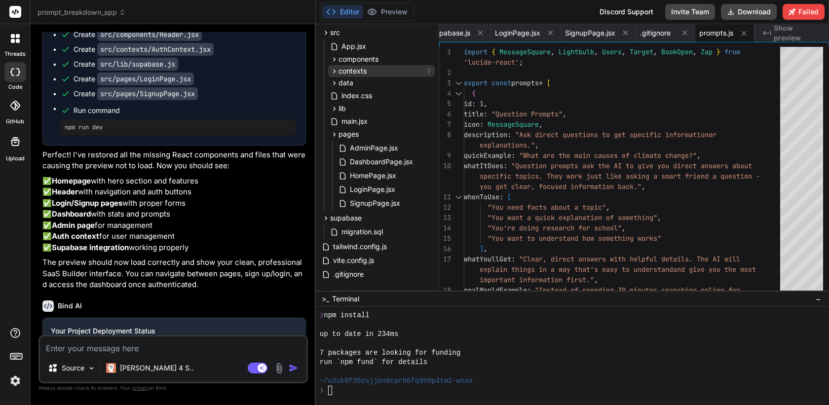
click at [335, 73] on icon at bounding box center [334, 71] width 8 height 8
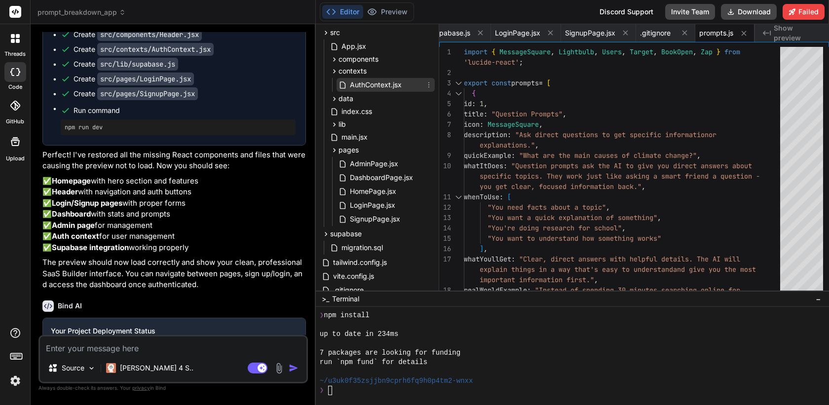
click at [359, 81] on span "AuthContext.jsx" at bounding box center [376, 85] width 54 height 12
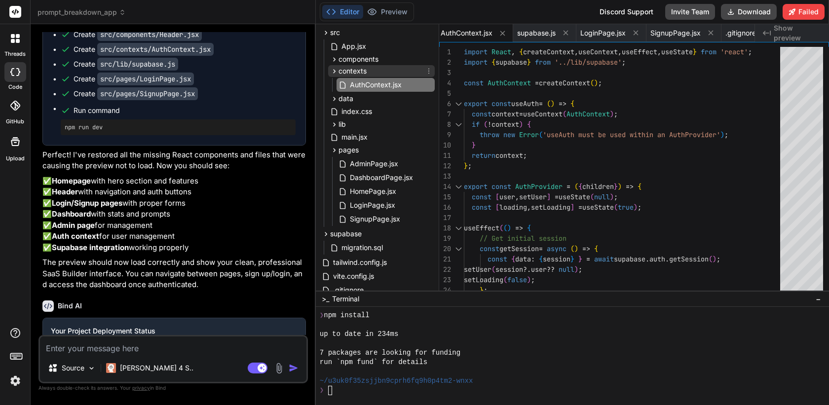
click at [333, 73] on icon at bounding box center [334, 71] width 8 height 8
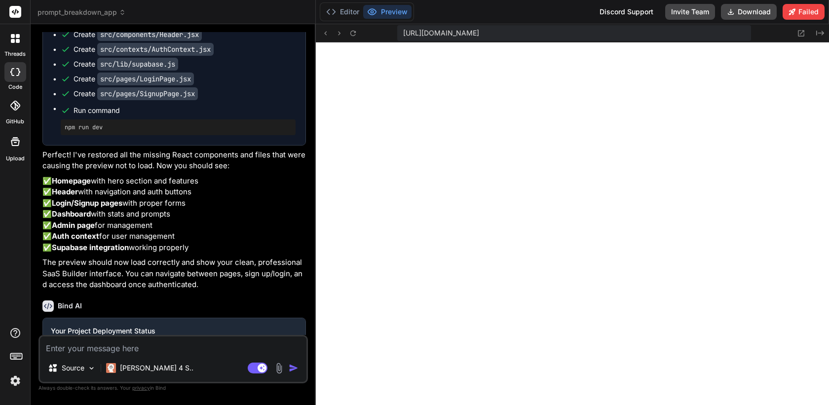
scroll to position [8221, 0]
click at [355, 36] on icon at bounding box center [353, 33] width 8 height 8
click at [353, 10] on button "Editor" at bounding box center [342, 12] width 41 height 14
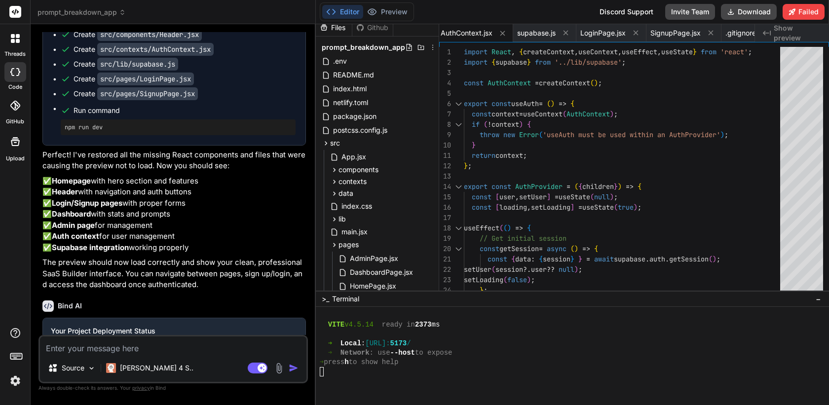
scroll to position [0, 0]
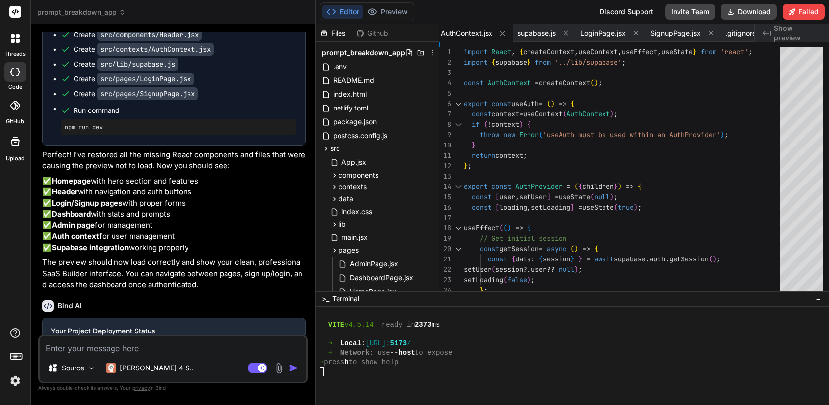
click at [195, 353] on textarea at bounding box center [173, 345] width 266 height 18
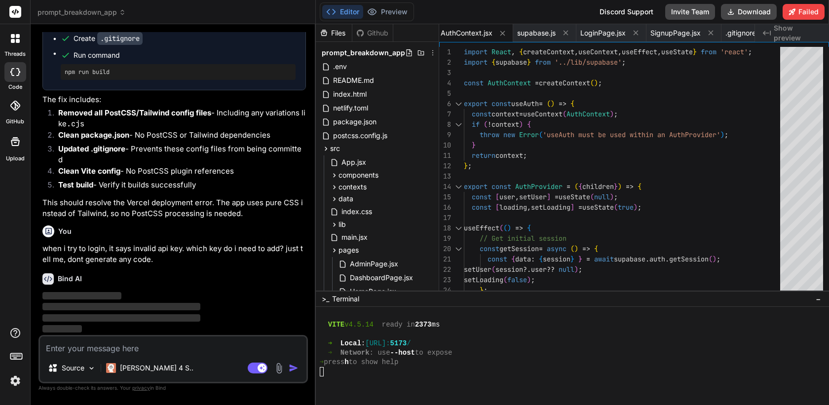
scroll to position [8882, 0]
click at [388, 14] on button "Preview" at bounding box center [387, 12] width 48 height 14
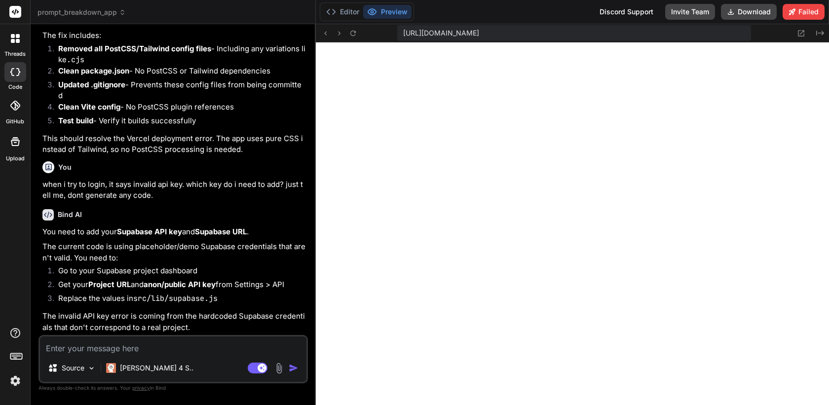
scroll to position [8946, 0]
click at [350, 34] on icon at bounding box center [353, 33] width 8 height 8
click at [326, 32] on icon at bounding box center [326, 33] width 2 height 4
click at [333, 11] on icon at bounding box center [331, 12] width 10 height 10
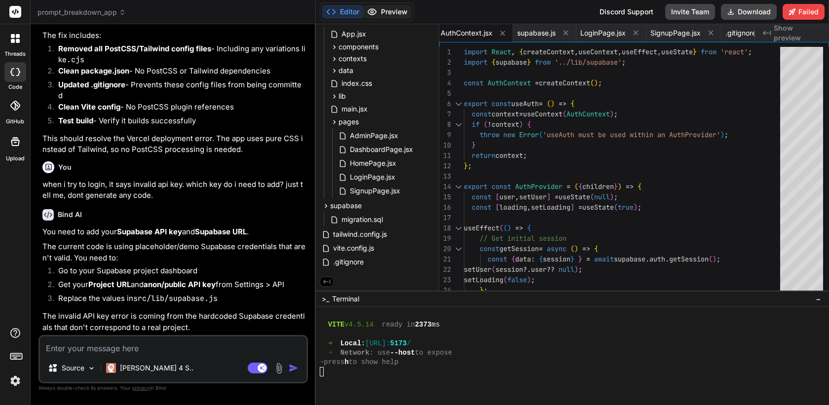
click at [395, 10] on button "Preview" at bounding box center [387, 12] width 48 height 14
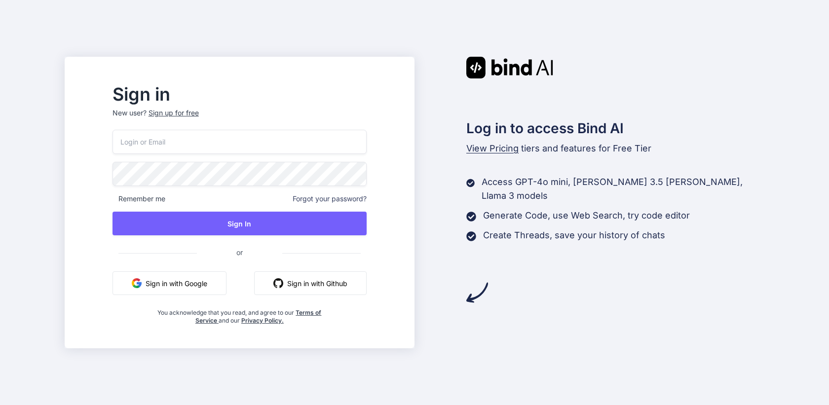
click at [222, 147] on input "email" at bounding box center [239, 142] width 254 height 24
paste input "[PERSON_NAME][EMAIL_ADDRESS][DOMAIN_NAME]"
type input "[PERSON_NAME][EMAIL_ADDRESS][DOMAIN_NAME]"
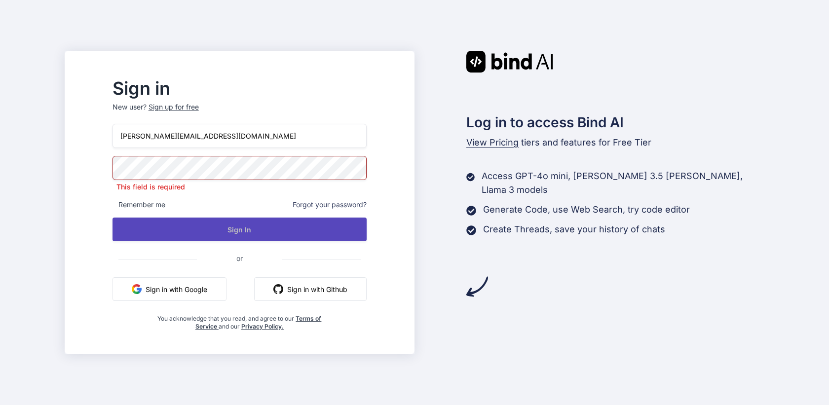
click at [253, 233] on button "Sign In" at bounding box center [239, 230] width 254 height 24
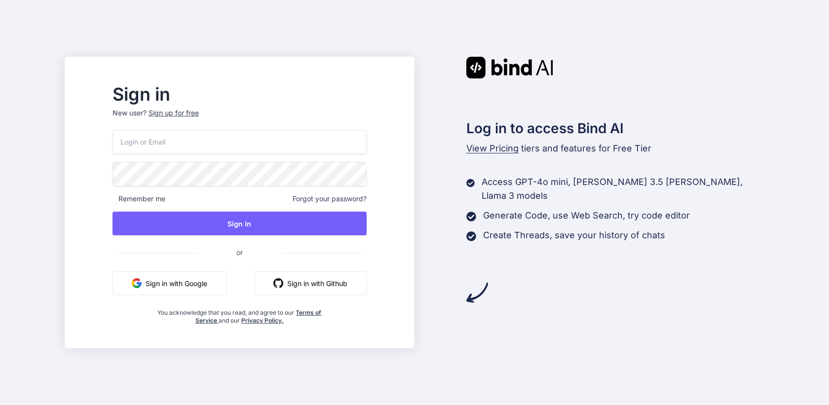
click at [177, 142] on input "email" at bounding box center [239, 142] width 254 height 24
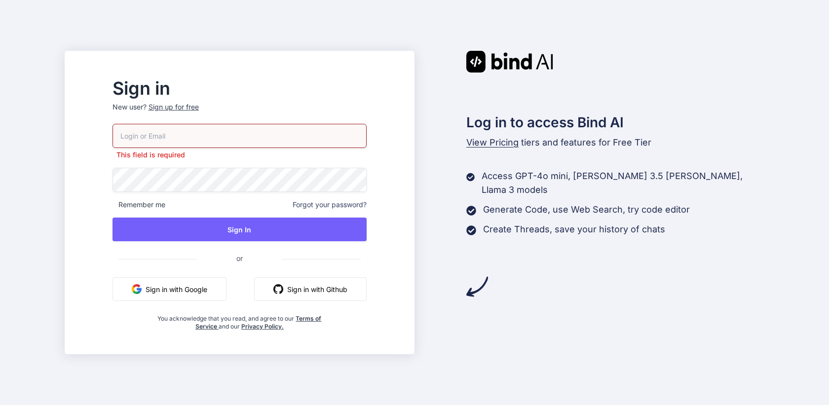
click at [193, 136] on input "email" at bounding box center [239, 136] width 254 height 24
paste input "[PERSON_NAME][EMAIL_ADDRESS][DOMAIN_NAME]"
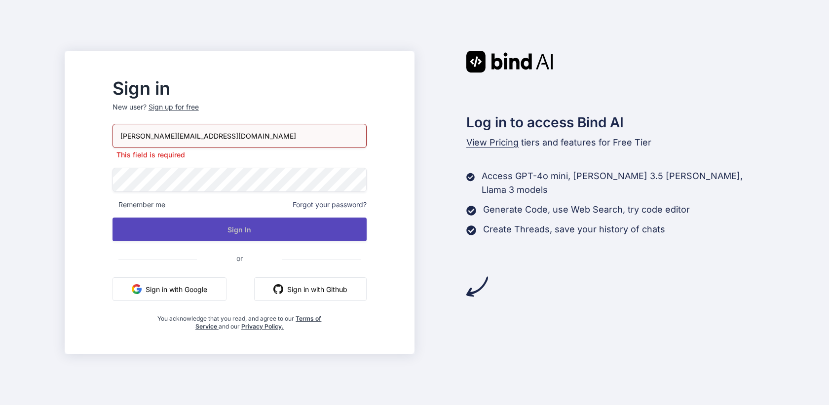
type input "[PERSON_NAME][EMAIL_ADDRESS][DOMAIN_NAME]"
click at [243, 228] on button "Sign In" at bounding box center [239, 230] width 254 height 24
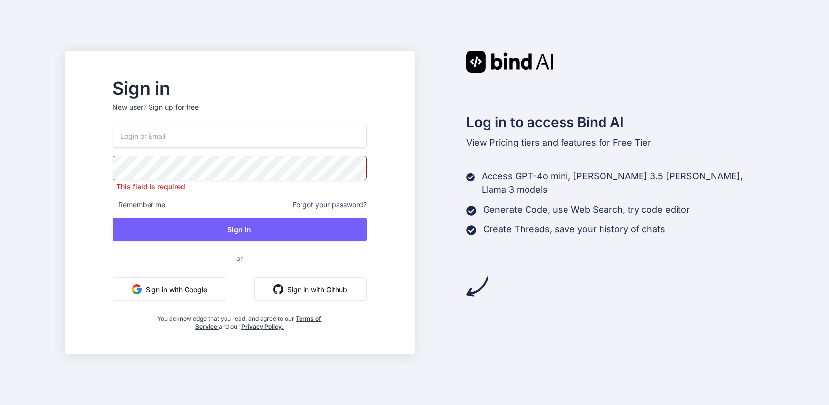
click at [181, 140] on input "email" at bounding box center [239, 136] width 254 height 24
paste input "[PERSON_NAME][EMAIL_ADDRESS][DOMAIN_NAME]"
type input "[PERSON_NAME][EMAIL_ADDRESS][DOMAIN_NAME]"
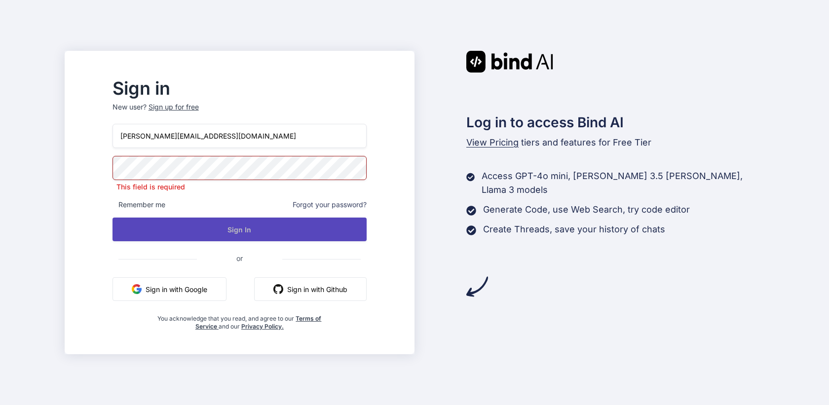
click at [202, 225] on button "Sign In" at bounding box center [239, 230] width 254 height 24
